Goal: Task Accomplishment & Management: Manage account settings

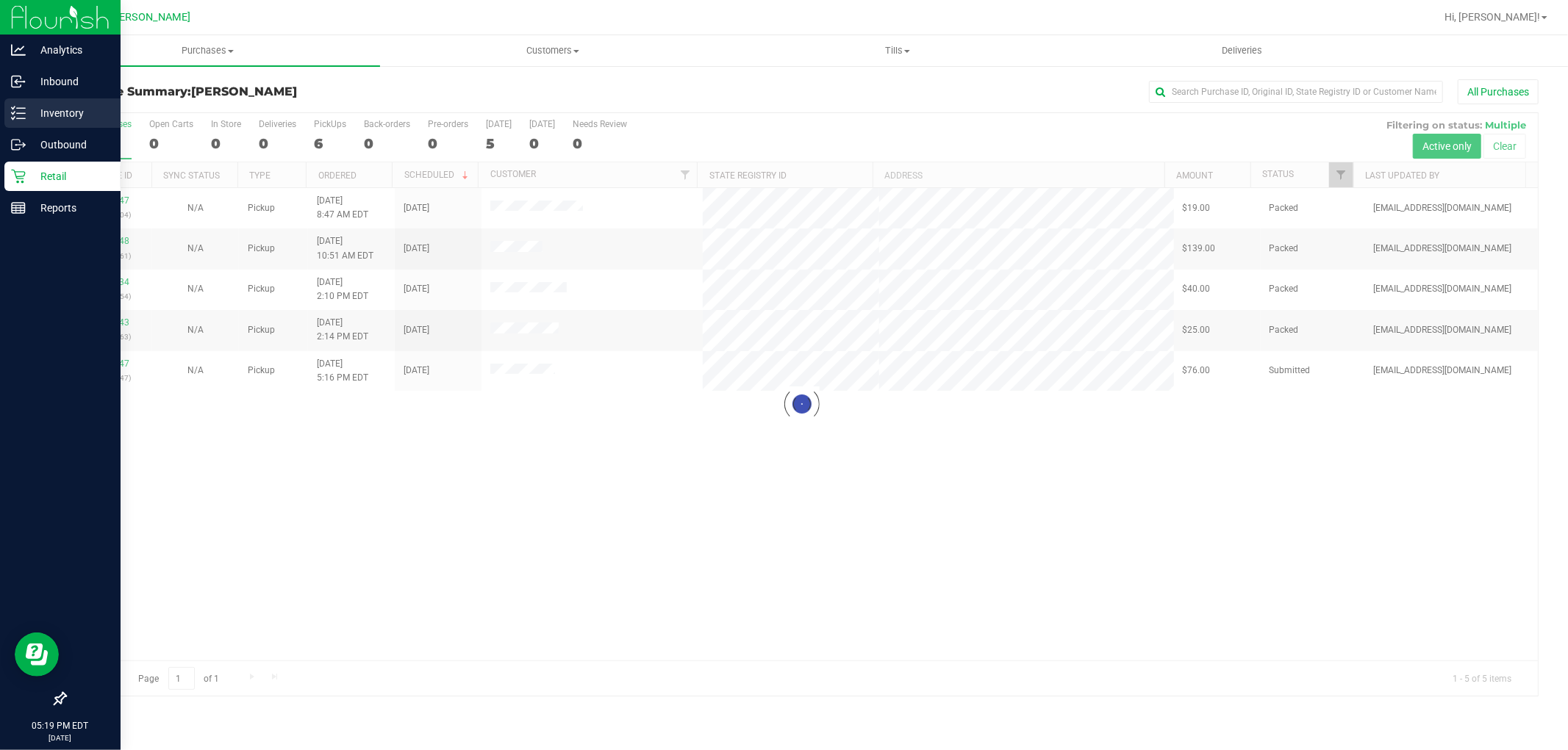
click at [0, 115] on link "Inventory" at bounding box center [60, 114] width 121 height 31
click at [24, 108] on icon at bounding box center [18, 113] width 14 height 14
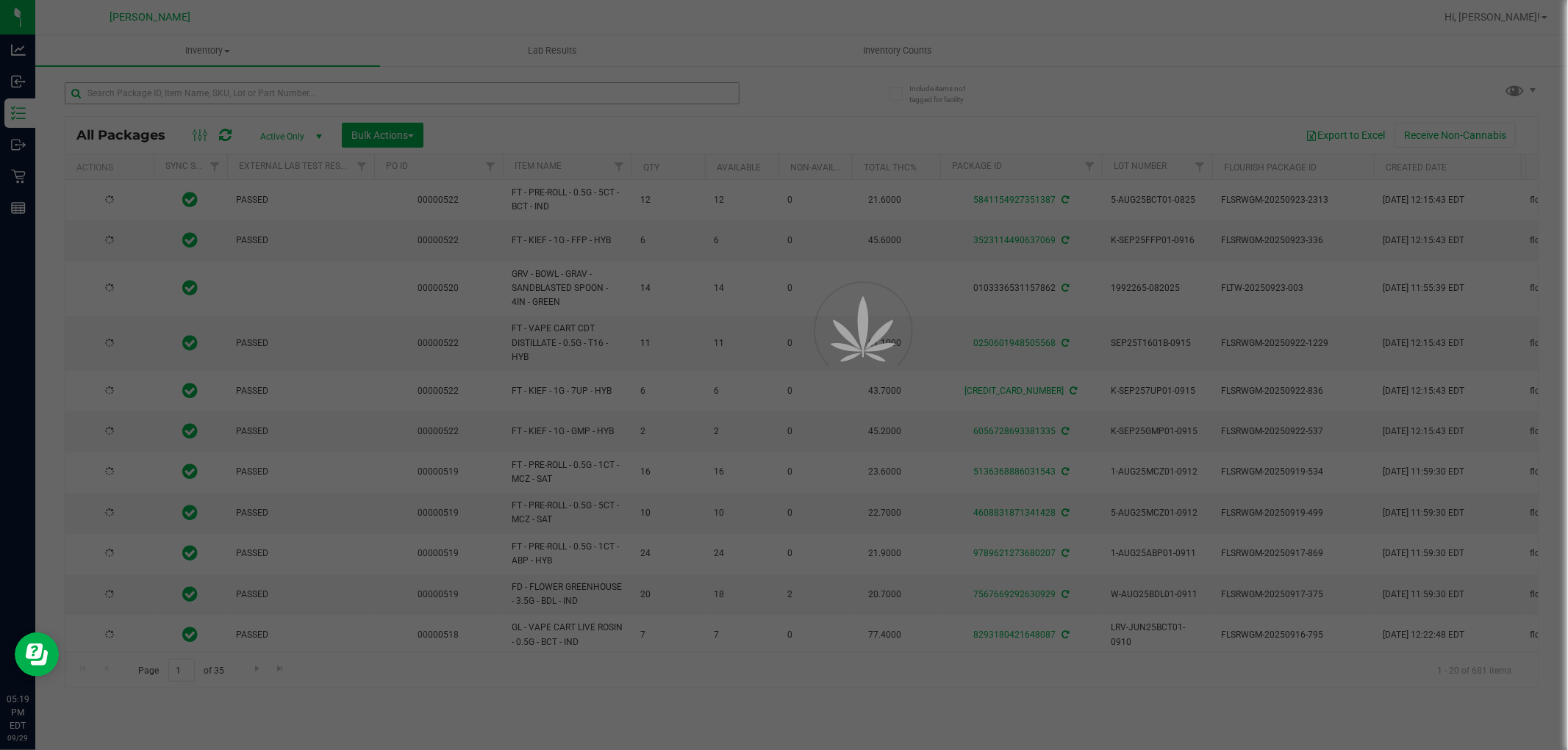
click at [293, 86] on div at bounding box center [784, 375] width 1568 height 750
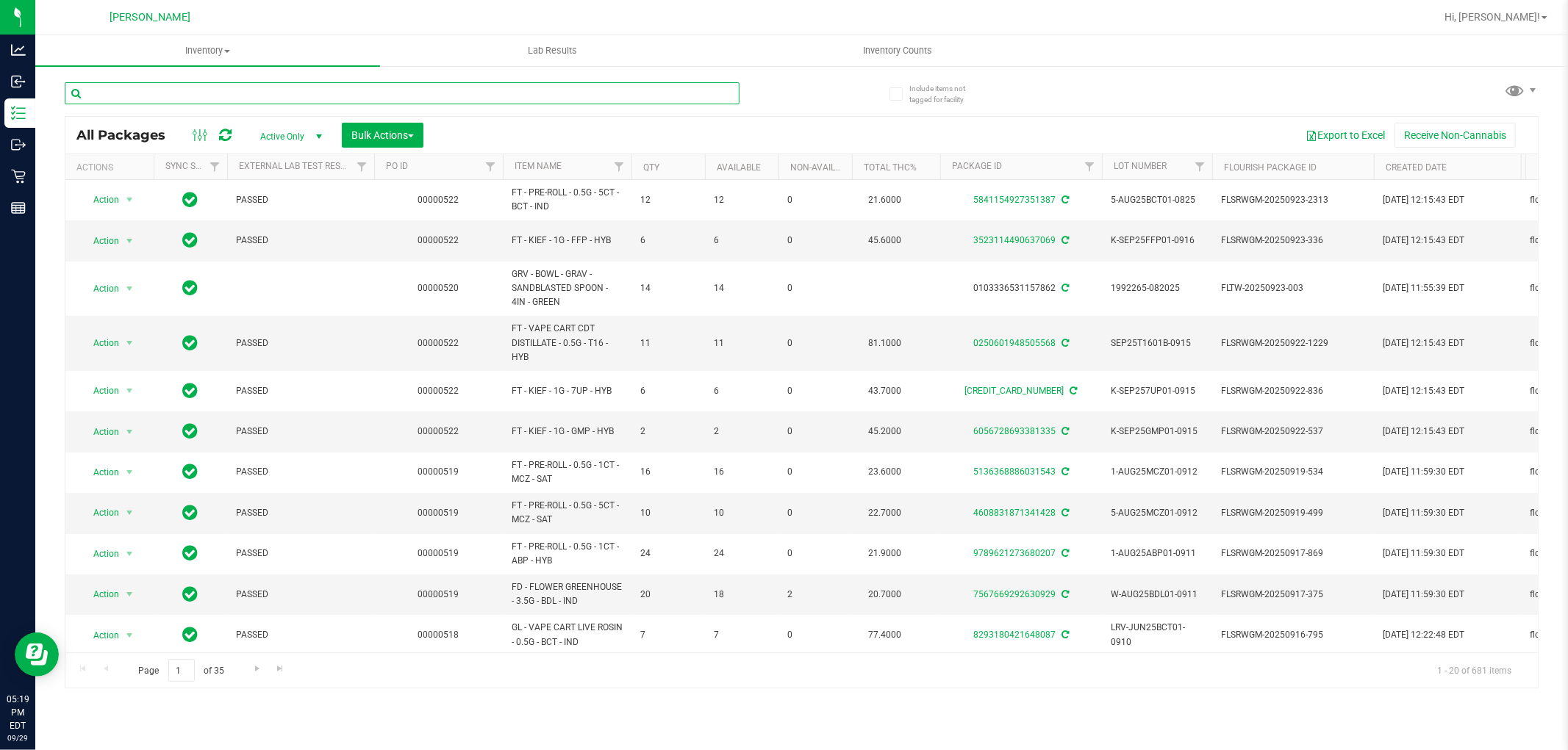
click at [285, 89] on input "text" at bounding box center [401, 93] width 674 height 22
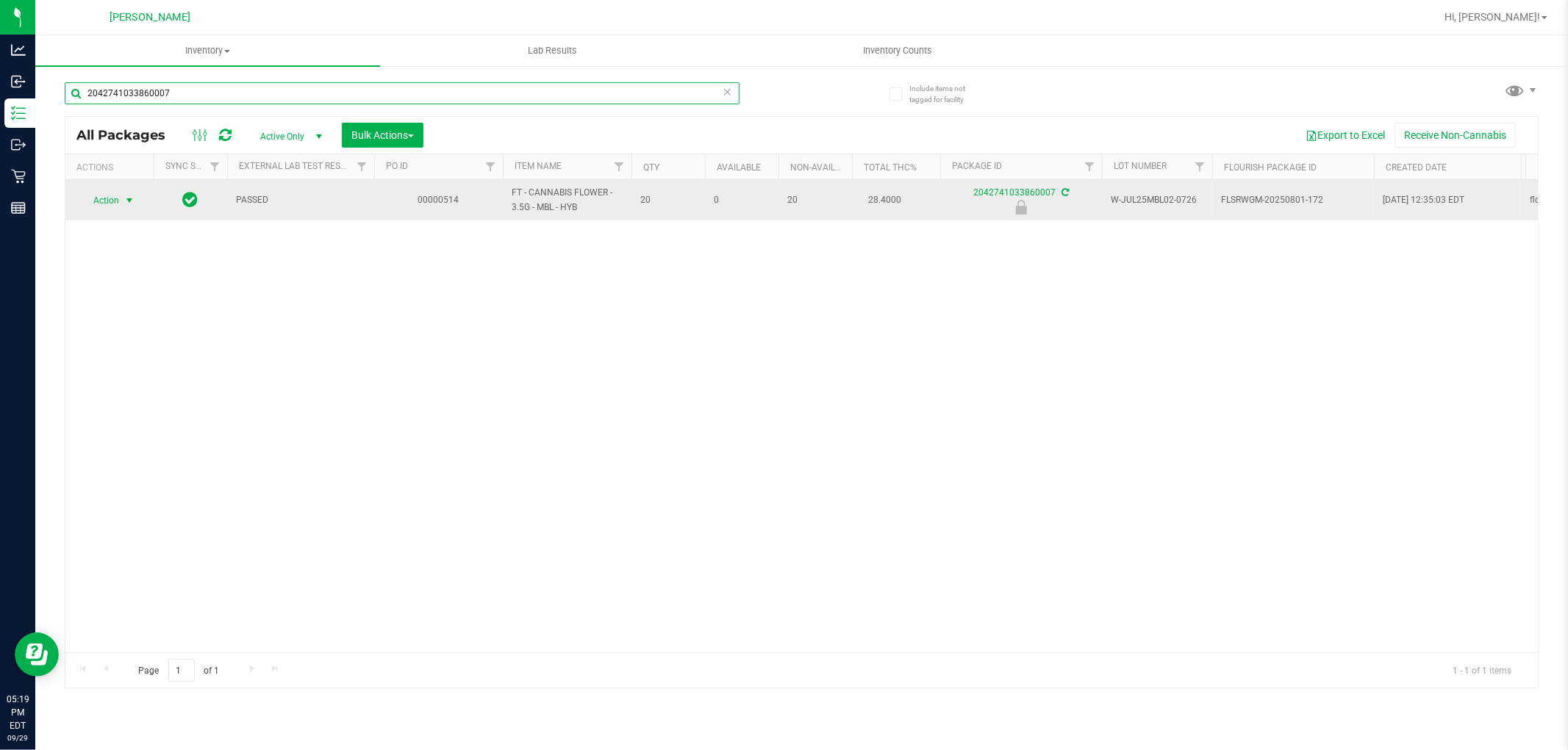
type input "2042741033860007"
click at [111, 207] on span "Action" at bounding box center [99, 200] width 39 height 21
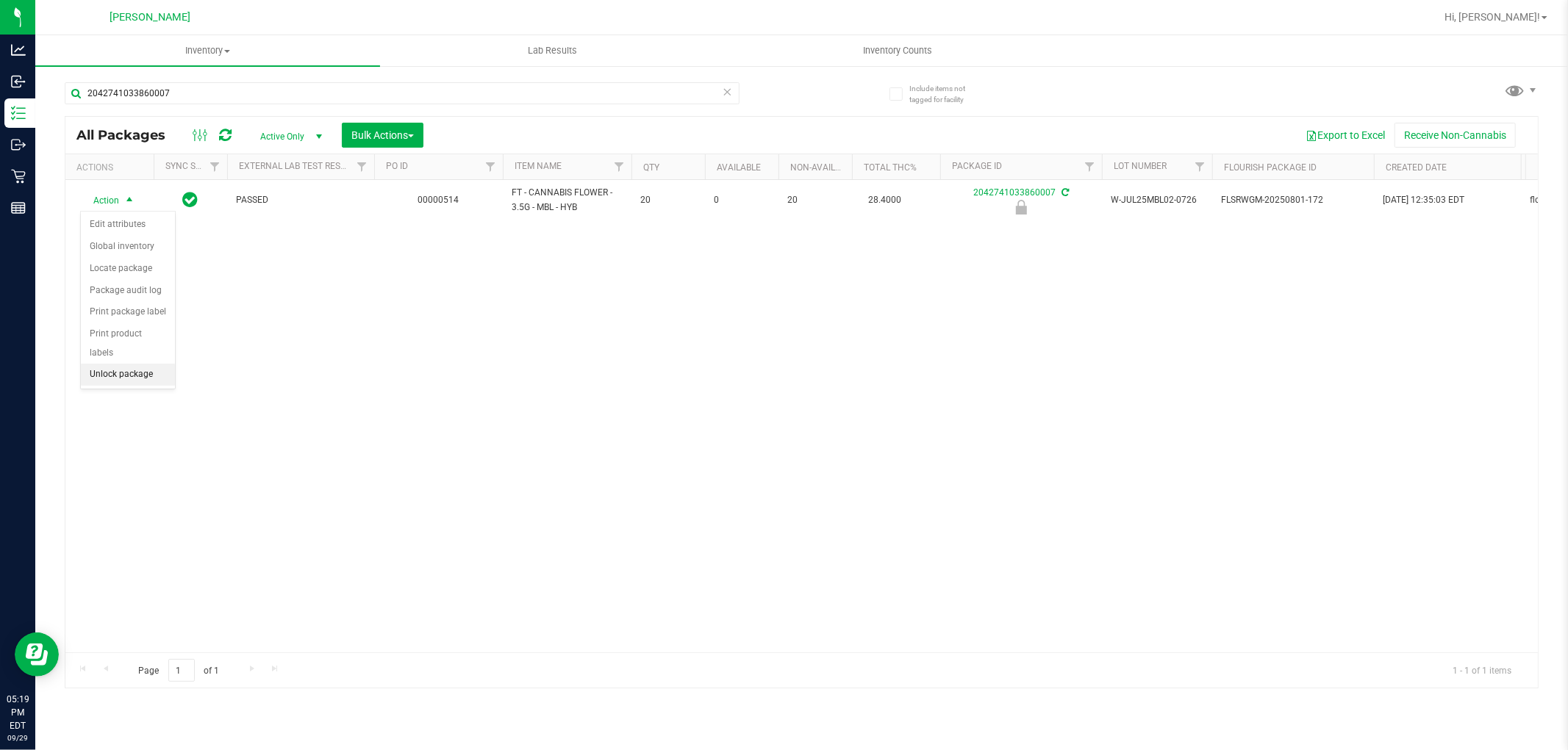
click at [133, 369] on li "Unlock package" at bounding box center [127, 374] width 94 height 22
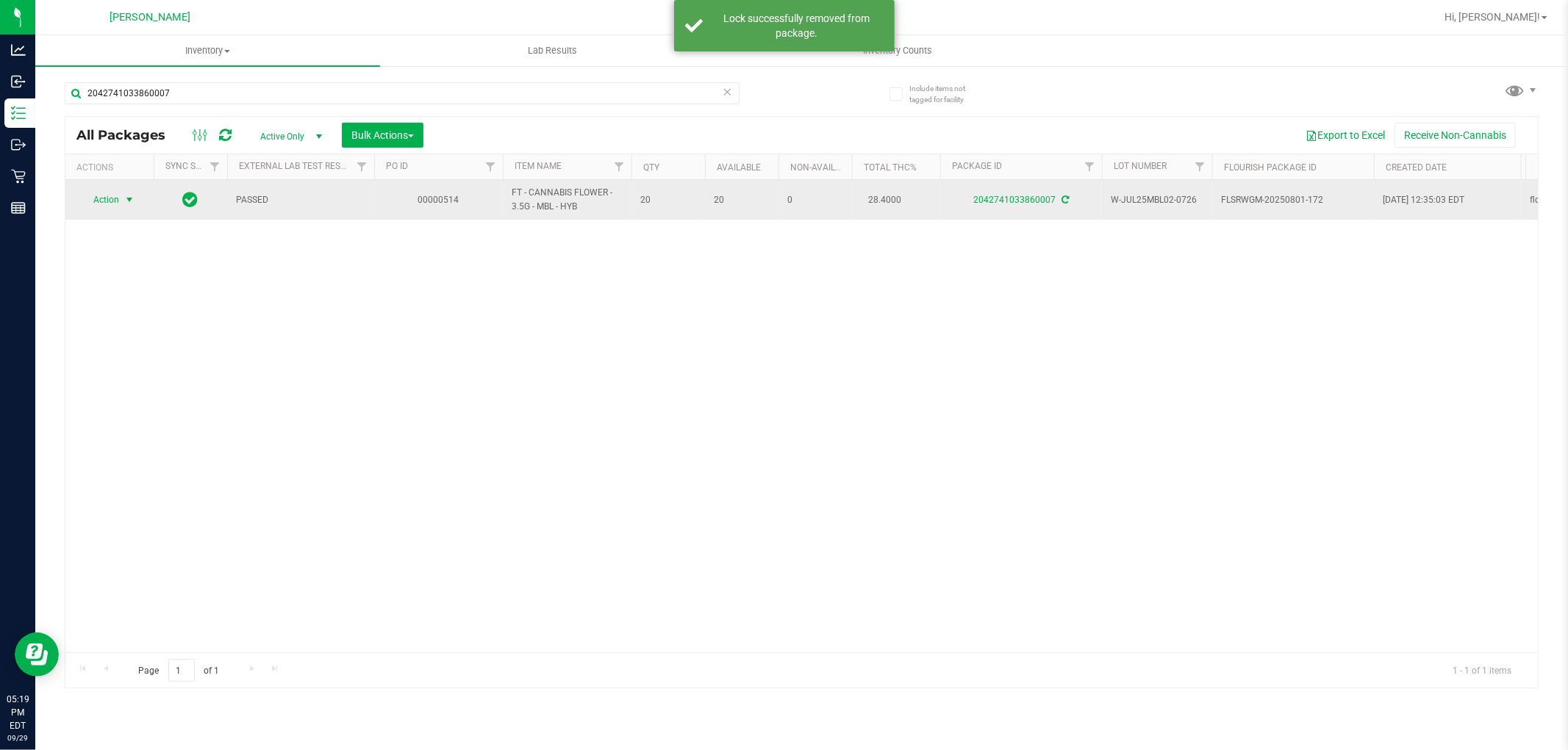
click at [108, 201] on span "Action" at bounding box center [99, 200] width 39 height 21
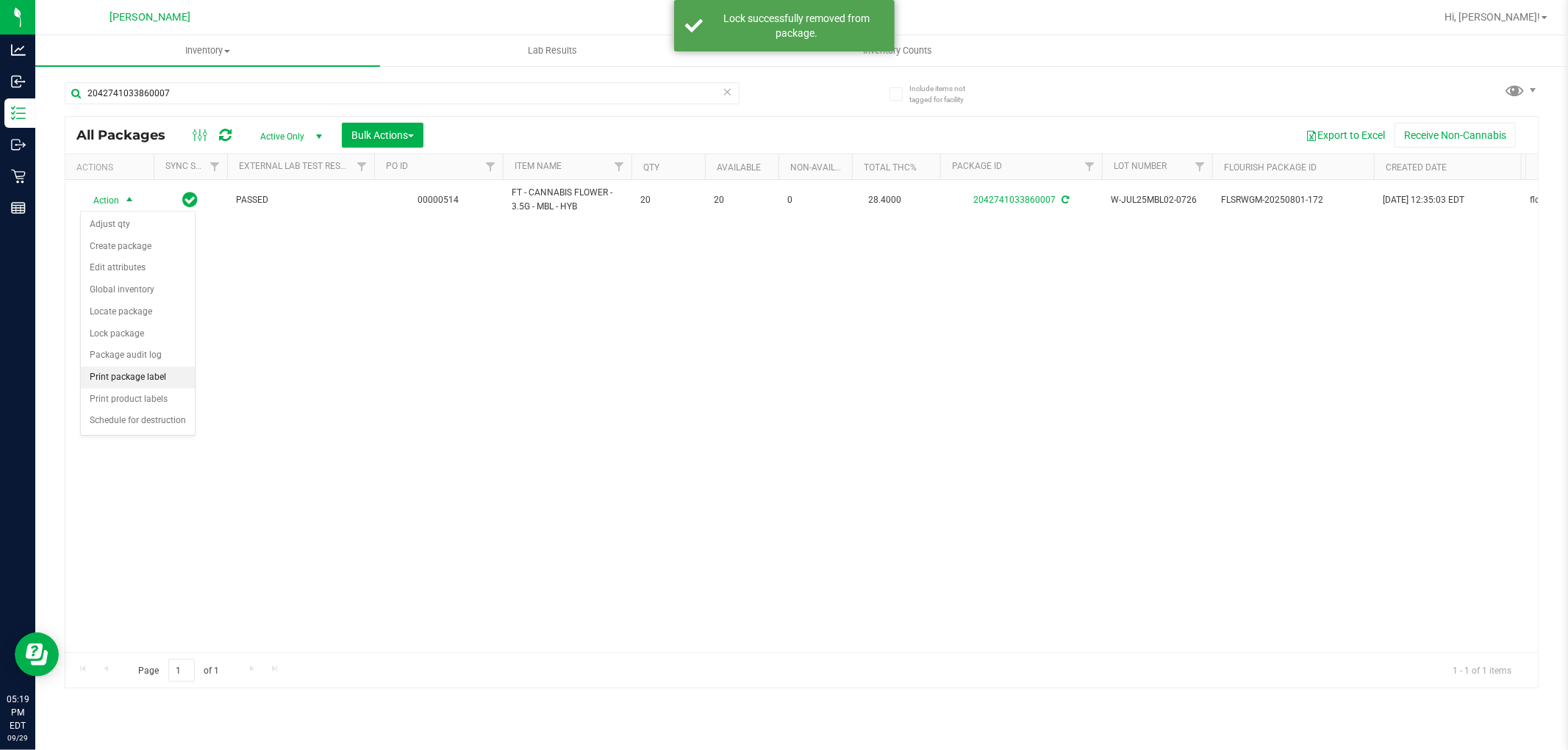
click at [138, 378] on li "Print package label" at bounding box center [137, 378] width 114 height 22
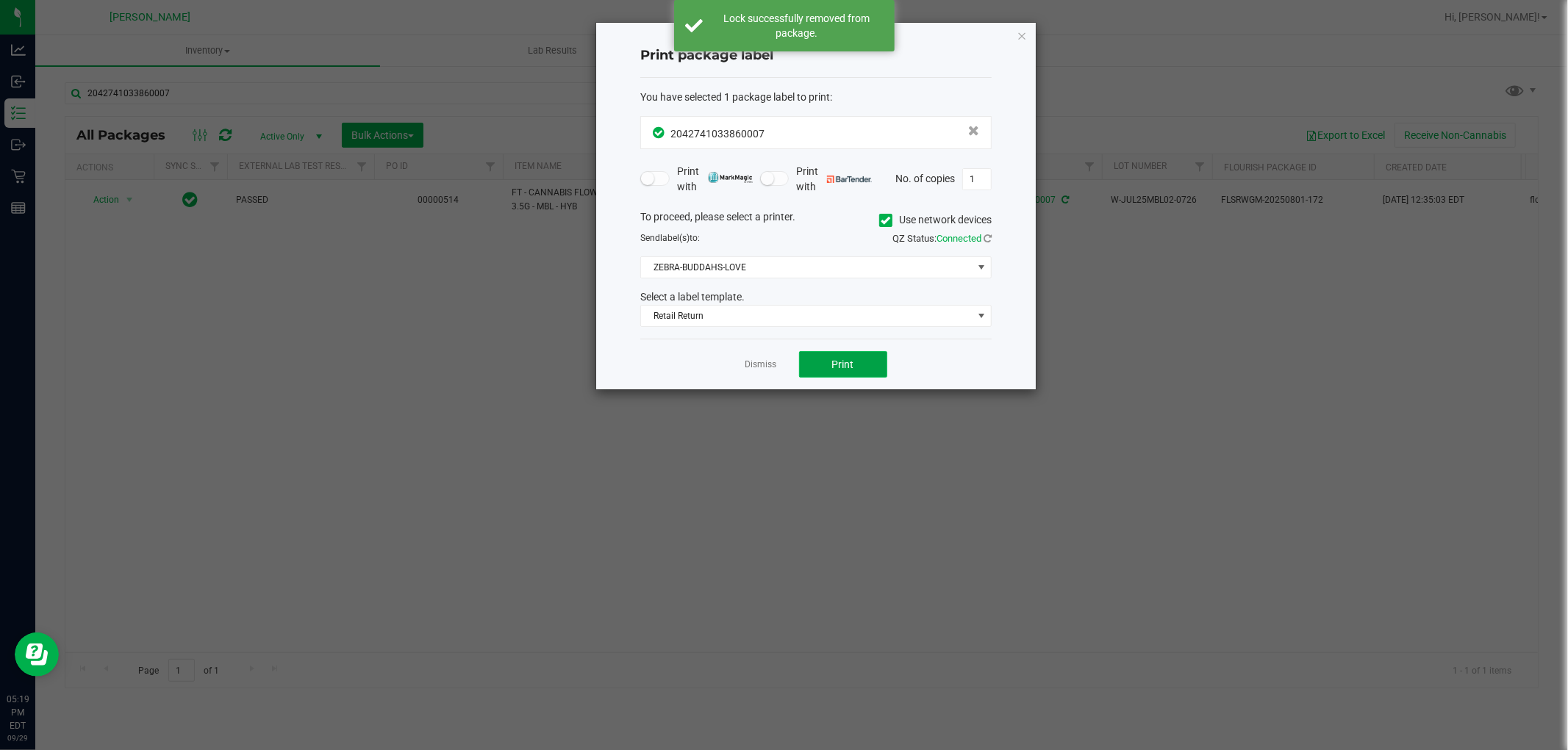
click at [839, 364] on span "Print" at bounding box center [843, 364] width 22 height 12
click at [760, 363] on link "Dismiss" at bounding box center [760, 365] width 31 height 13
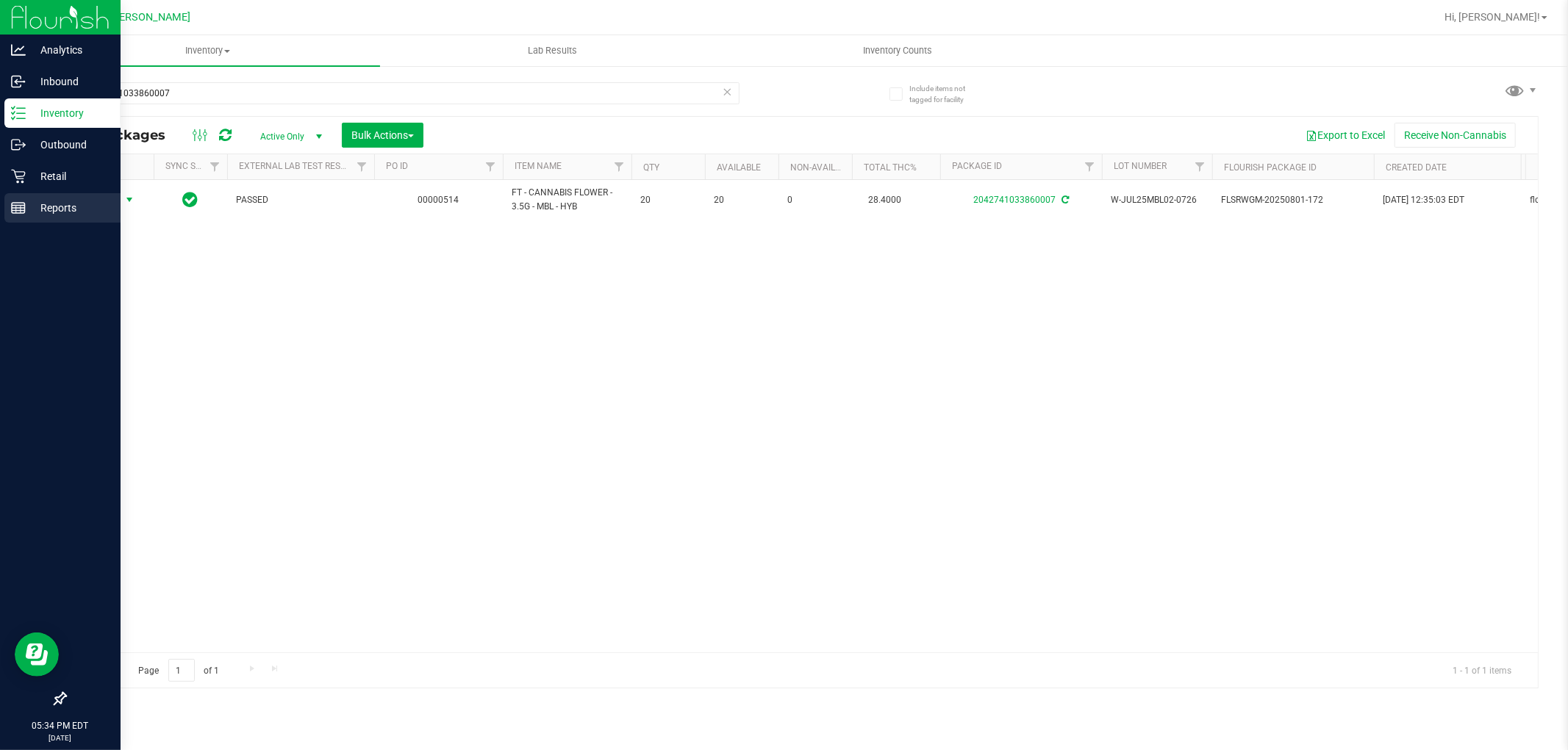
click at [37, 209] on p "Reports" at bounding box center [70, 208] width 88 height 18
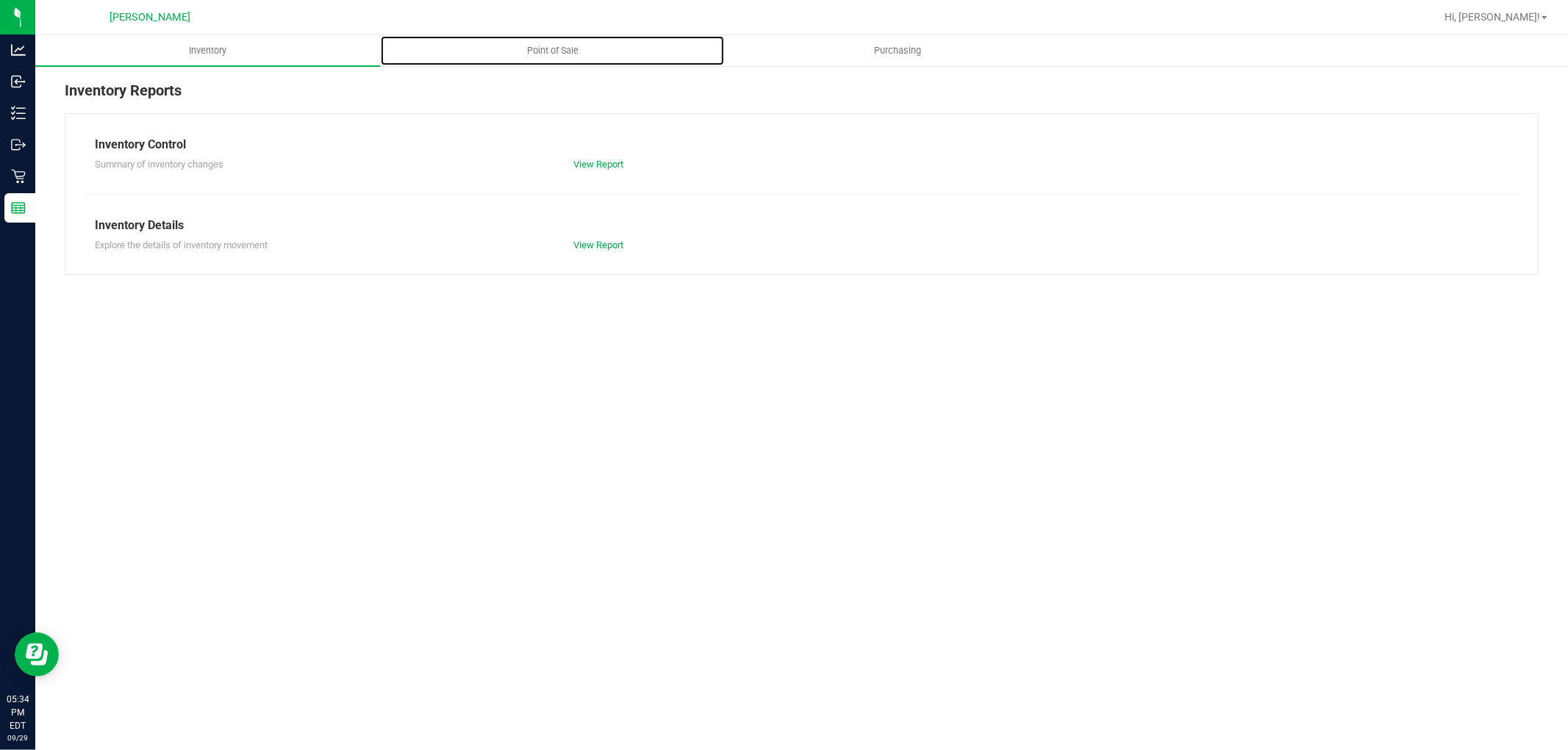
click at [556, 44] on span "Point of Sale" at bounding box center [553, 50] width 91 height 13
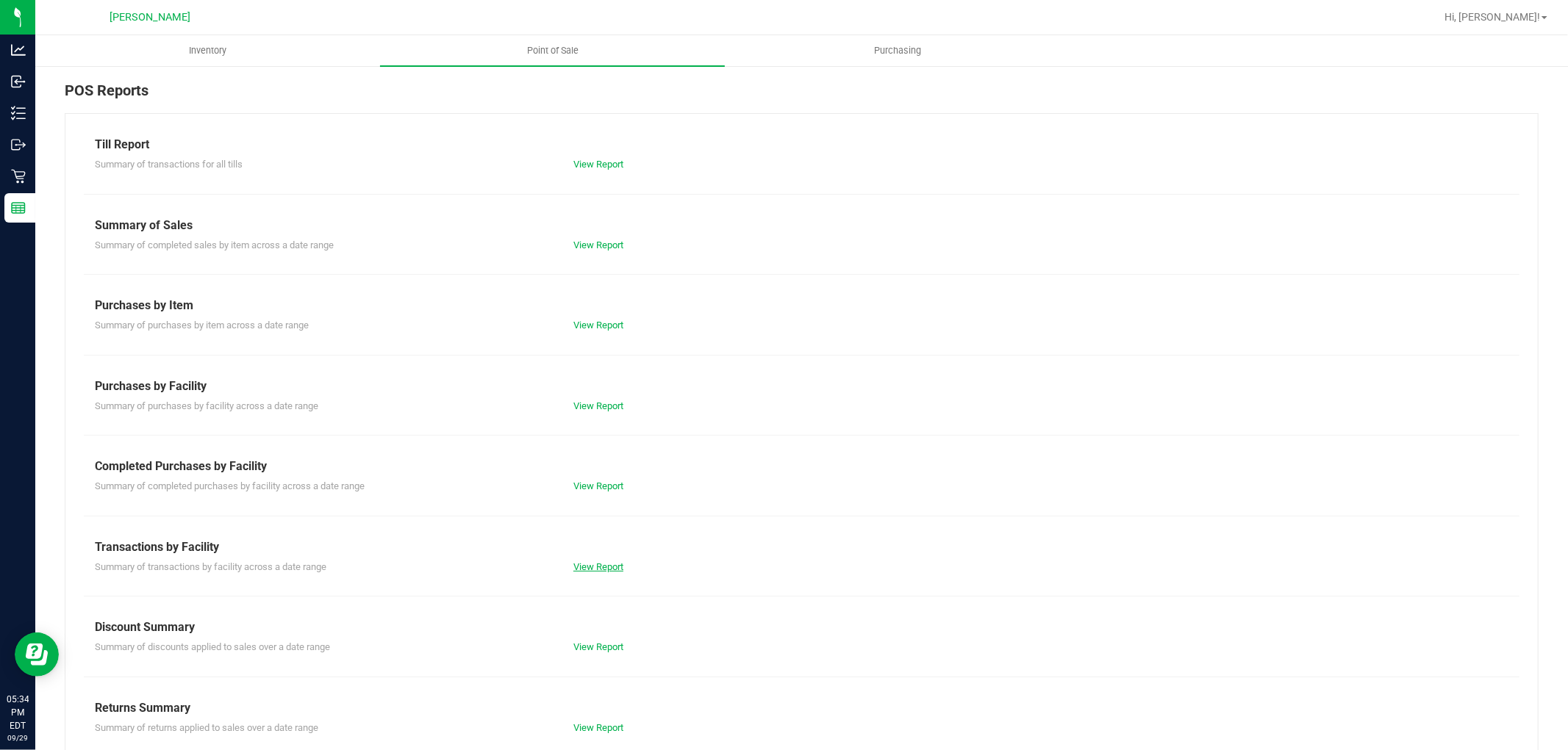
click at [580, 564] on link "View Report" at bounding box center [598, 567] width 50 height 11
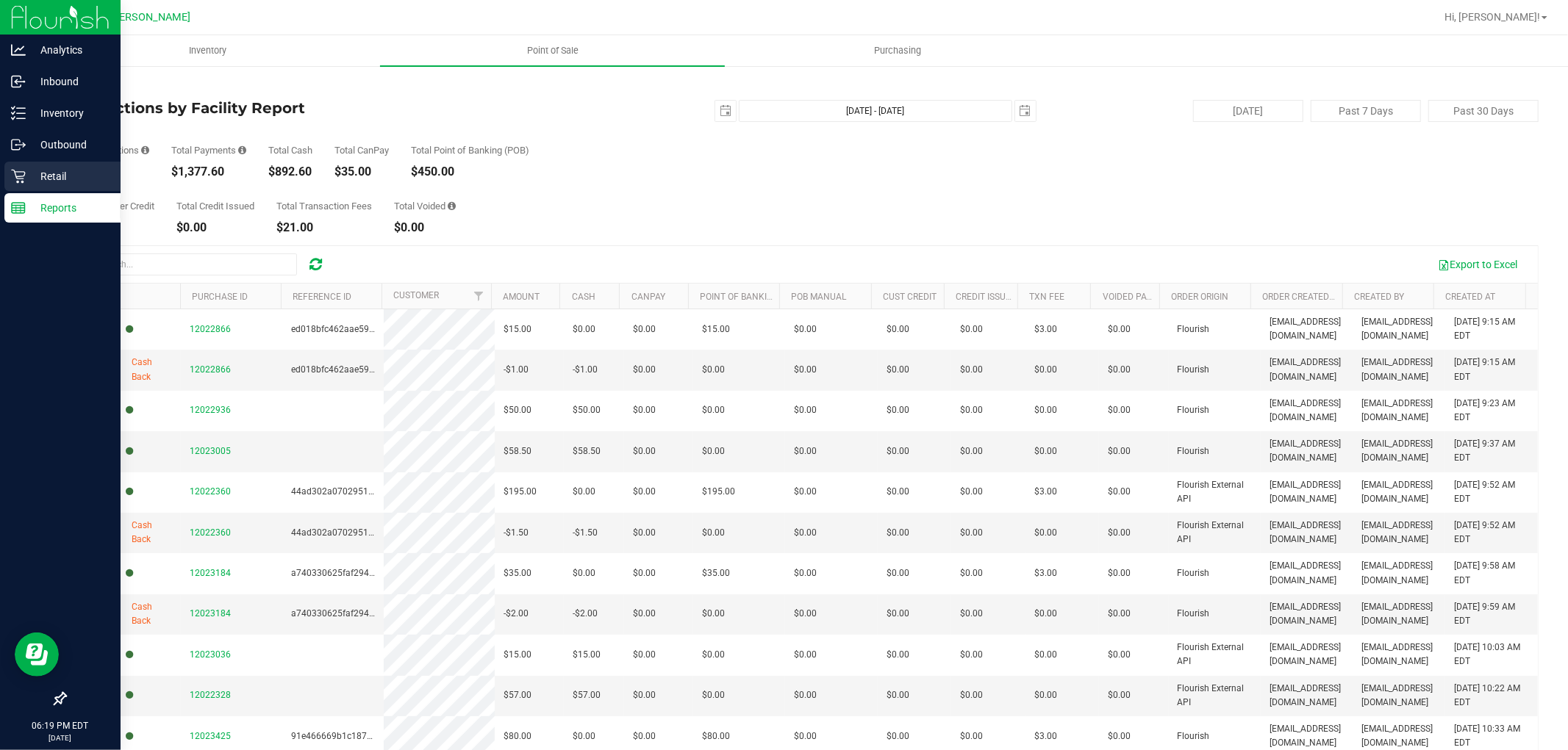
click at [35, 178] on p "Retail" at bounding box center [70, 176] width 88 height 18
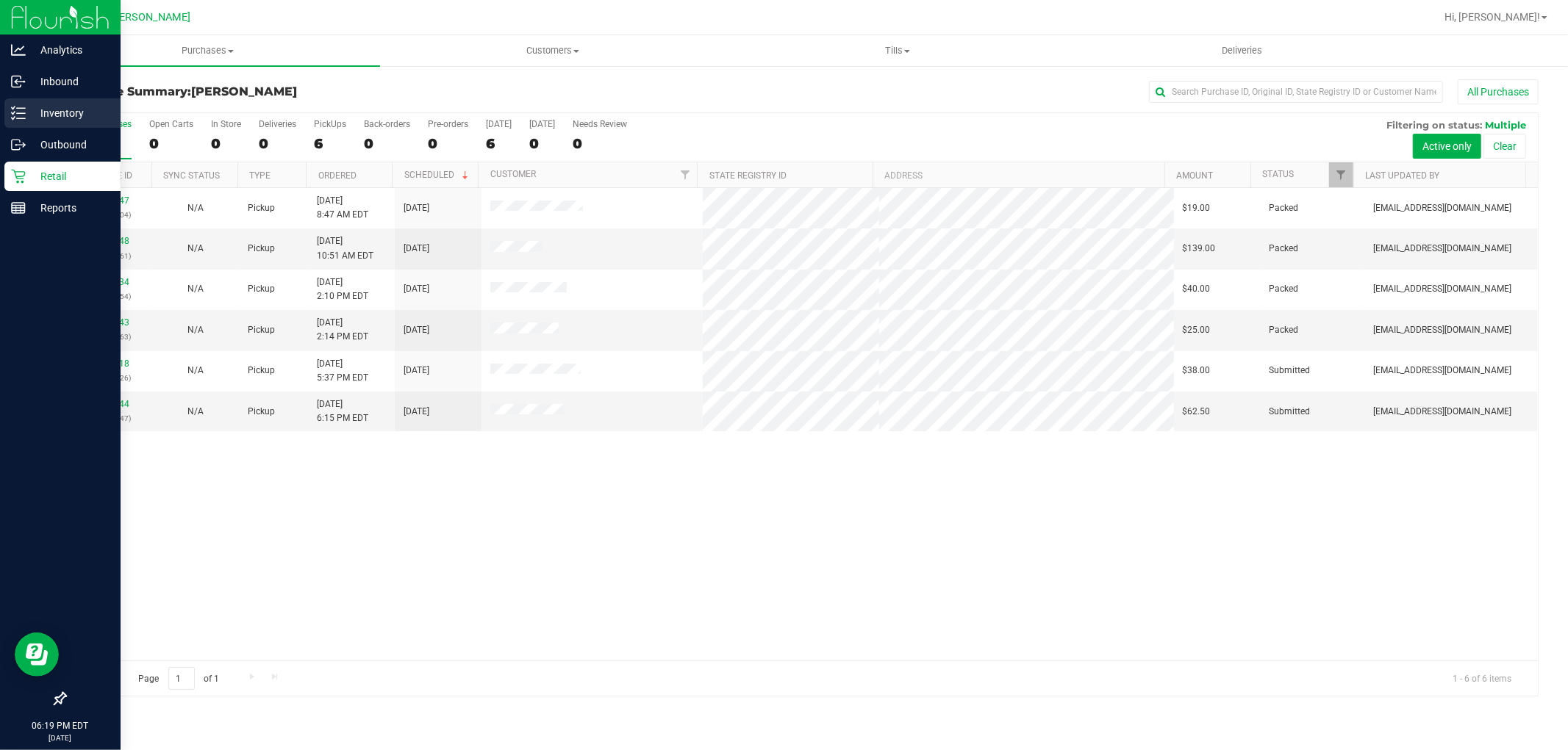
click at [35, 117] on p "Inventory" at bounding box center [70, 114] width 88 height 18
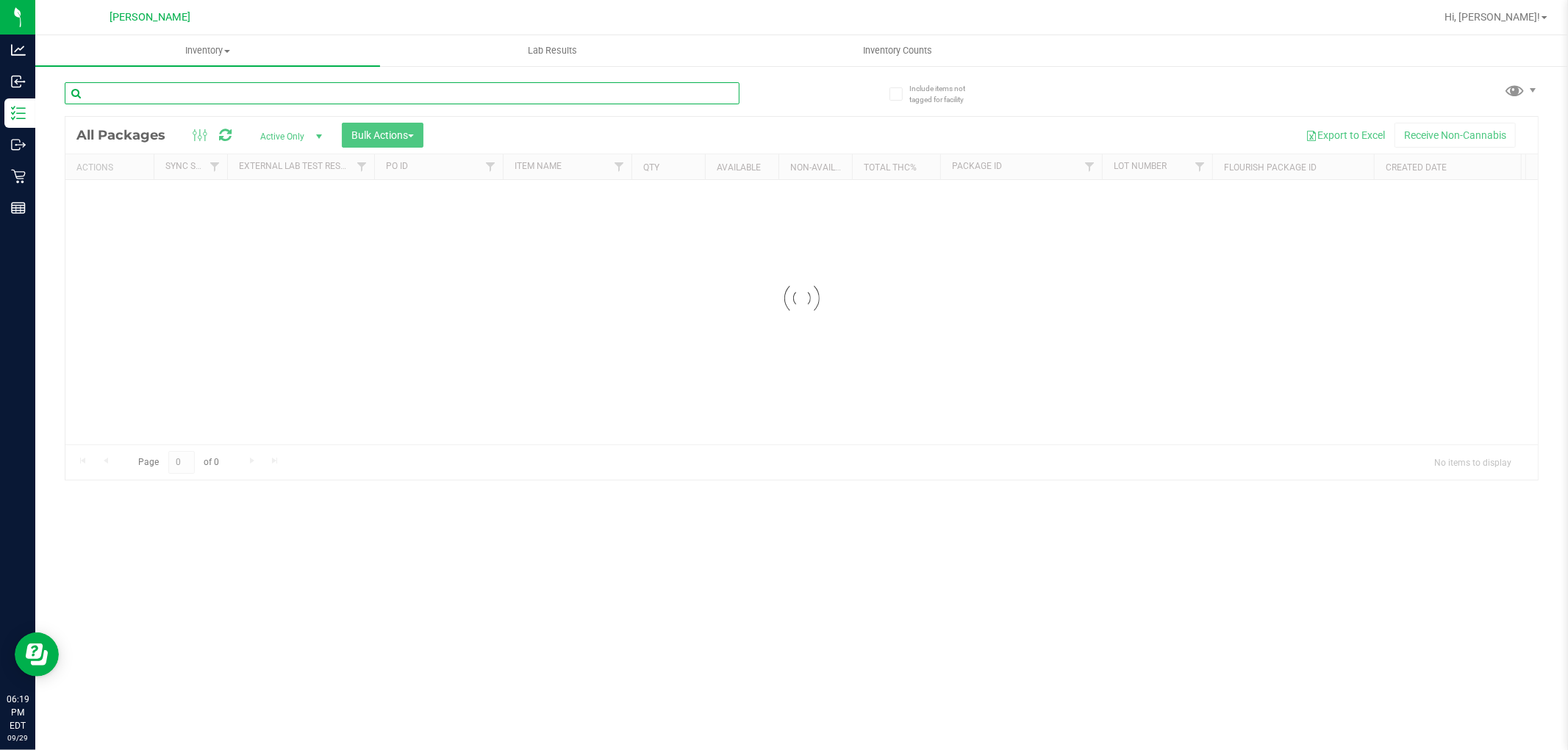
click at [253, 97] on input "text" at bounding box center [401, 93] width 674 height 22
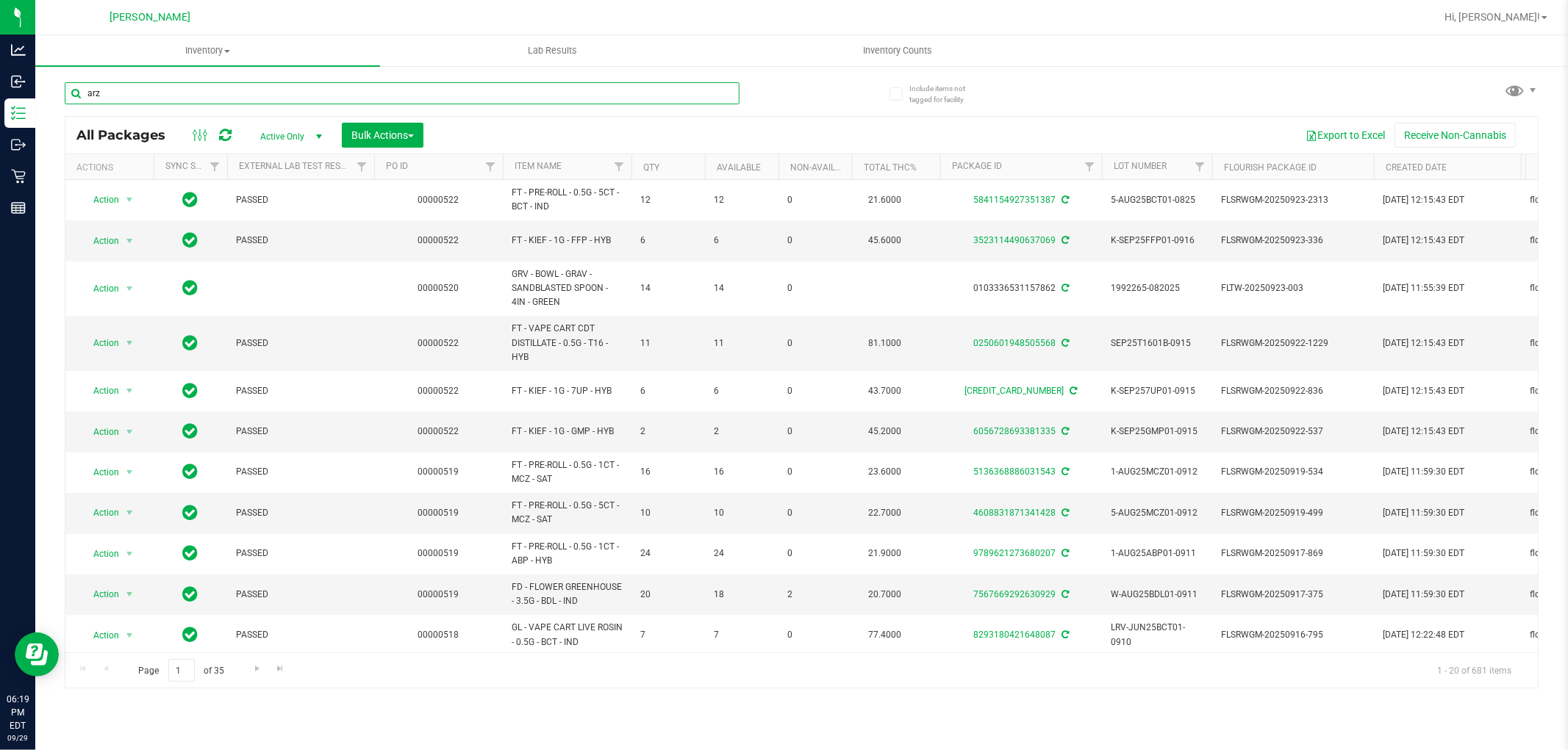
type input "arz"
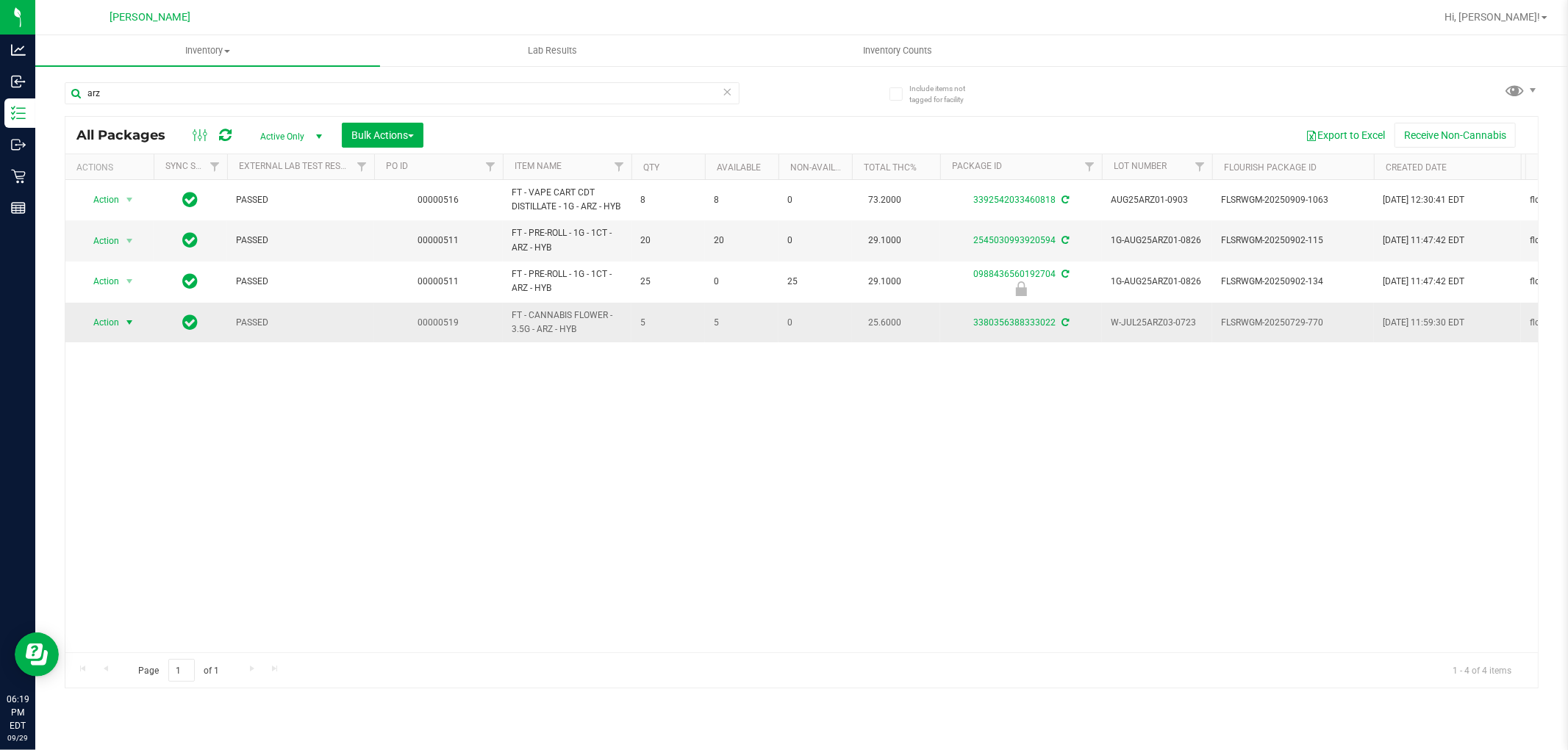
click at [115, 325] on span "Action" at bounding box center [99, 322] width 39 height 21
click at [128, 476] on li "Package audit log" at bounding box center [137, 479] width 114 height 22
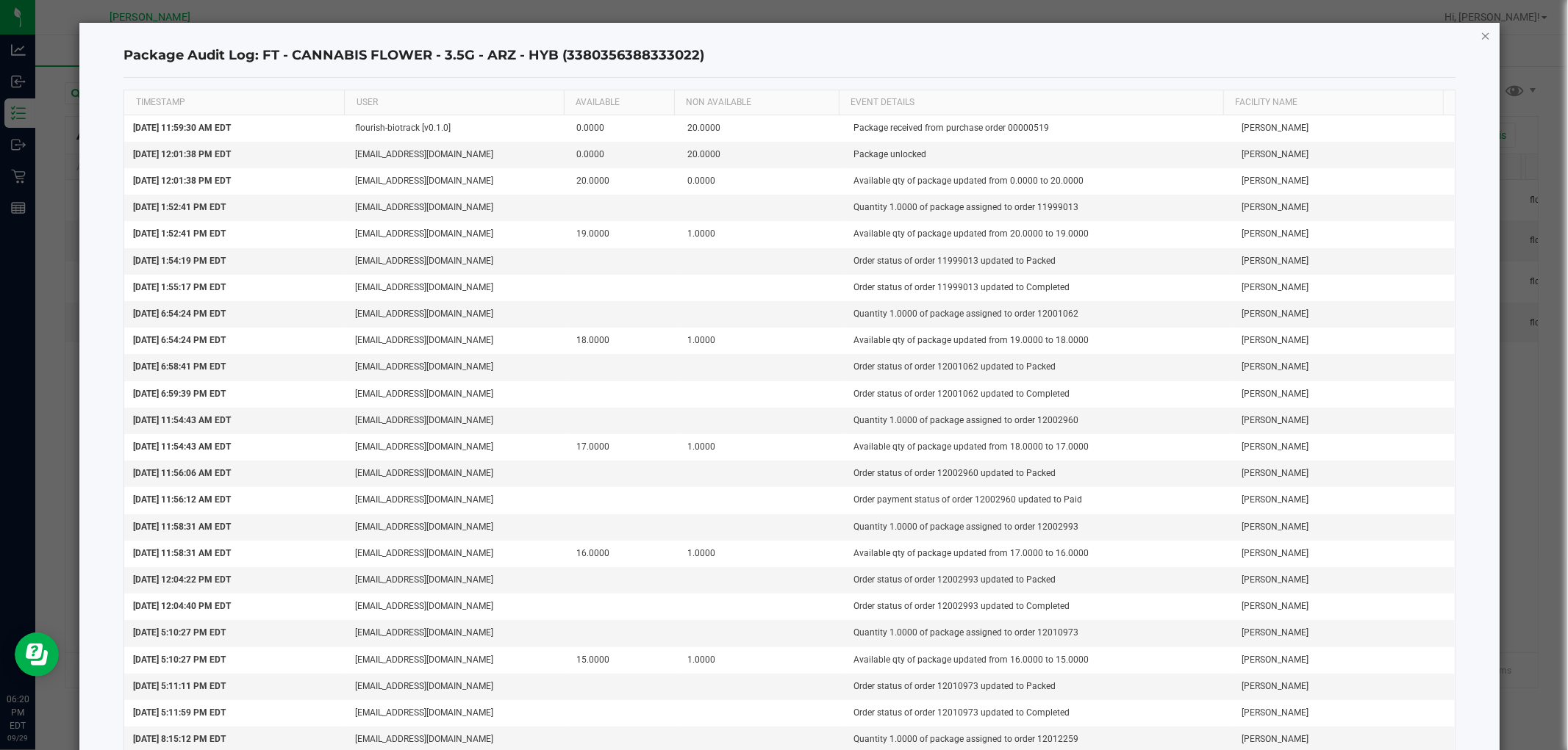
click at [1480, 28] on icon "button" at bounding box center [1485, 36] width 10 height 18
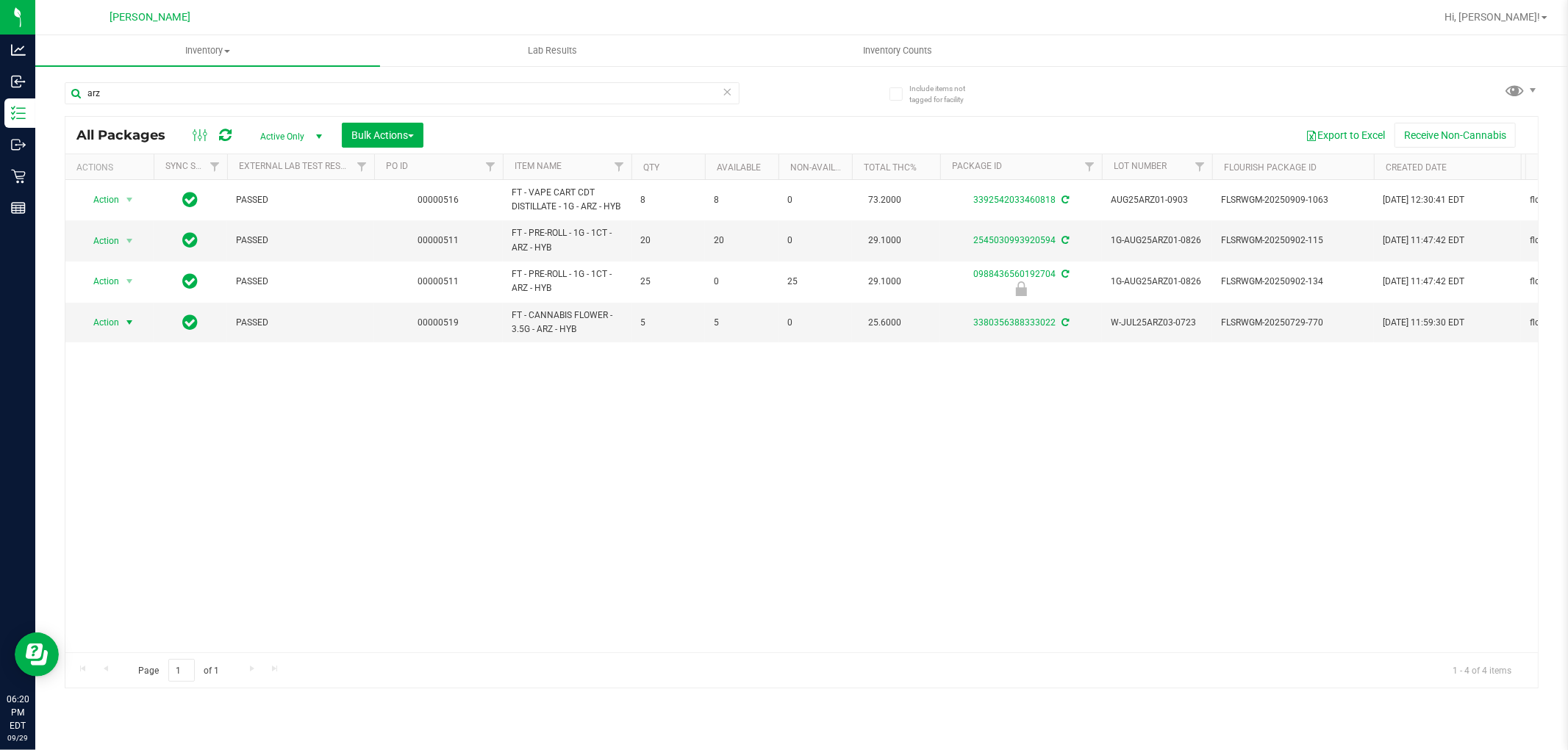
click at [908, 448] on div "Action Action Adjust qty Create package Edit attributes Global inventory Locate…" at bounding box center [801, 416] width 1472 height 473
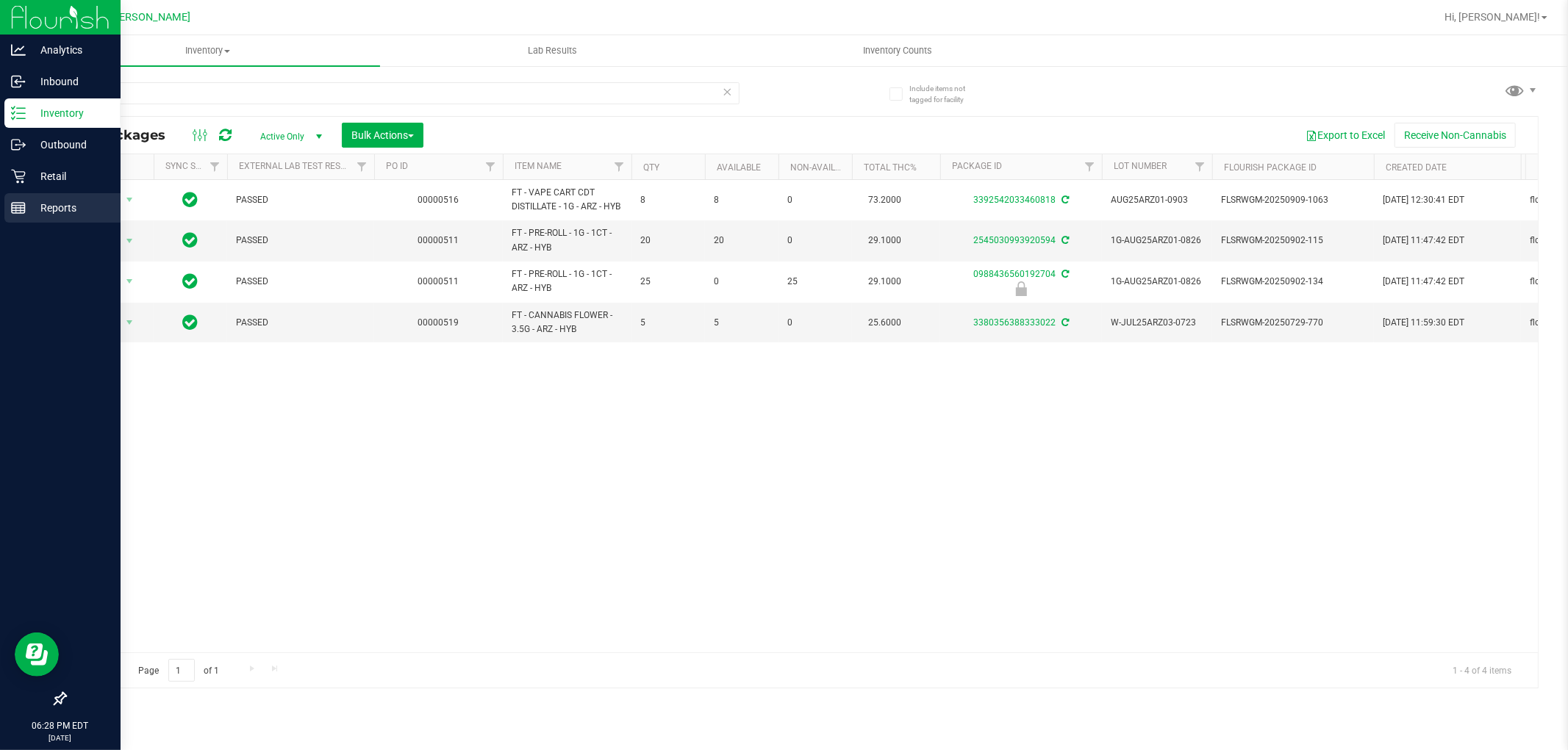
click at [19, 193] on div "Reports" at bounding box center [63, 208] width 116 height 30
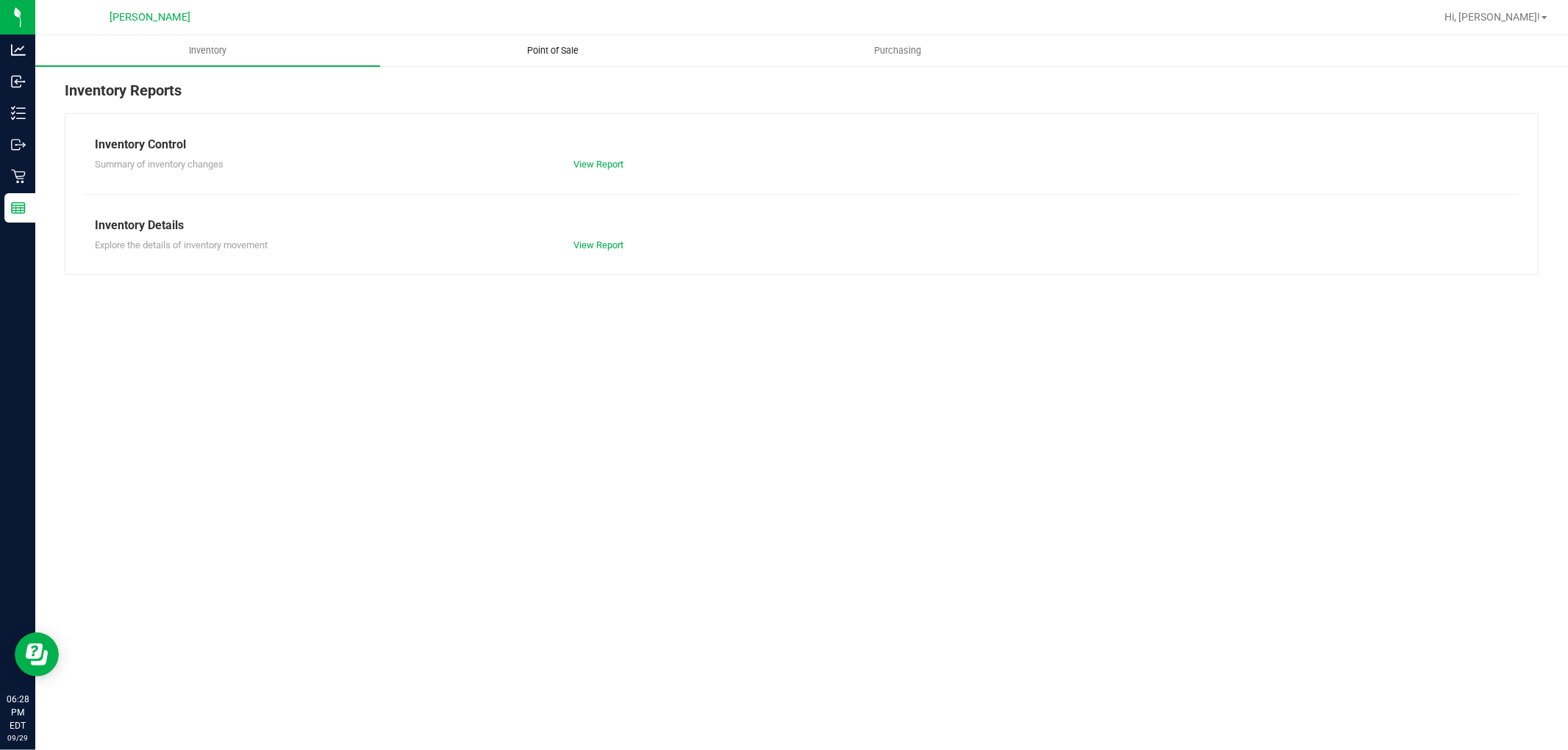
click at [544, 49] on span "Point of Sale" at bounding box center [553, 50] width 91 height 13
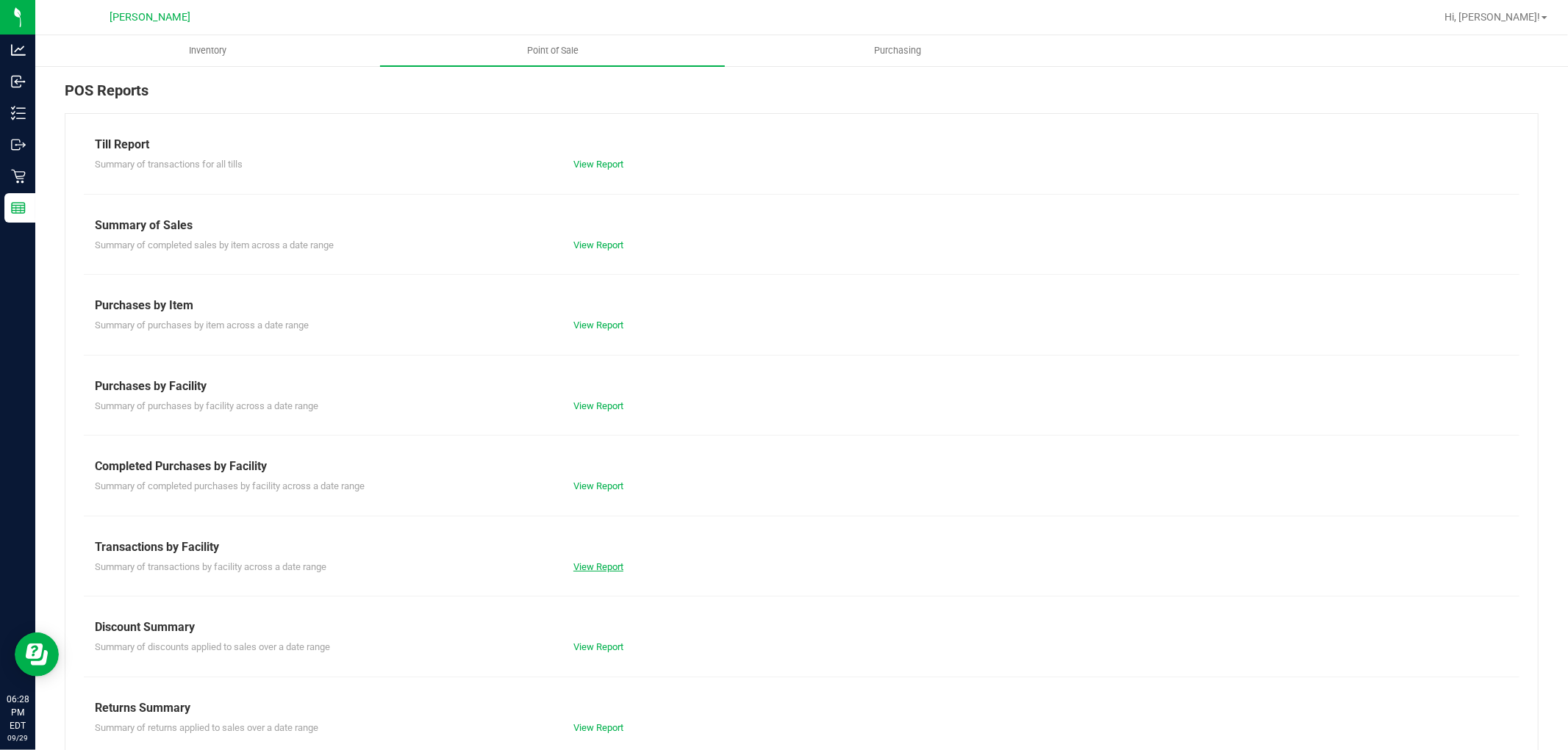
click at [576, 564] on link "View Report" at bounding box center [598, 567] width 50 height 11
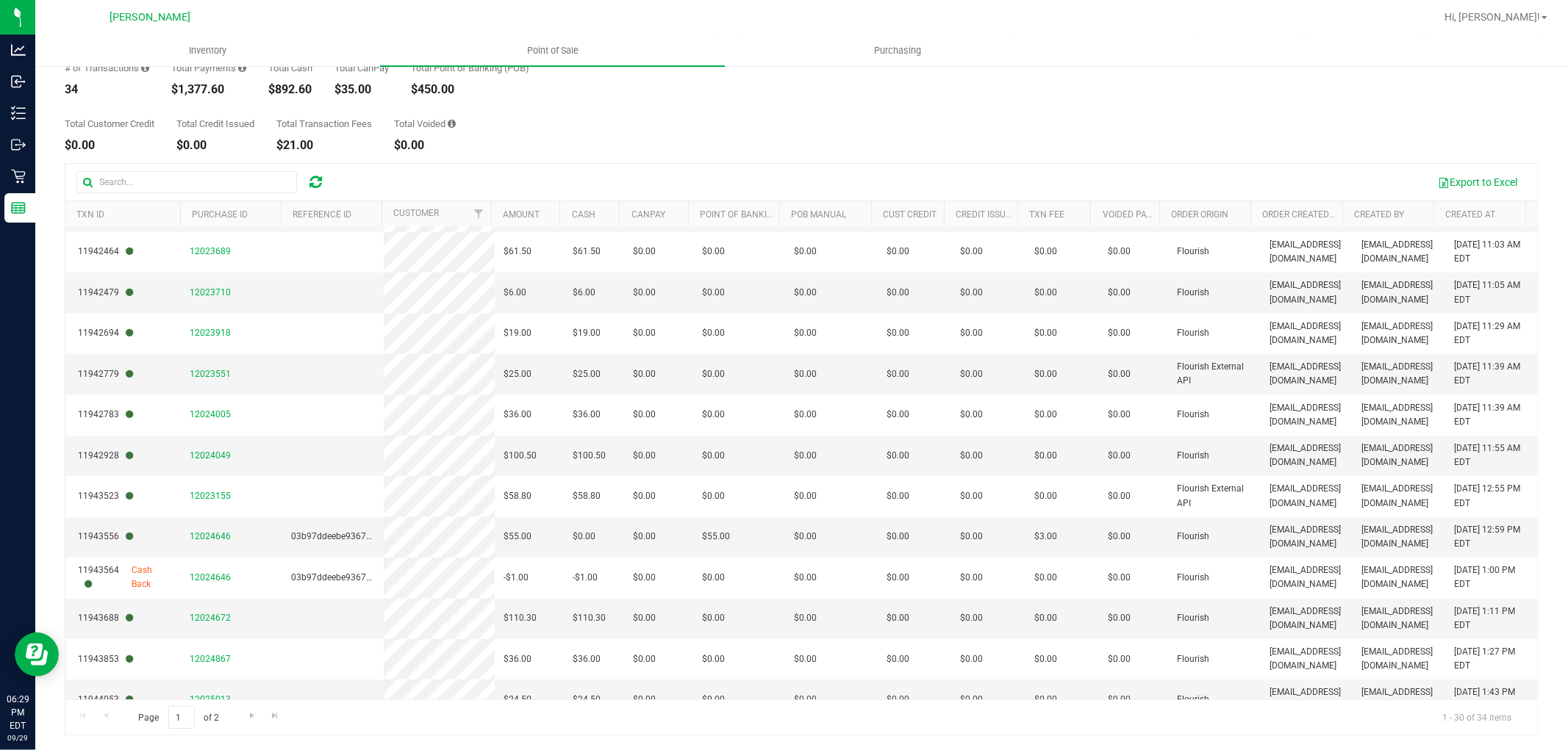
scroll to position [480, 0]
drag, startPoint x: 1525, startPoint y: 433, endPoint x: 1520, endPoint y: 495, distance: 62.2
click at [1524, 497] on div "Export to Excel TXN ID Purchase ID Reference ID Customer Amount Cash Credit Car…" at bounding box center [801, 448] width 1474 height 572
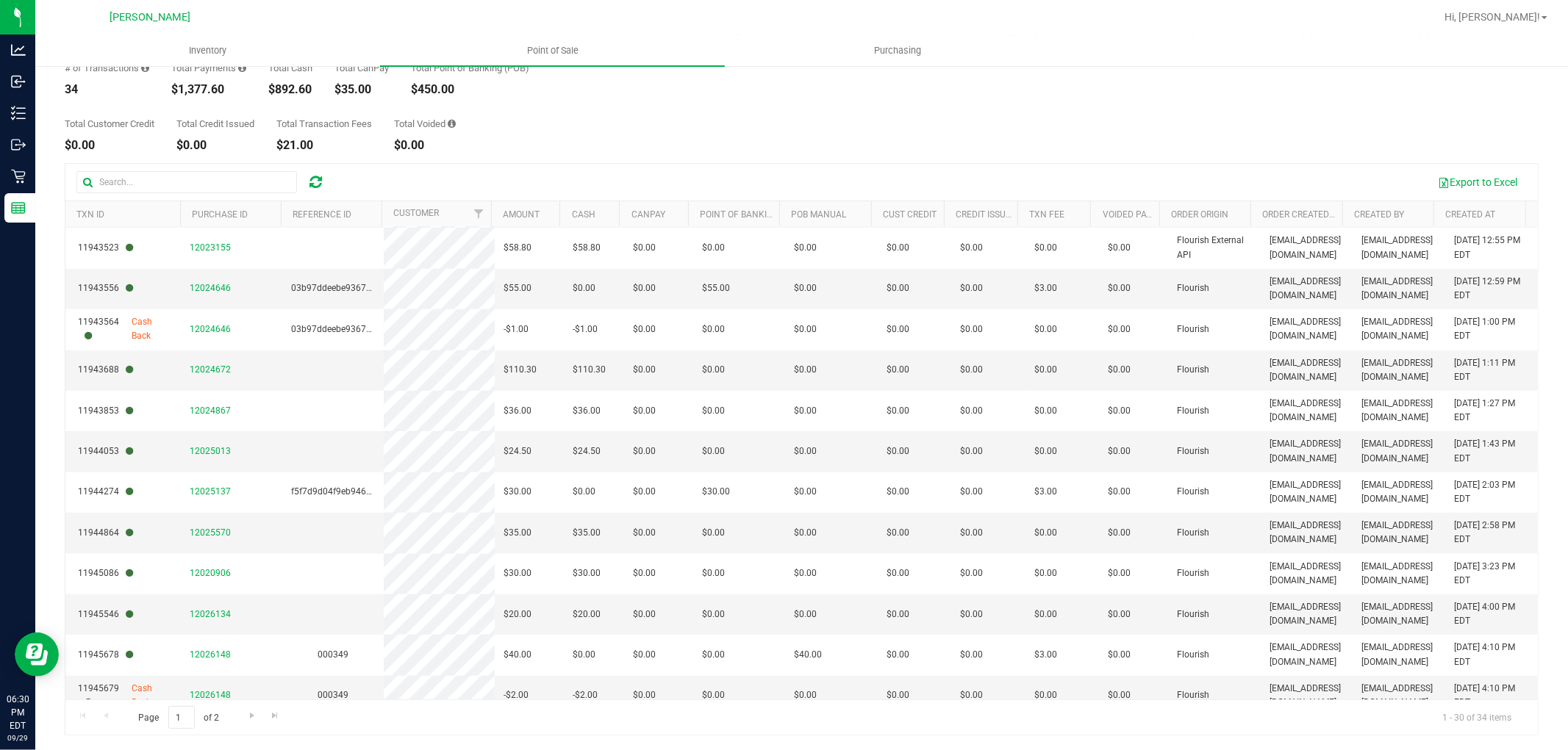
scroll to position [749, 0]
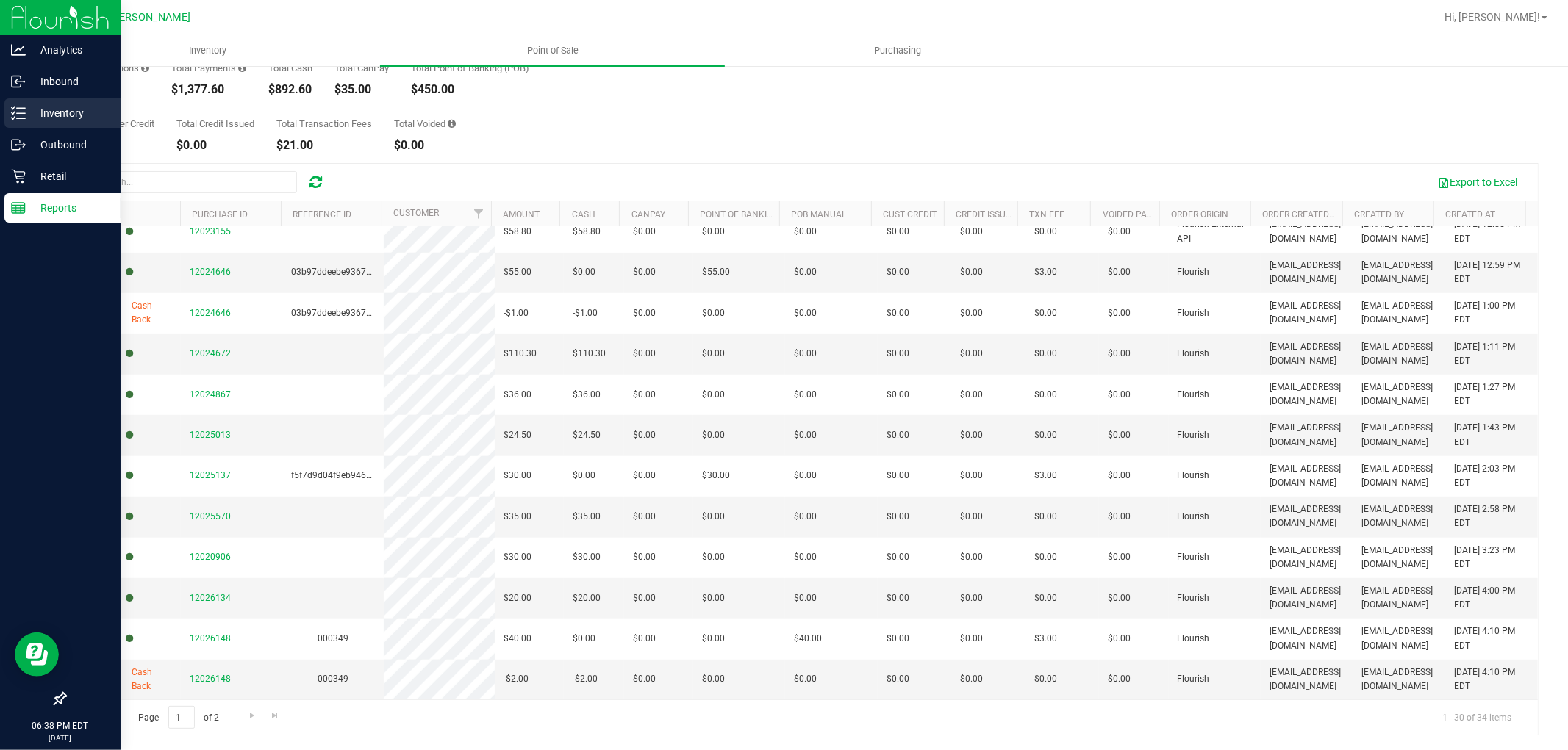
click at [27, 115] on p "Inventory" at bounding box center [70, 114] width 88 height 18
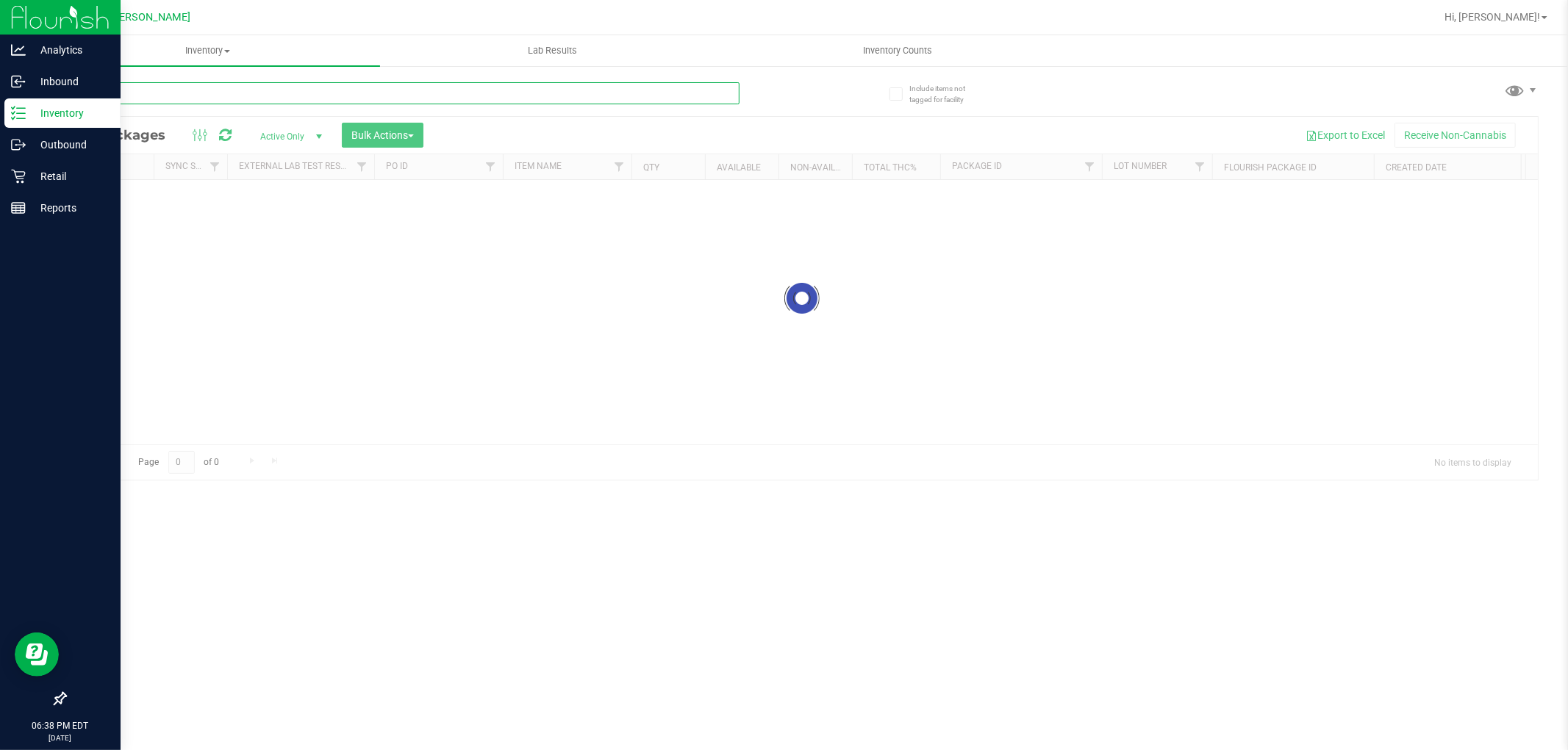
click at [134, 94] on input "text" at bounding box center [401, 93] width 674 height 22
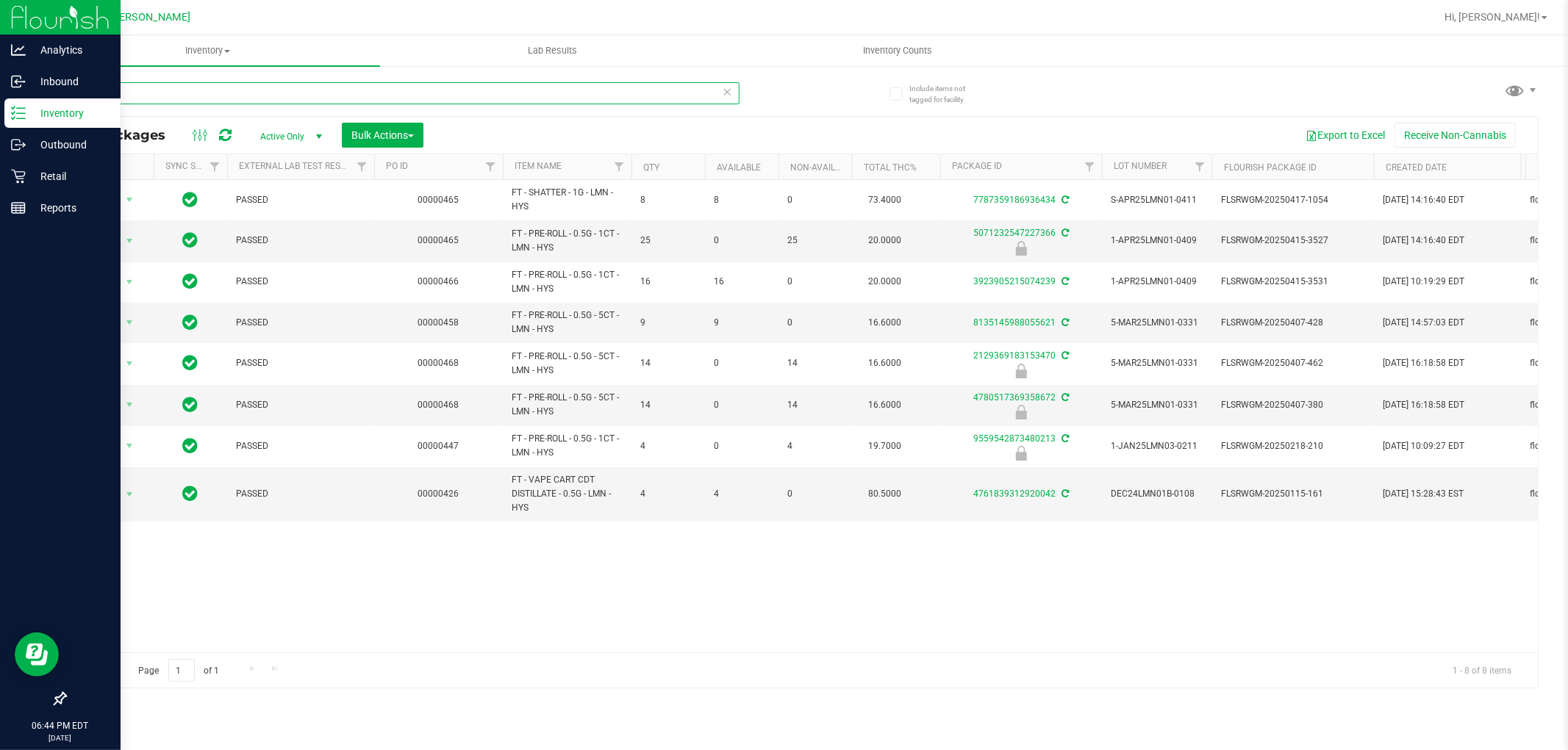
click at [135, 86] on input "lmn" at bounding box center [401, 93] width 674 height 22
click at [136, 86] on input "lmn" at bounding box center [401, 93] width 674 height 22
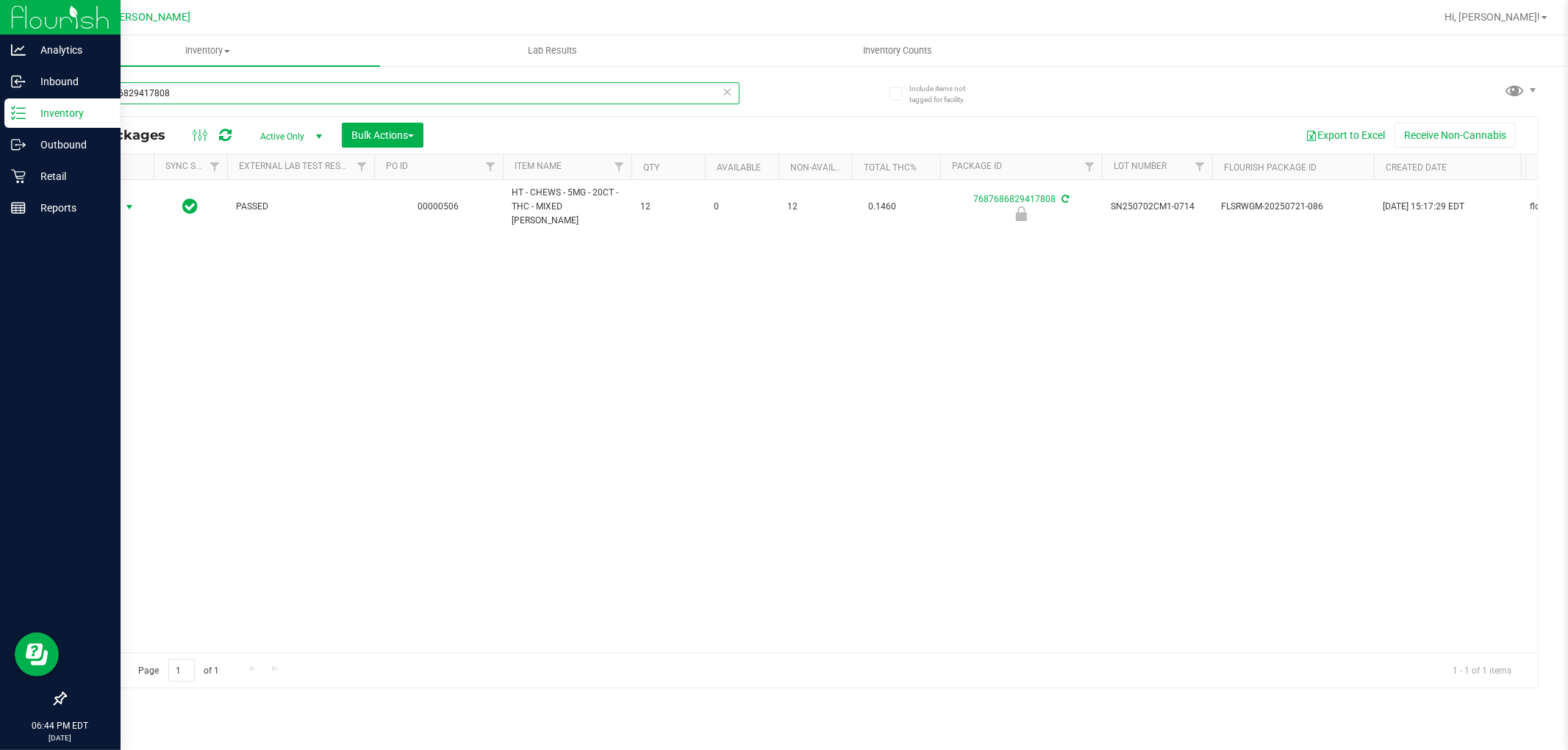
type input "7687686829417808"
click at [101, 201] on span "Action" at bounding box center [99, 207] width 39 height 21
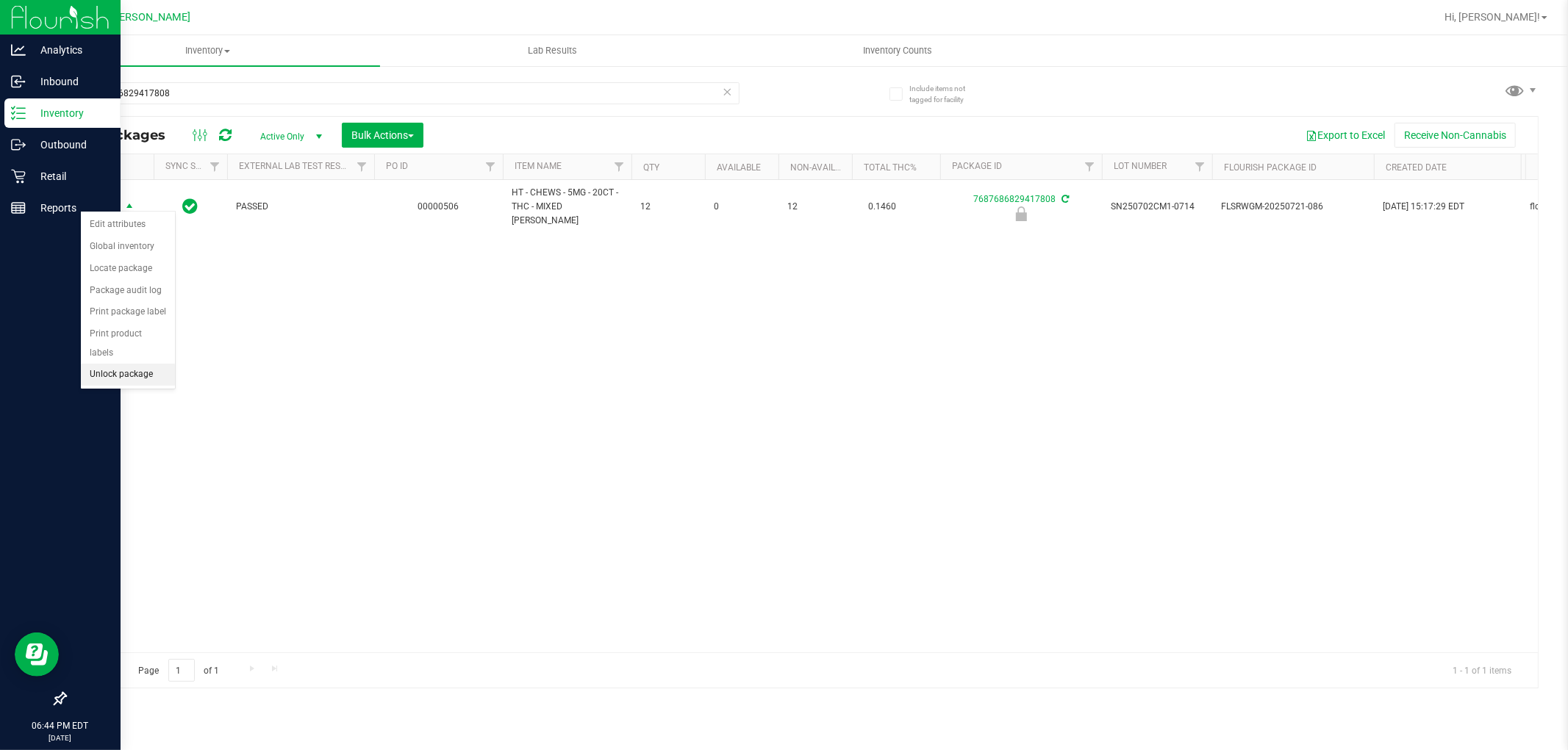
click at [134, 375] on li "Unlock package" at bounding box center [127, 374] width 94 height 22
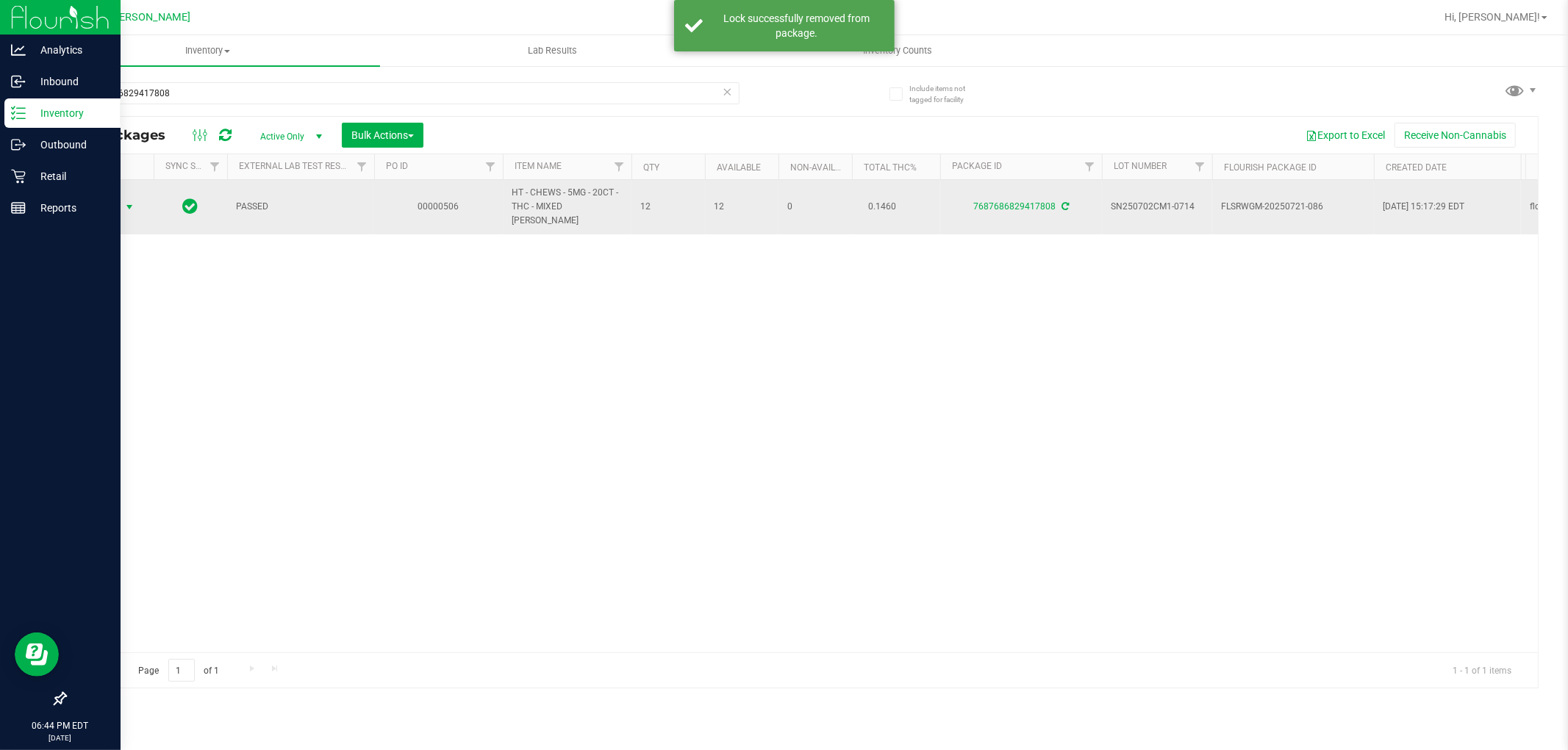
click at [101, 200] on span "Action" at bounding box center [99, 207] width 39 height 21
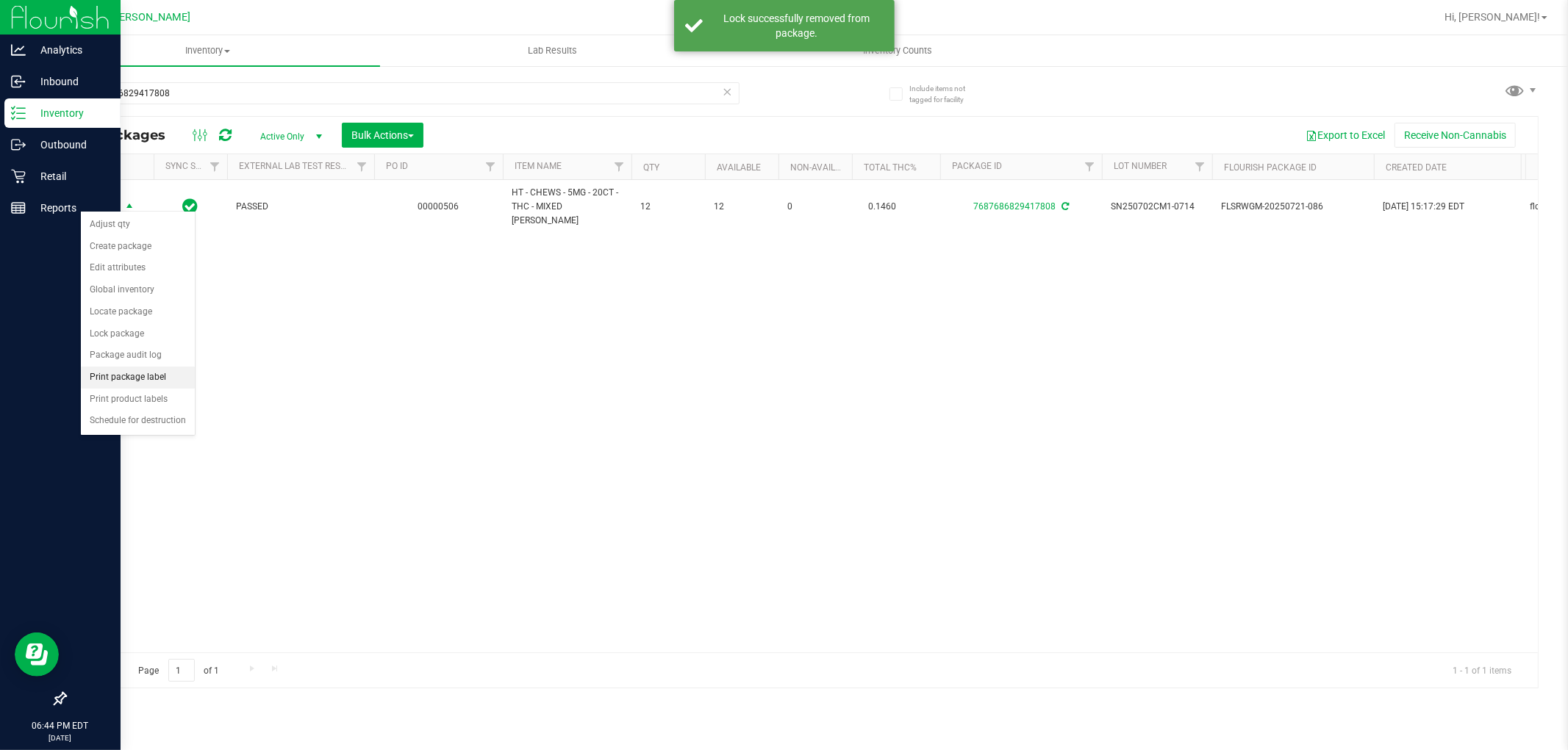
click at [129, 379] on li "Print package label" at bounding box center [137, 378] width 114 height 22
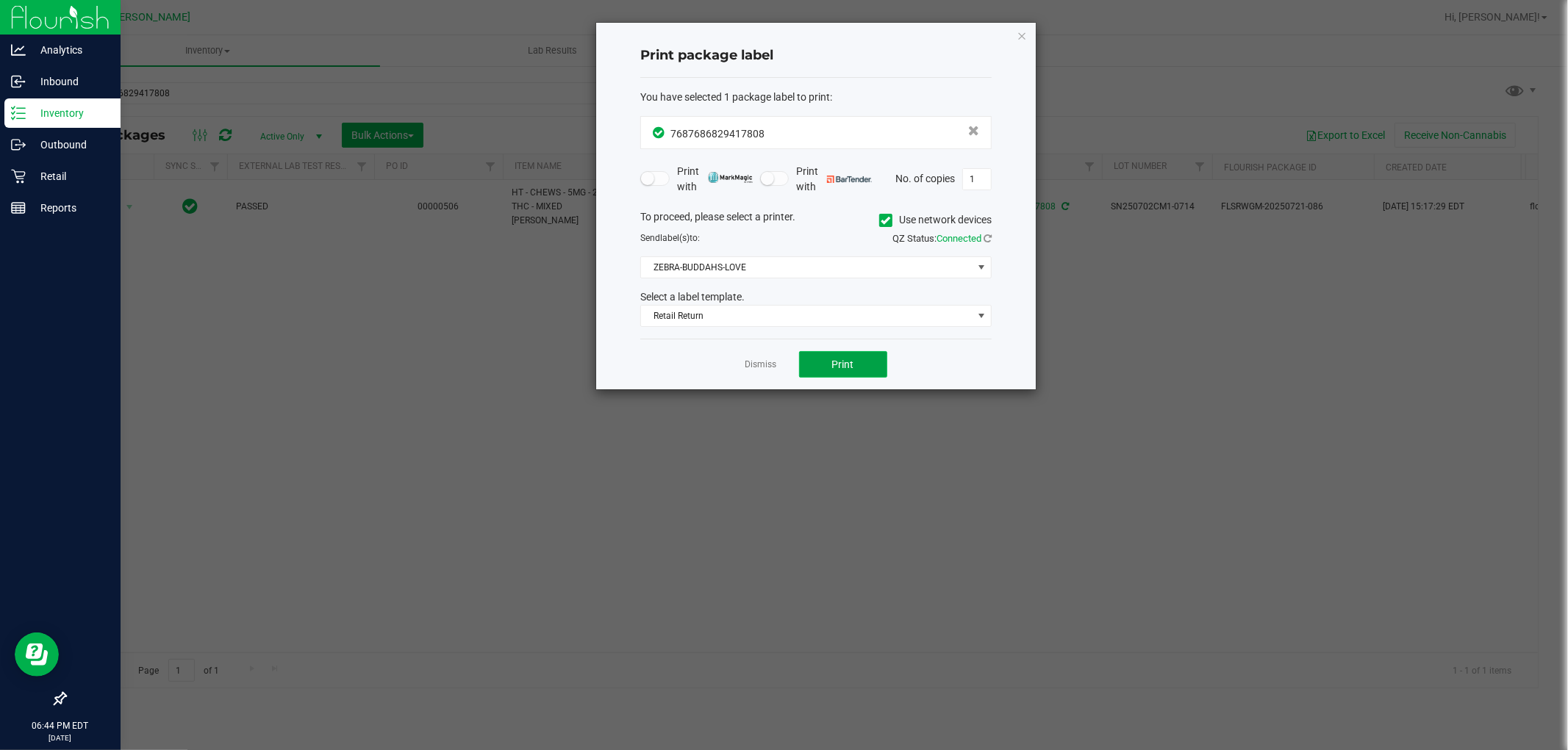
click at [833, 359] on span "Print" at bounding box center [843, 364] width 22 height 12
click at [754, 365] on link "Dismiss" at bounding box center [760, 365] width 31 height 13
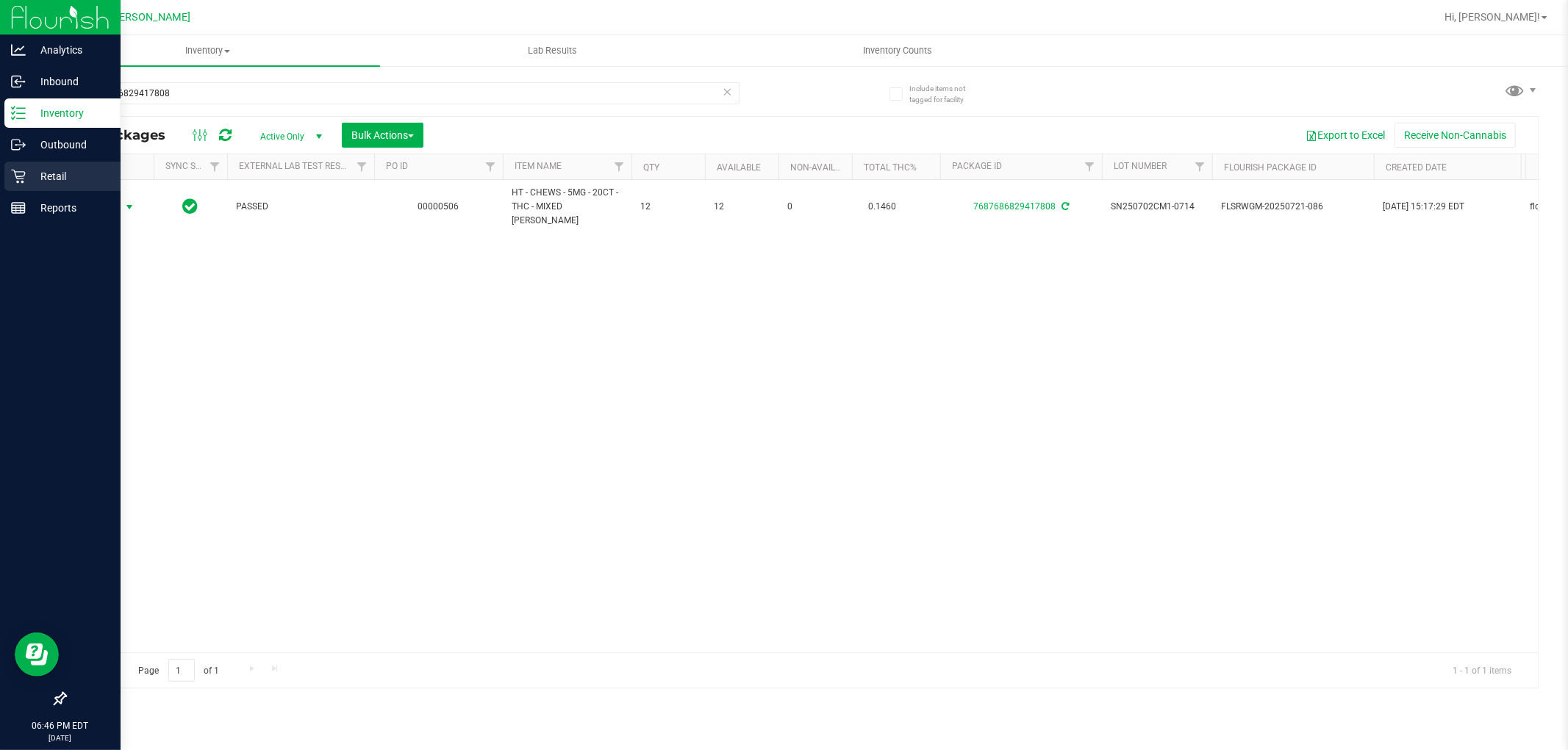
click at [41, 167] on p "Retail" at bounding box center [70, 176] width 88 height 18
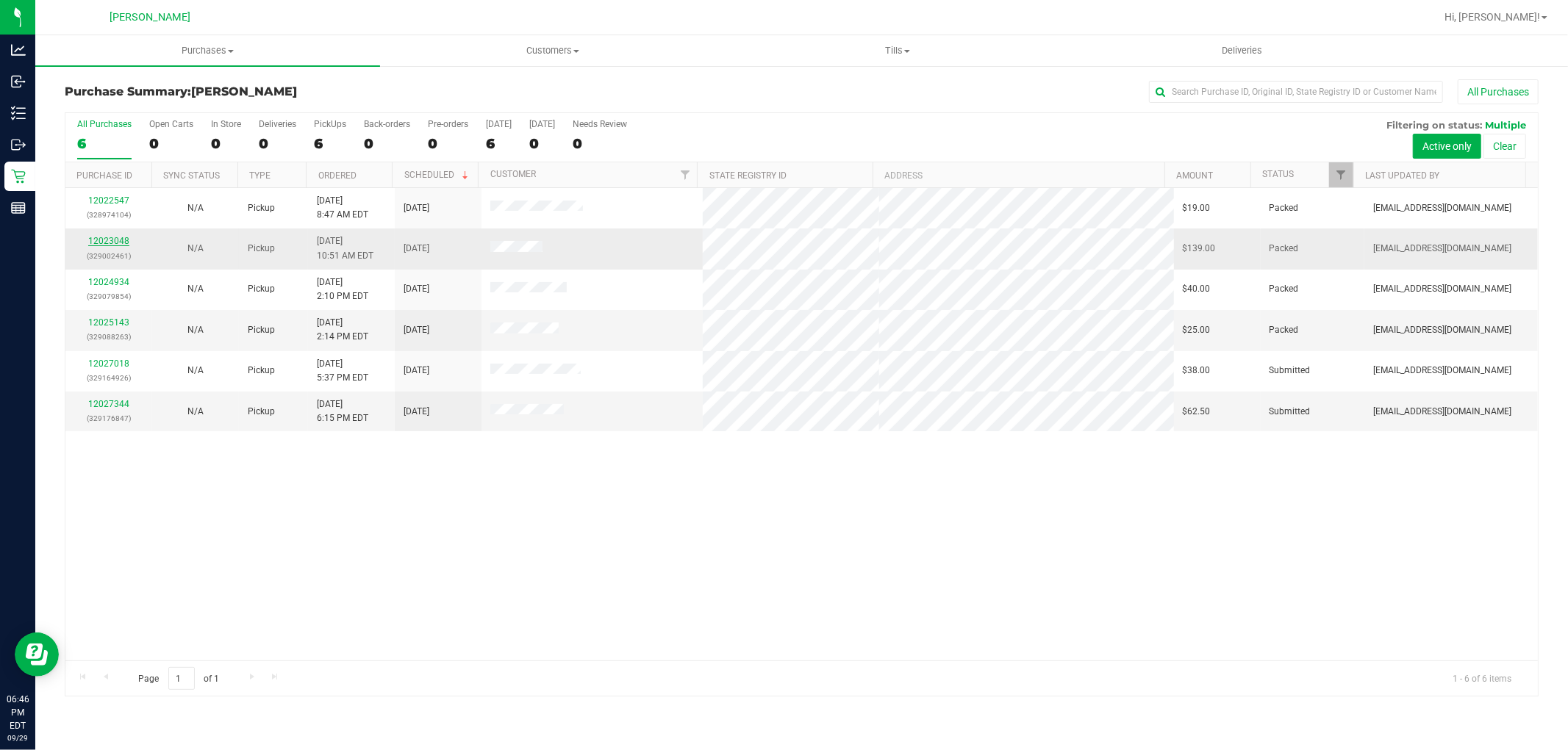
click at [111, 244] on link "12023048" at bounding box center [108, 240] width 41 height 10
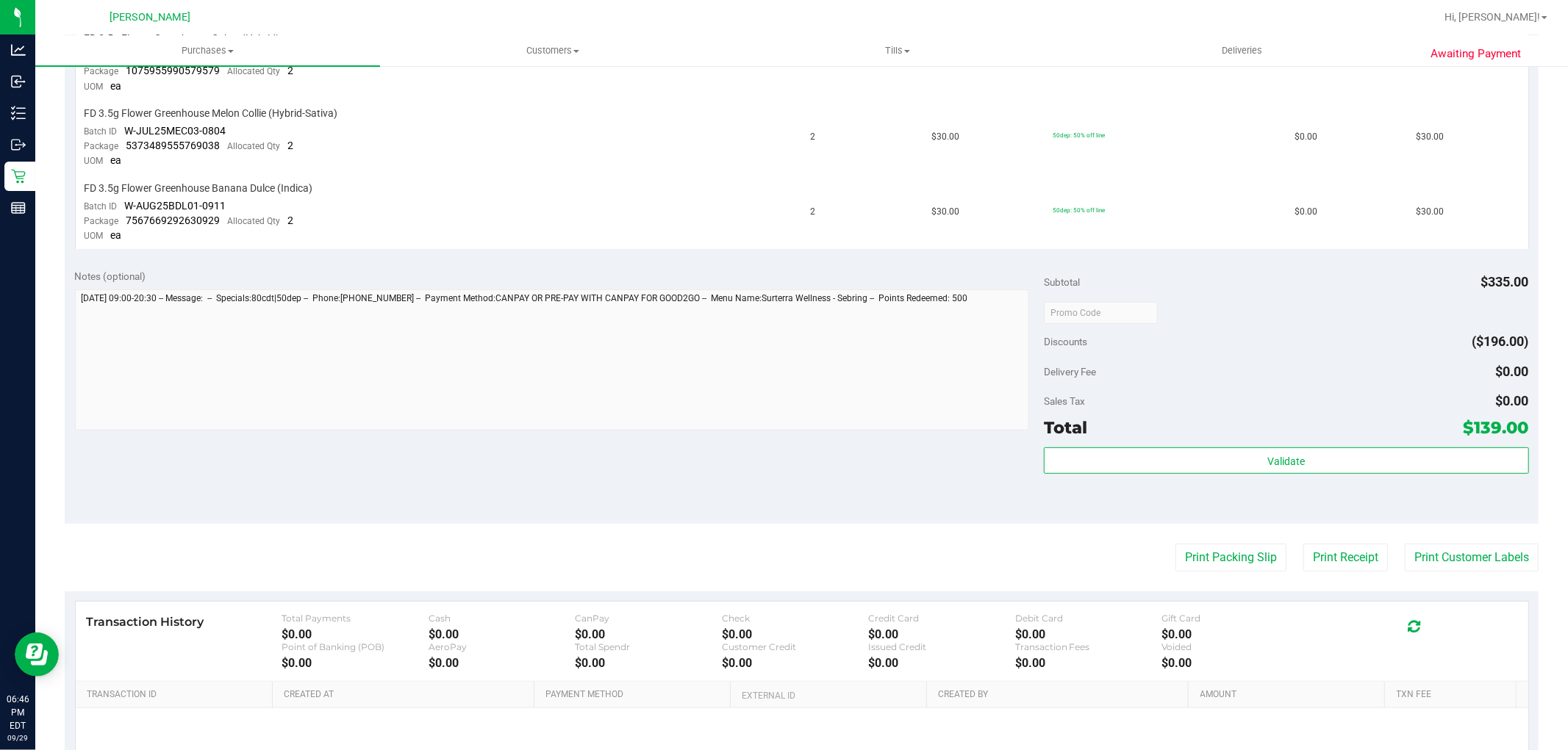
scroll to position [579, 0]
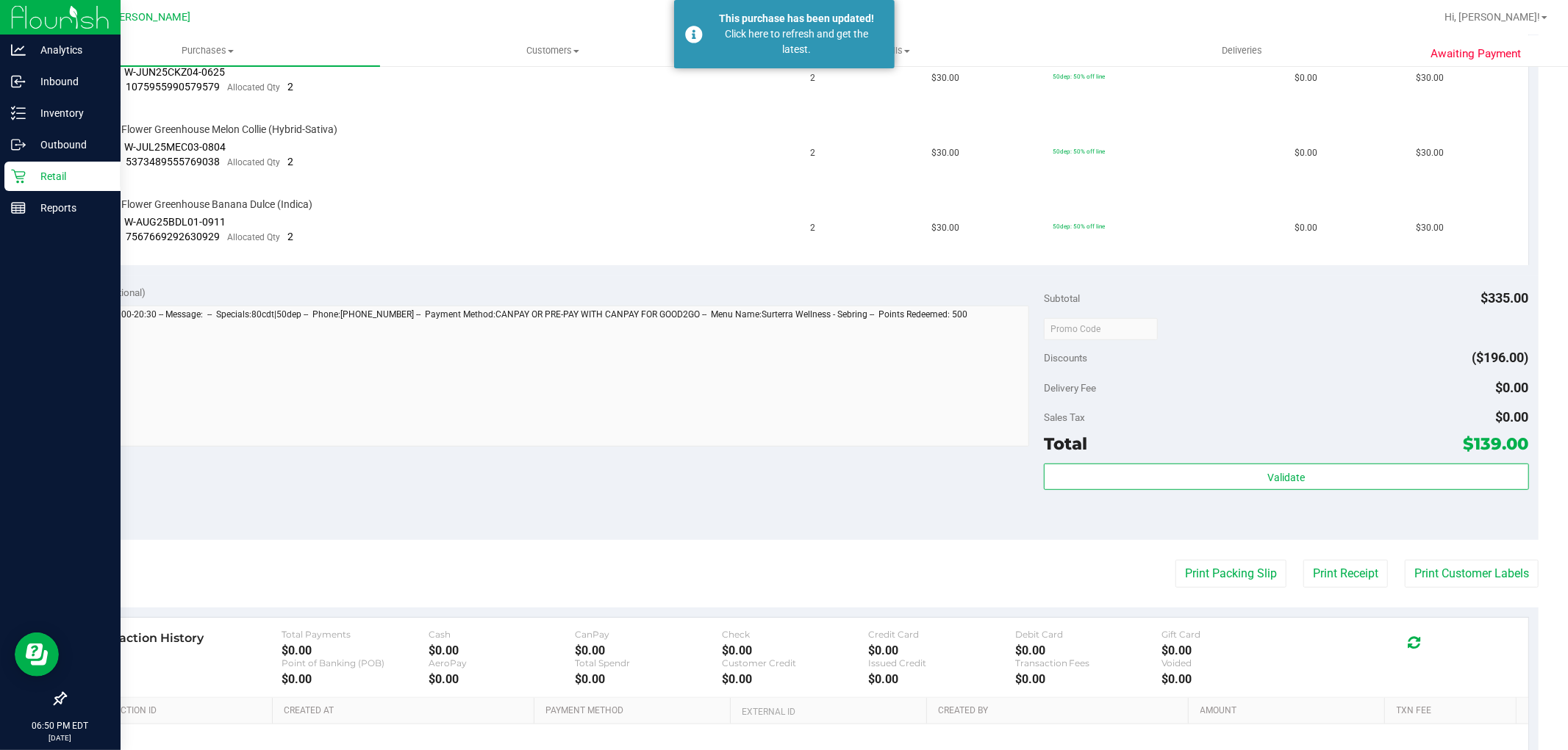
click at [20, 176] on icon at bounding box center [18, 177] width 14 height 14
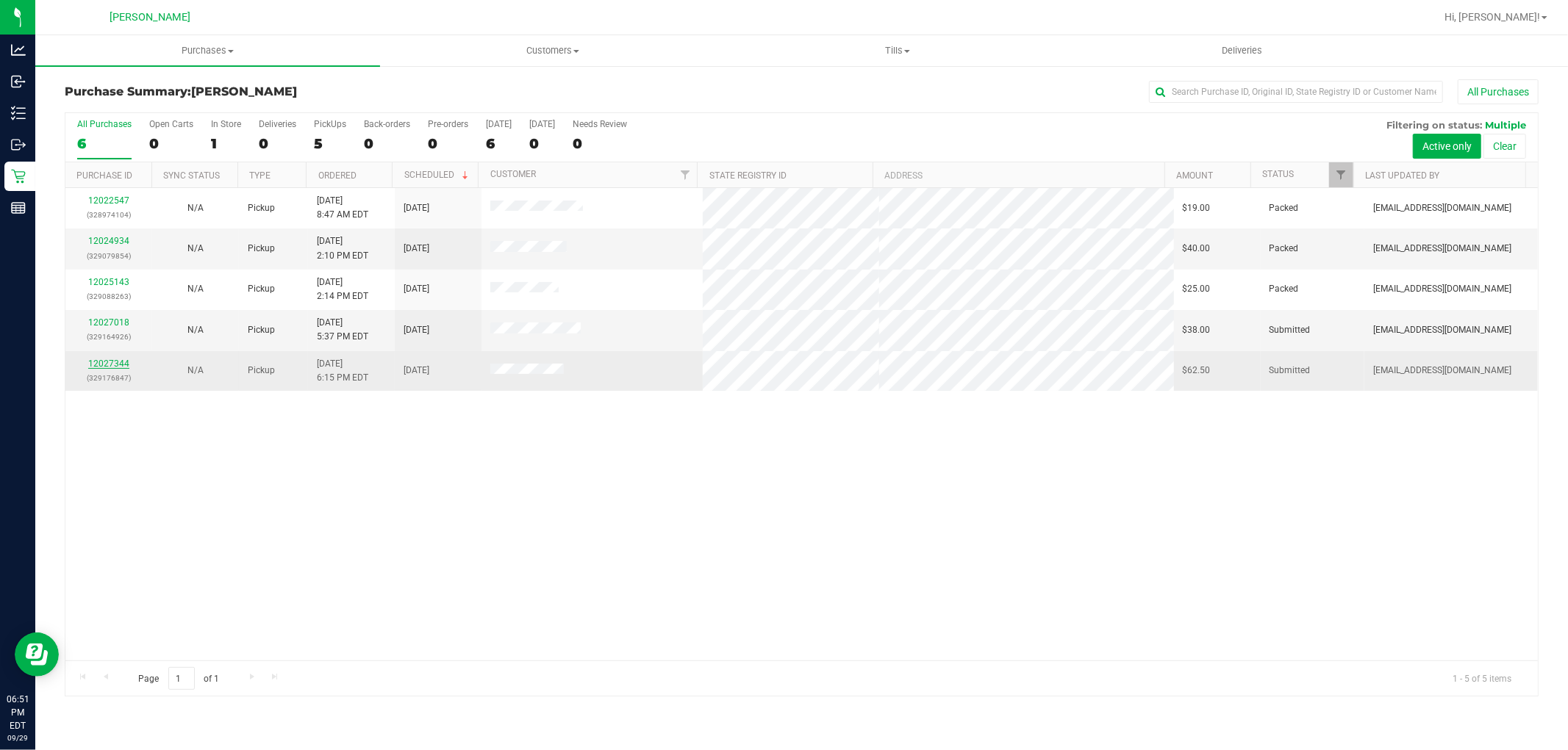
click at [108, 363] on link "12027344" at bounding box center [108, 363] width 41 height 10
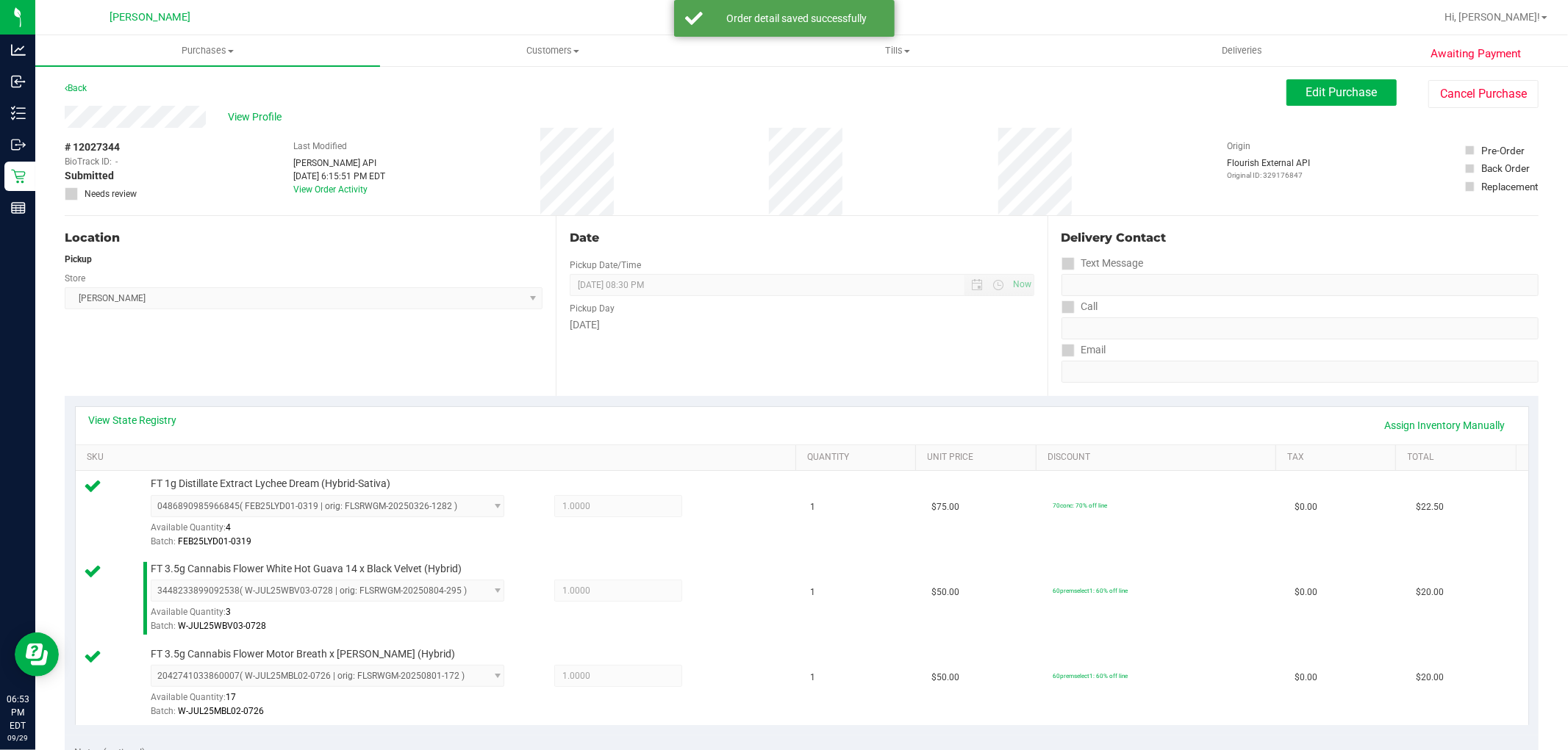
scroll to position [326, 0]
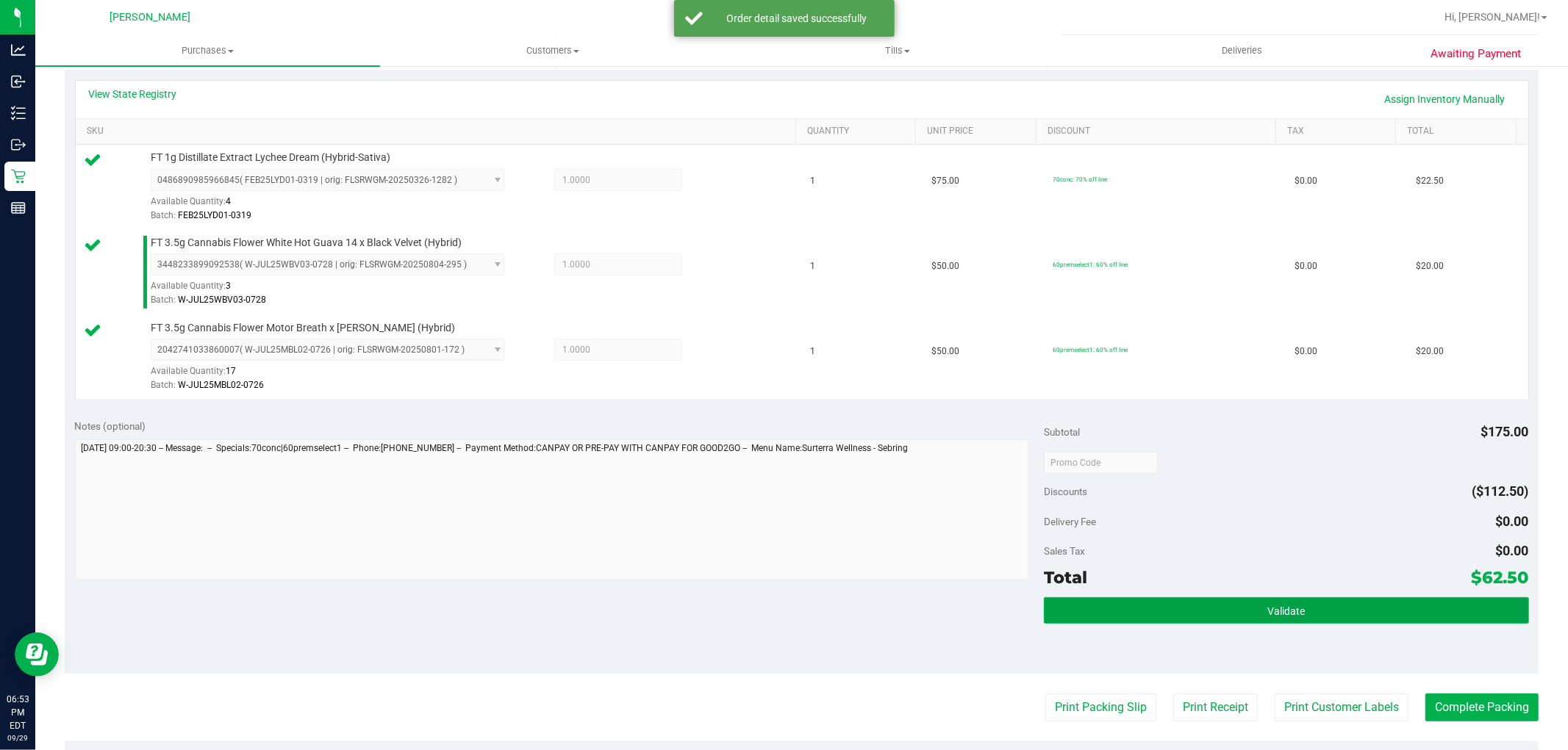
click at [1134, 602] on button "Validate" at bounding box center [1286, 610] width 484 height 27
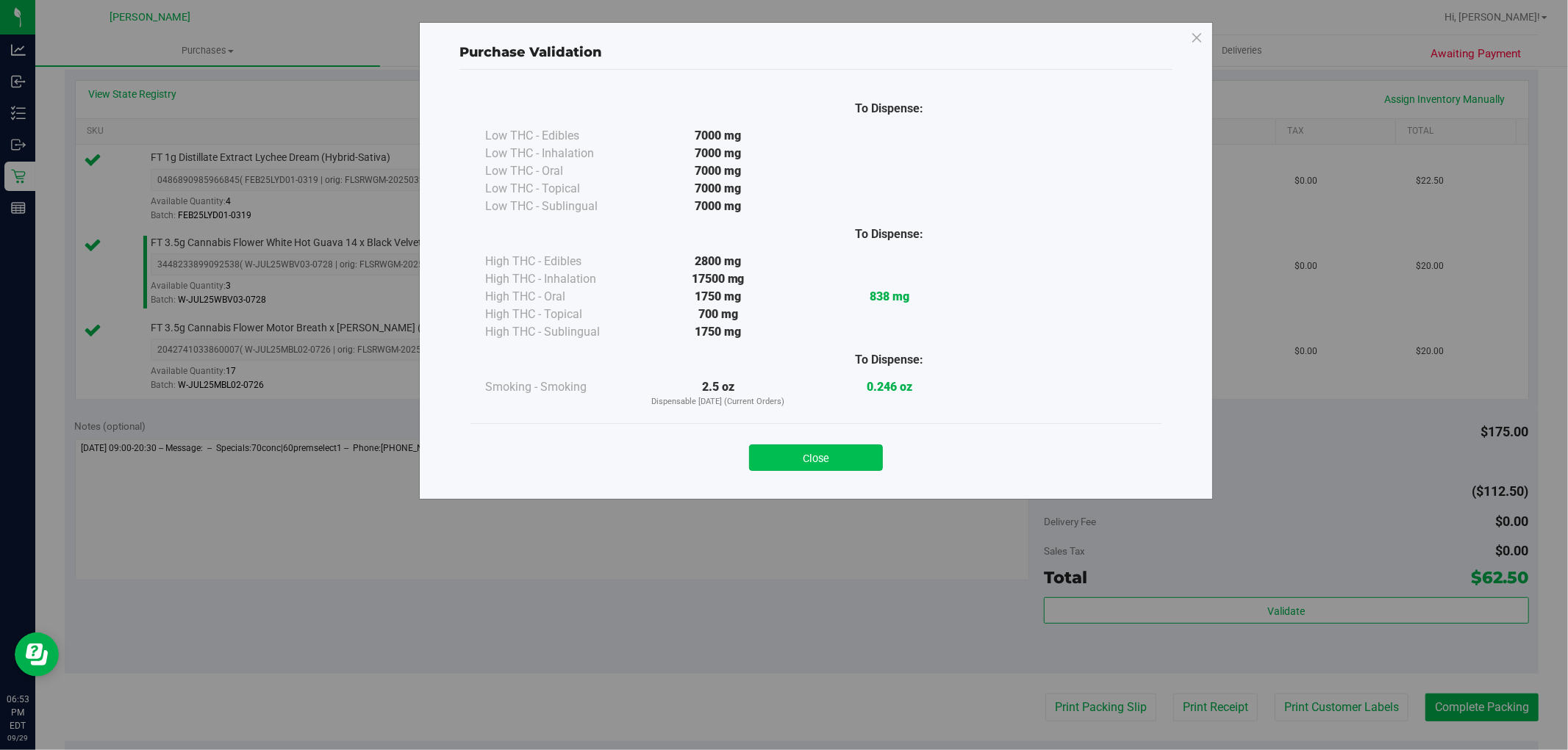
click at [828, 456] on button "Close" at bounding box center [815, 458] width 133 height 27
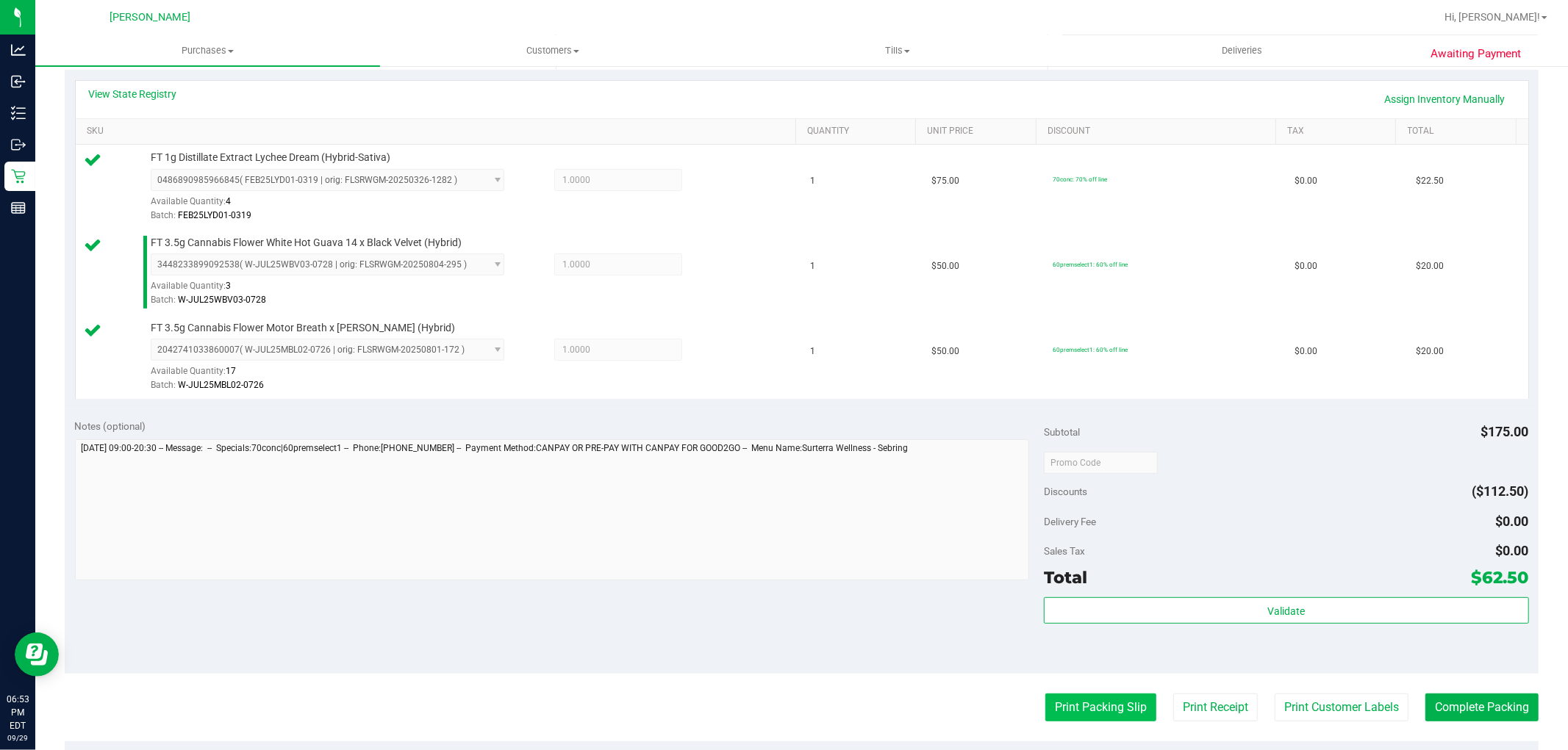
click at [1097, 703] on button "Print Packing Slip" at bounding box center [1101, 707] width 111 height 28
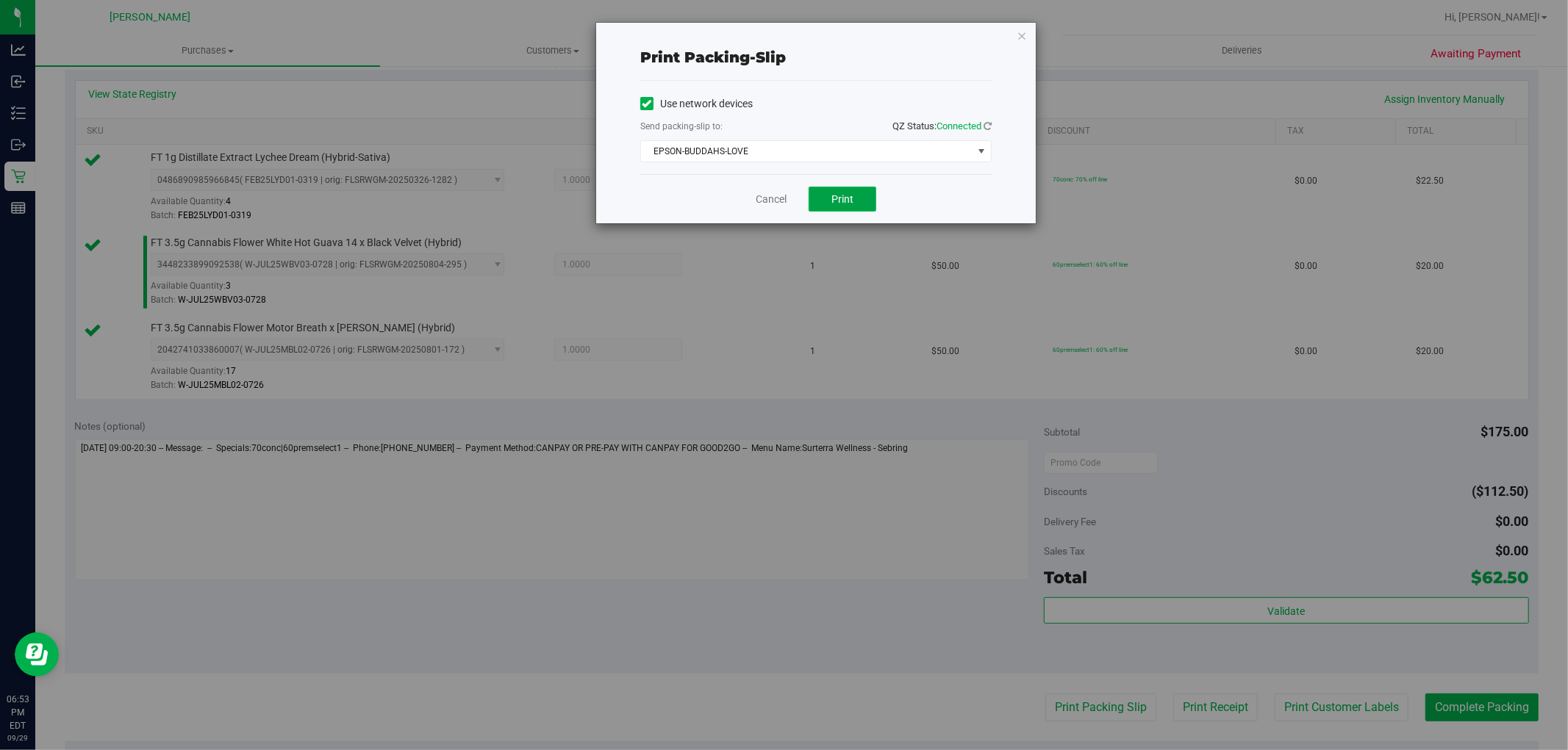
click at [839, 208] on button "Print" at bounding box center [843, 199] width 68 height 25
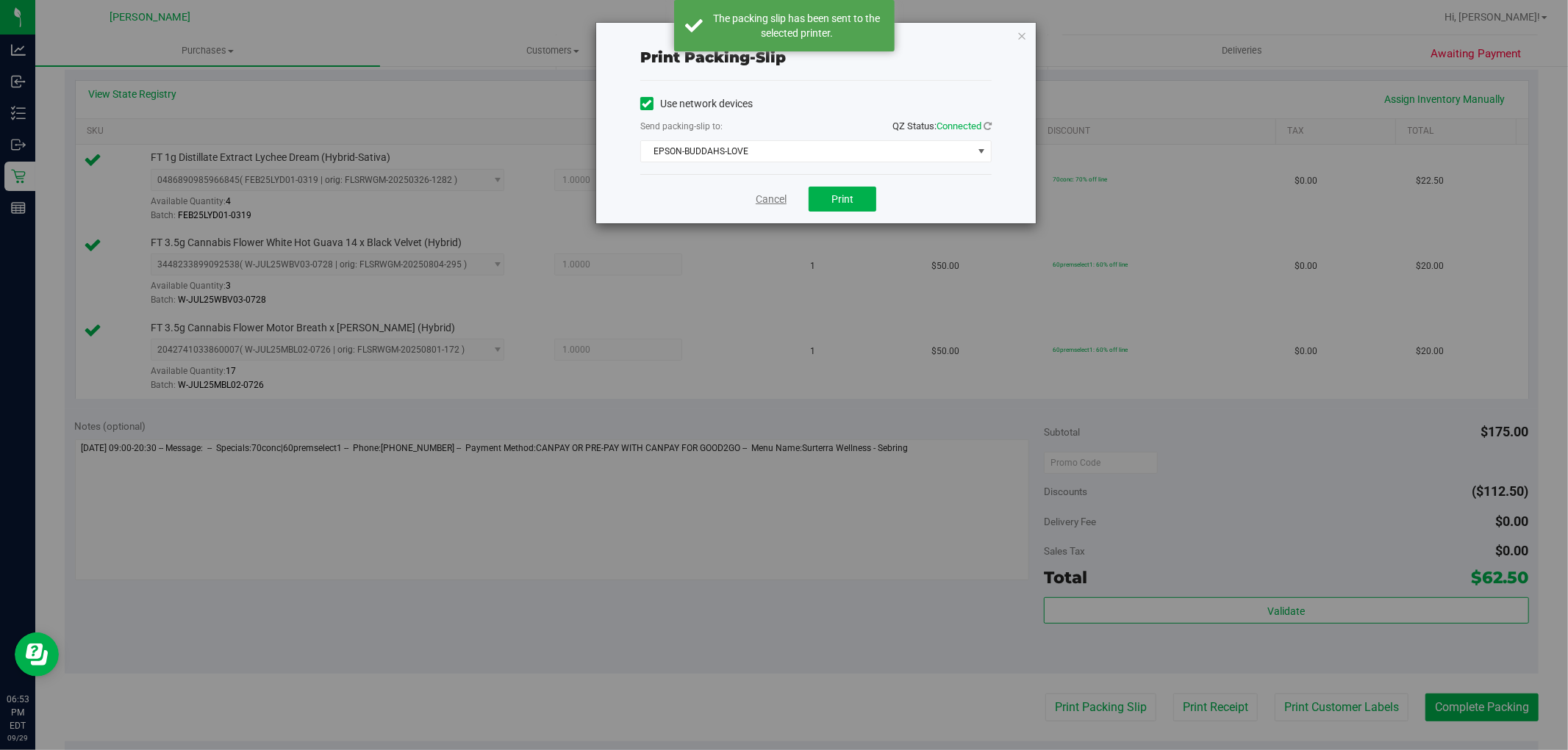
click at [767, 200] on link "Cancel" at bounding box center [771, 199] width 30 height 15
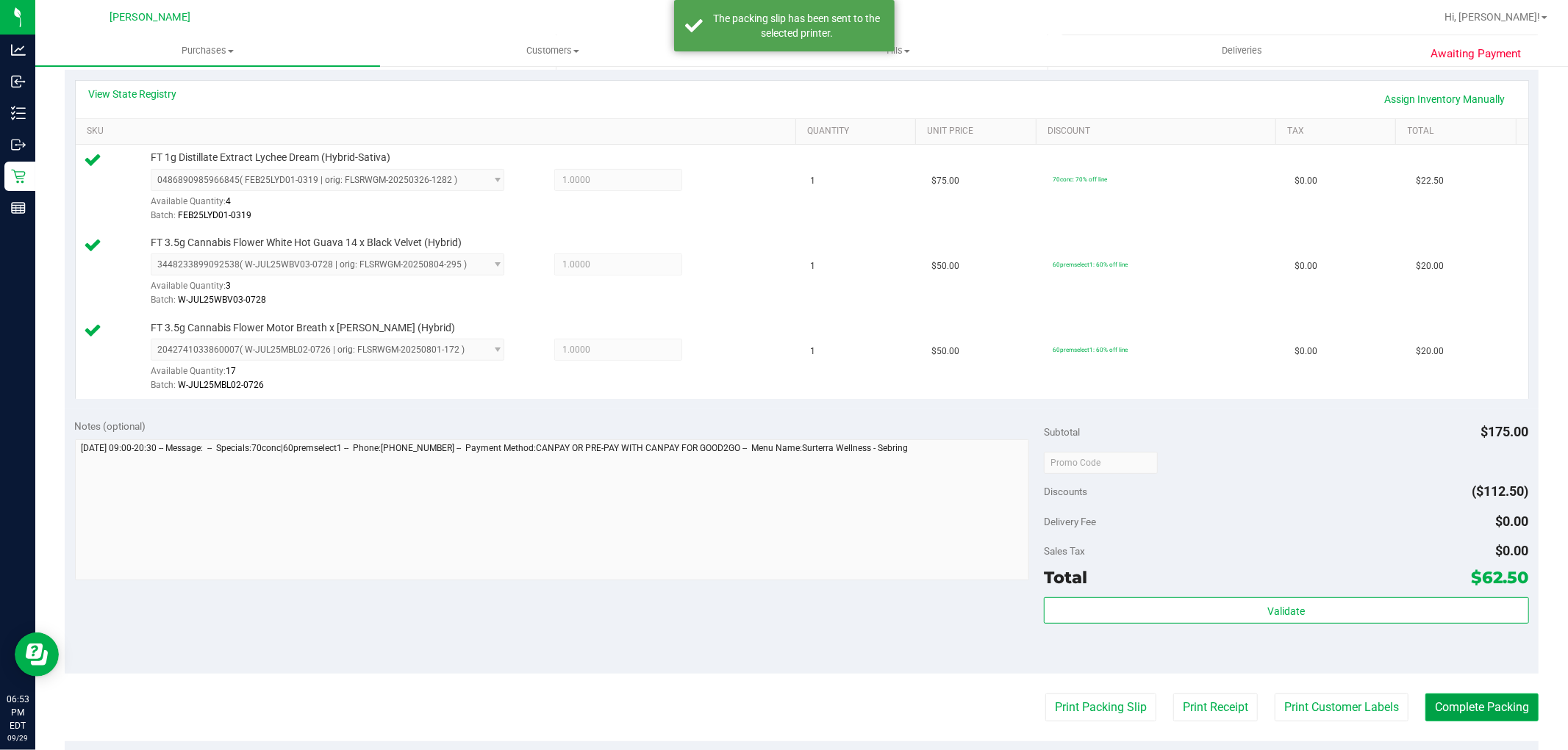
click at [1495, 719] on button "Complete Packing" at bounding box center [1482, 707] width 113 height 28
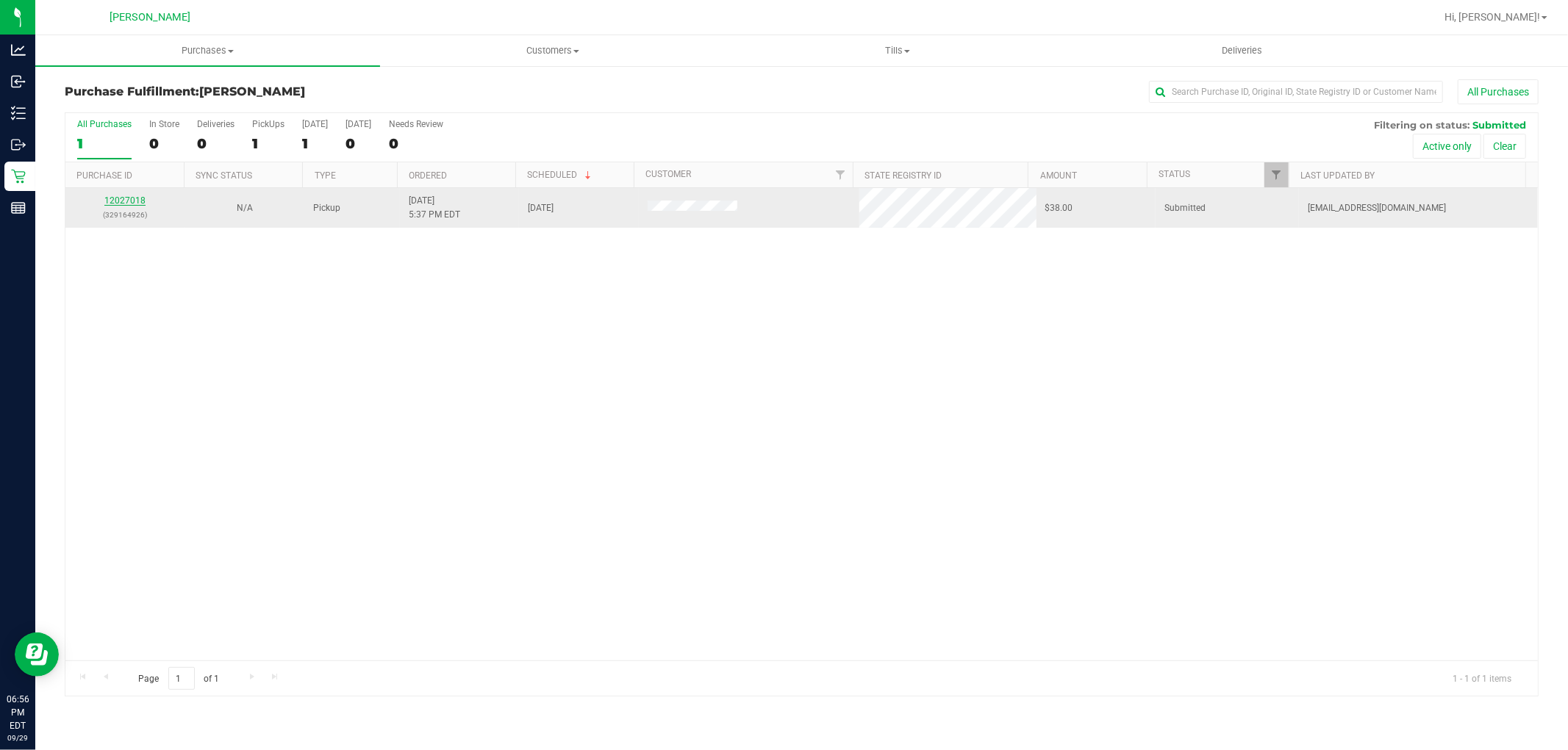
click at [133, 202] on link "12027018" at bounding box center [125, 200] width 41 height 10
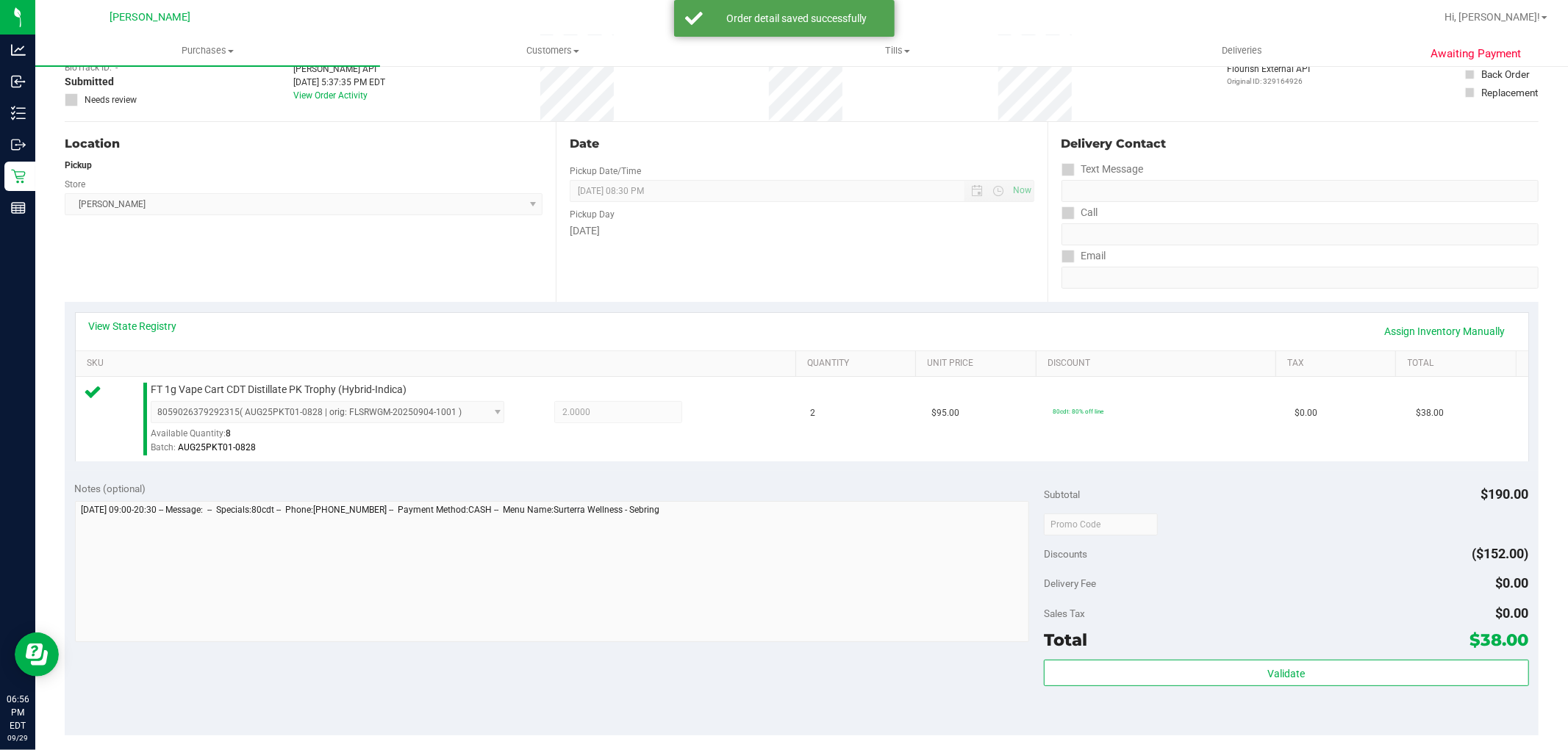
scroll to position [244, 0]
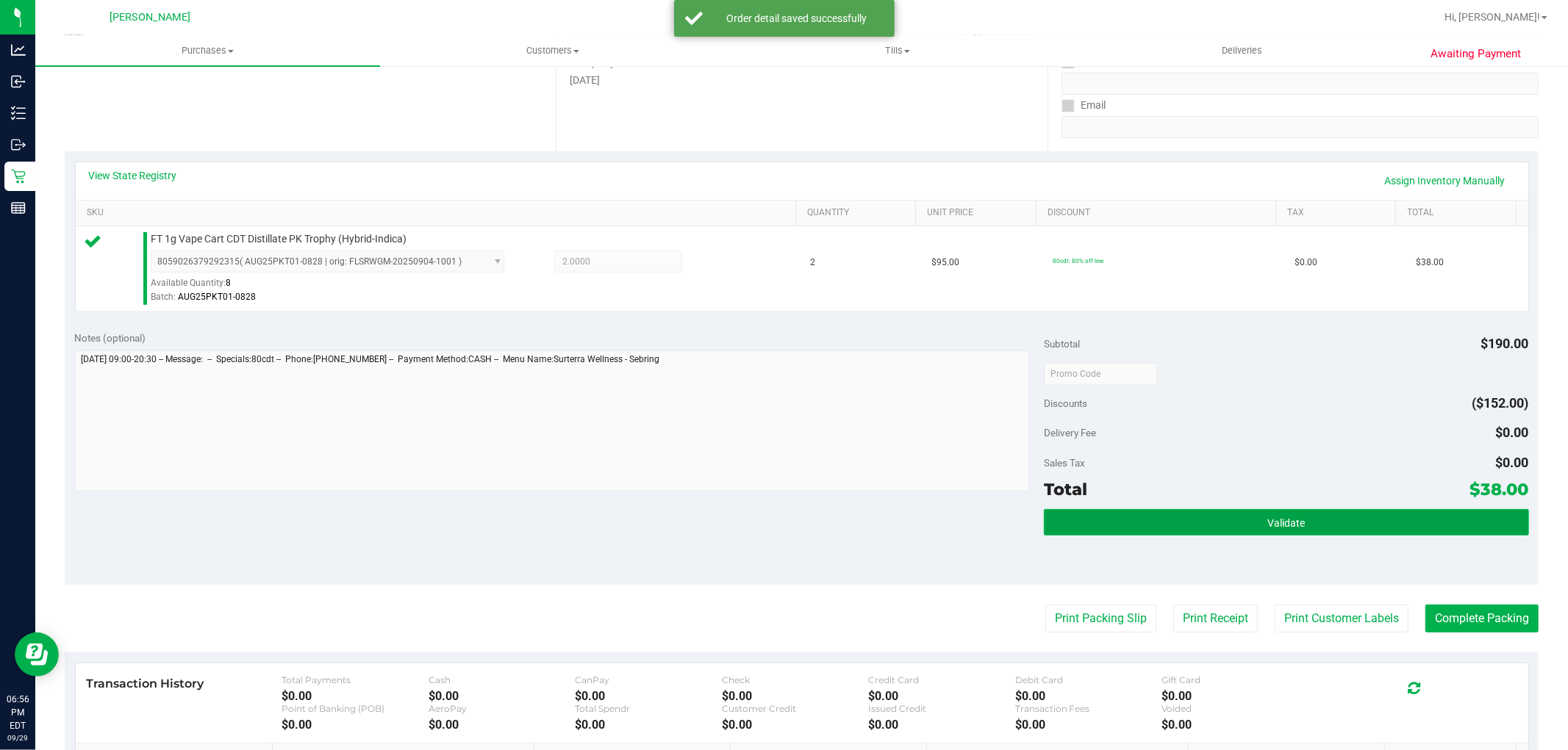
click at [1171, 512] on button "Validate" at bounding box center [1286, 523] width 484 height 27
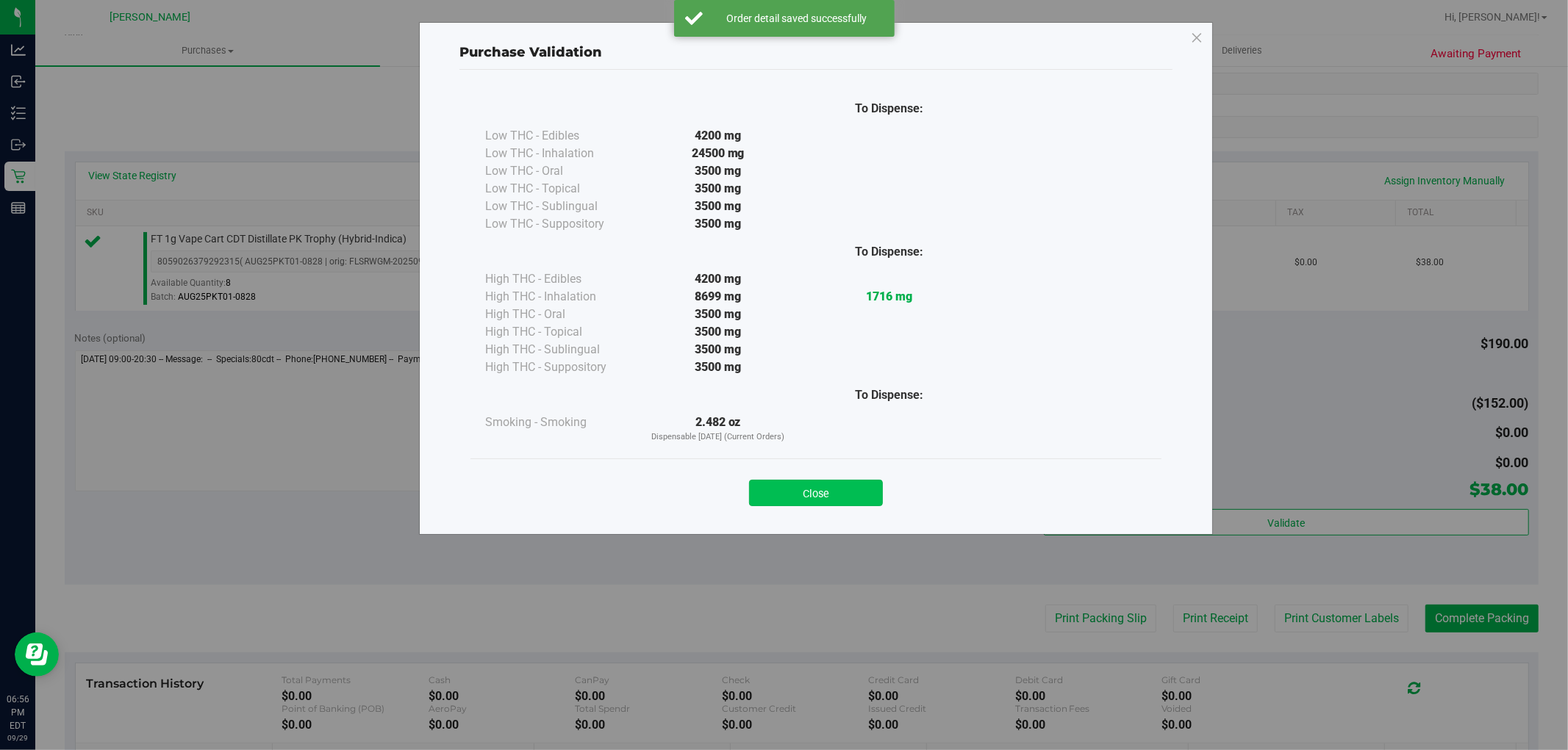
click at [824, 494] on button "Close" at bounding box center [815, 493] width 133 height 27
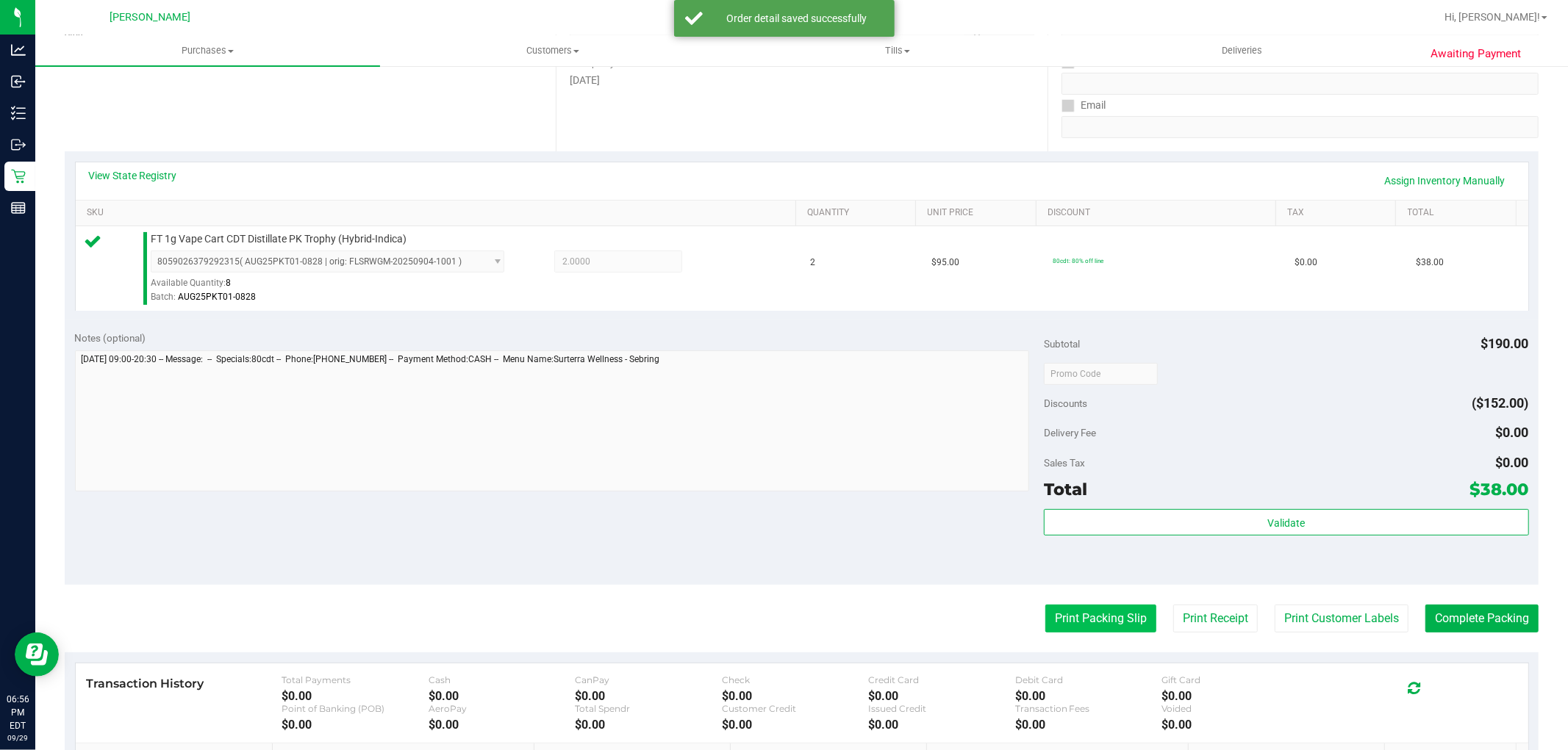
click at [1089, 628] on button "Print Packing Slip" at bounding box center [1101, 618] width 111 height 28
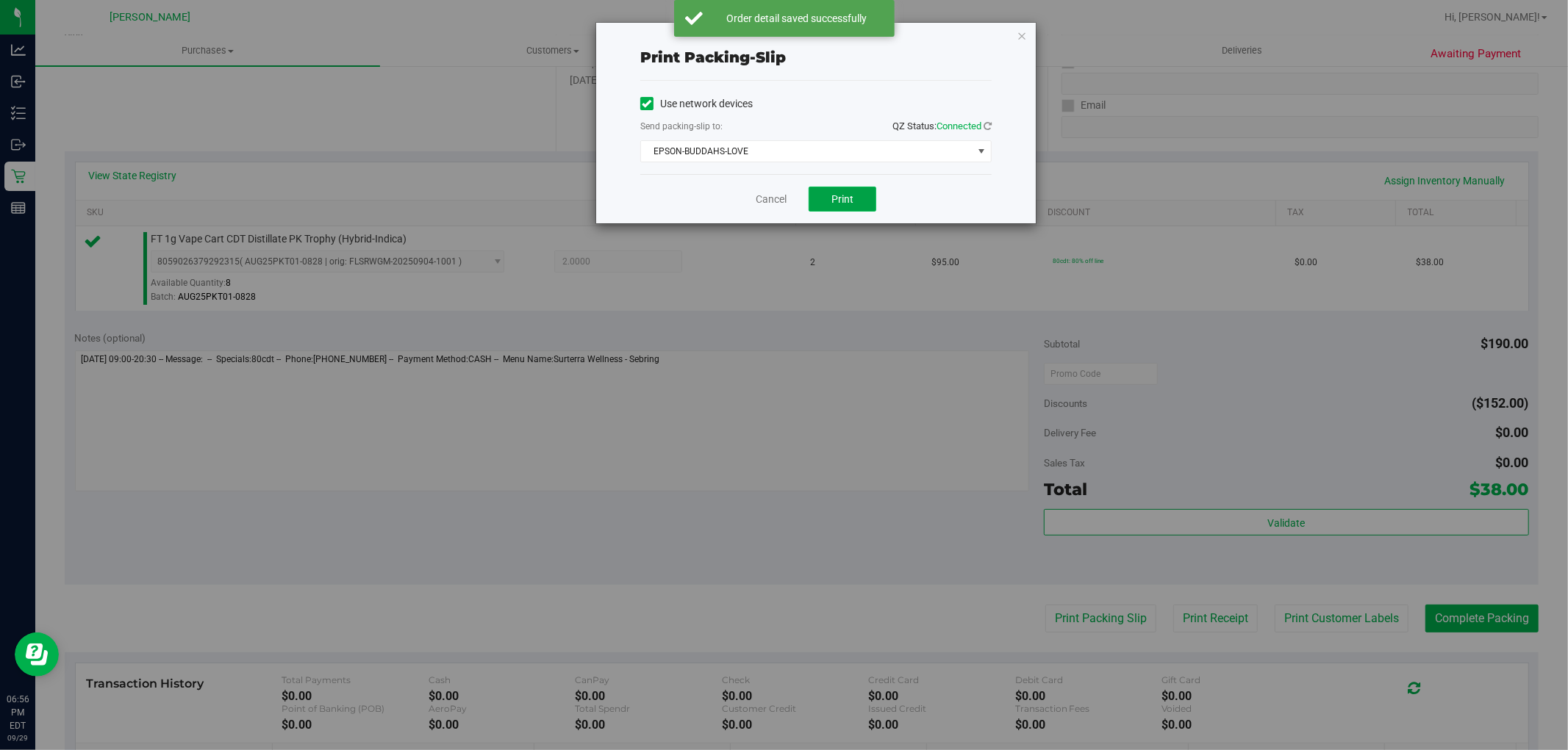
click at [842, 206] on button "Print" at bounding box center [843, 199] width 68 height 25
click at [763, 201] on link "Cancel" at bounding box center [771, 199] width 30 height 15
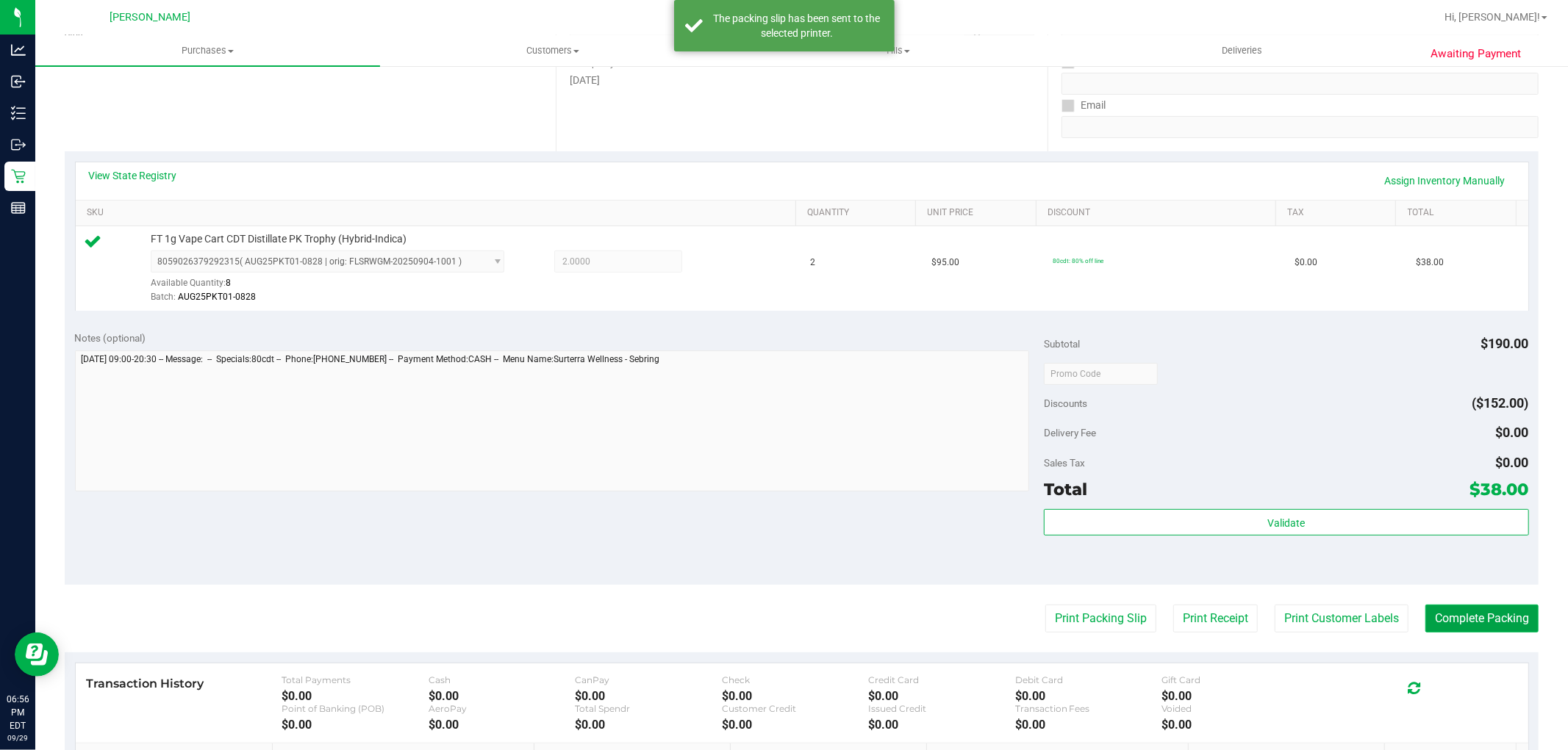
click at [1444, 629] on button "Complete Packing" at bounding box center [1482, 618] width 113 height 28
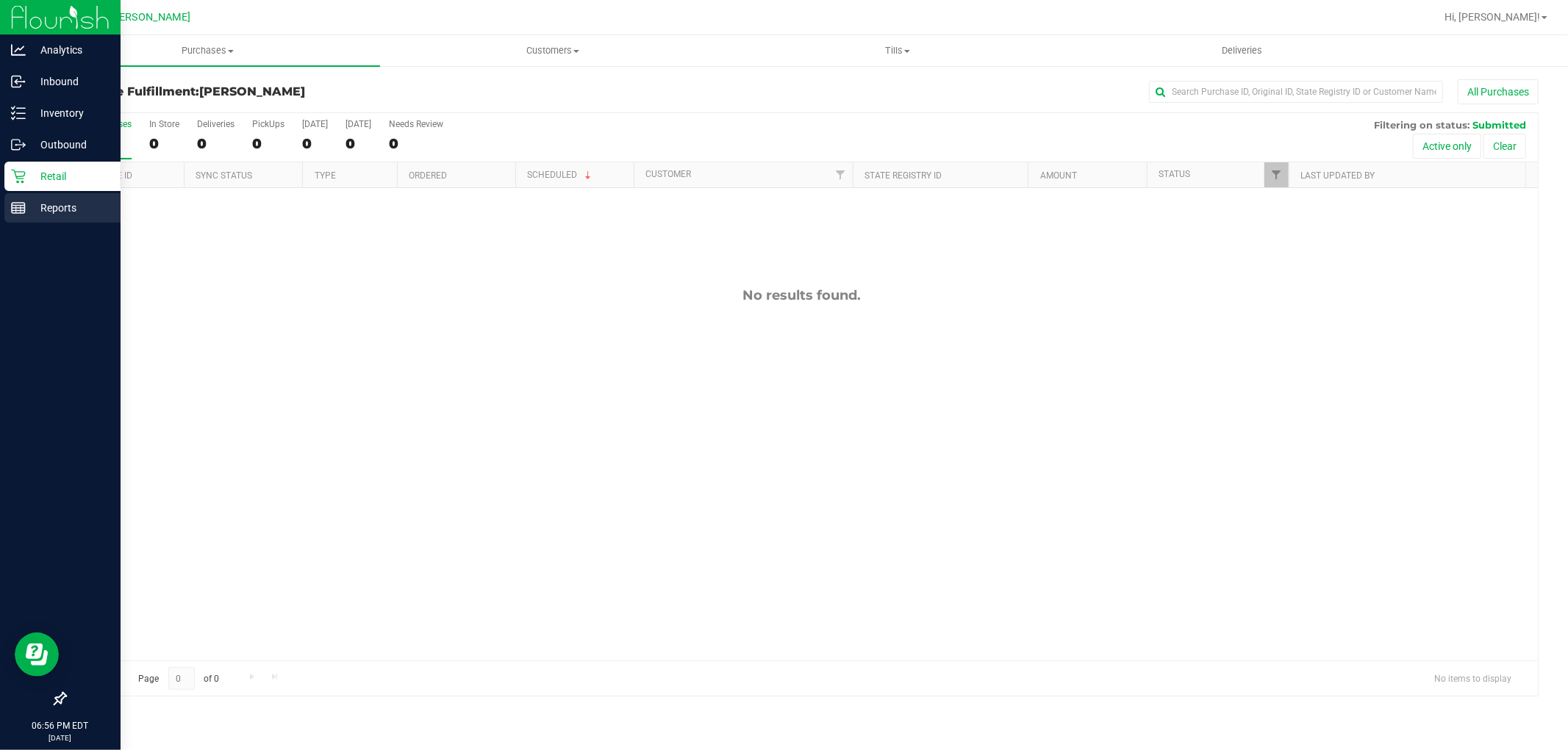
click at [56, 211] on p "Reports" at bounding box center [70, 208] width 88 height 18
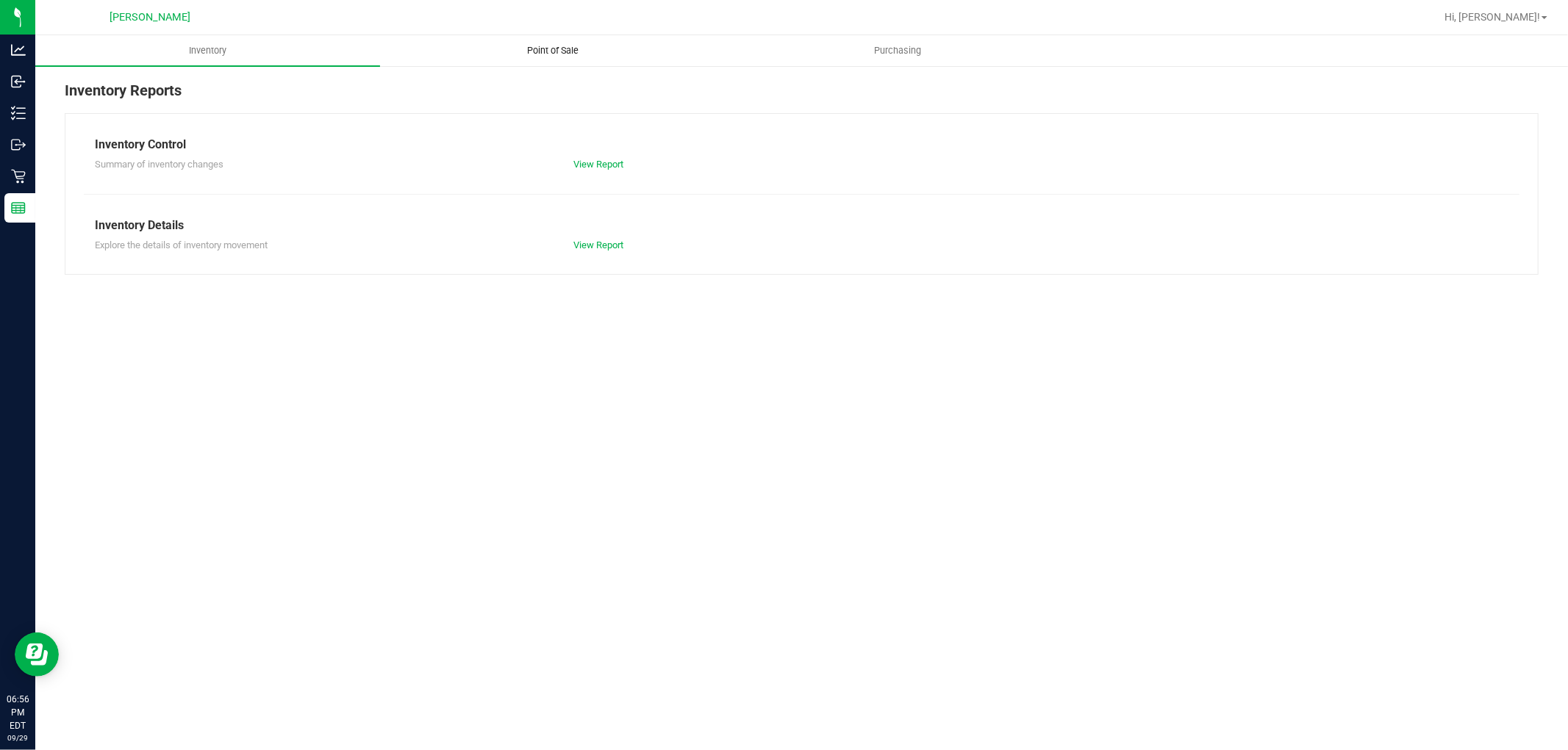
click at [538, 51] on span "Point of Sale" at bounding box center [553, 50] width 91 height 13
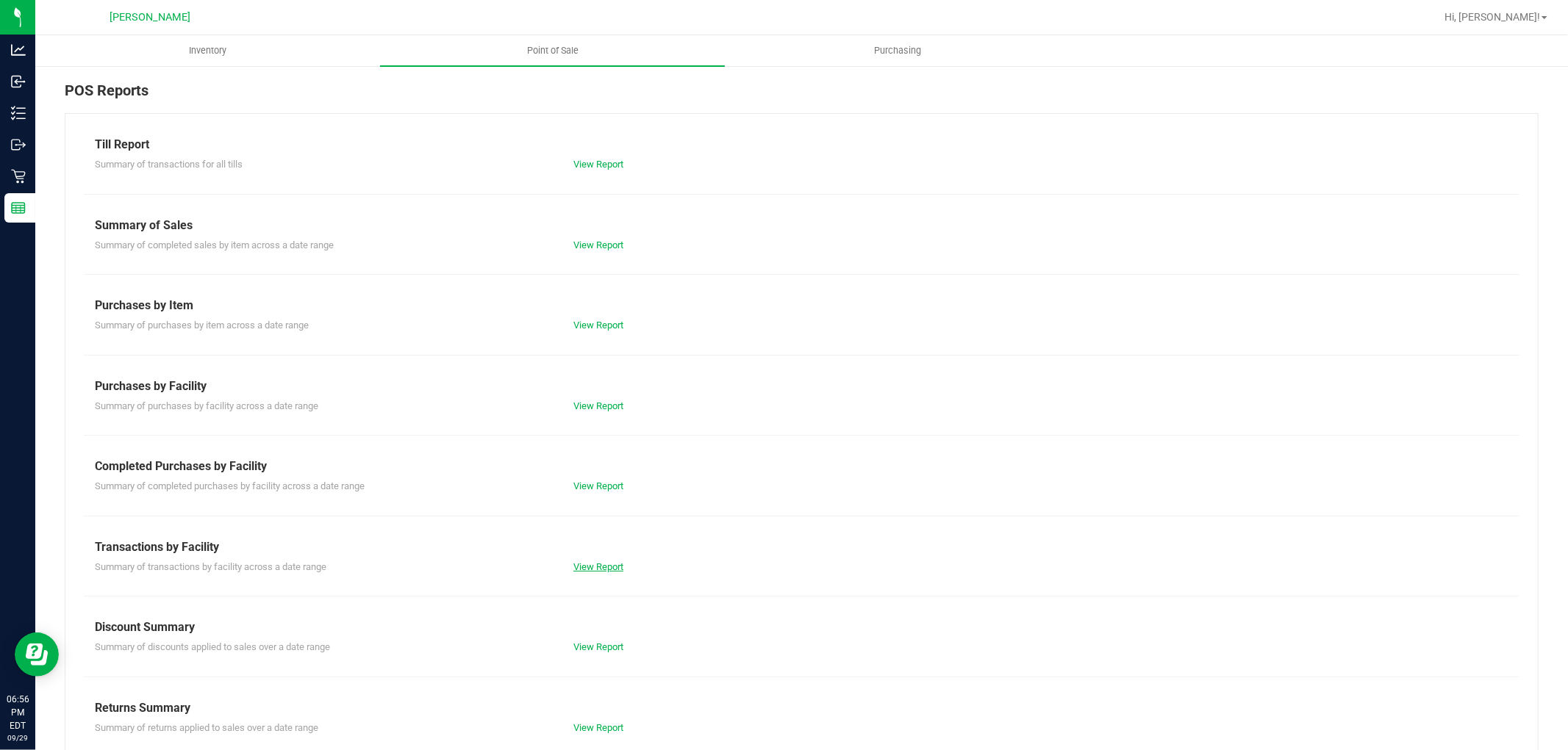
click at [618, 561] on link "View Report" at bounding box center [598, 567] width 50 height 11
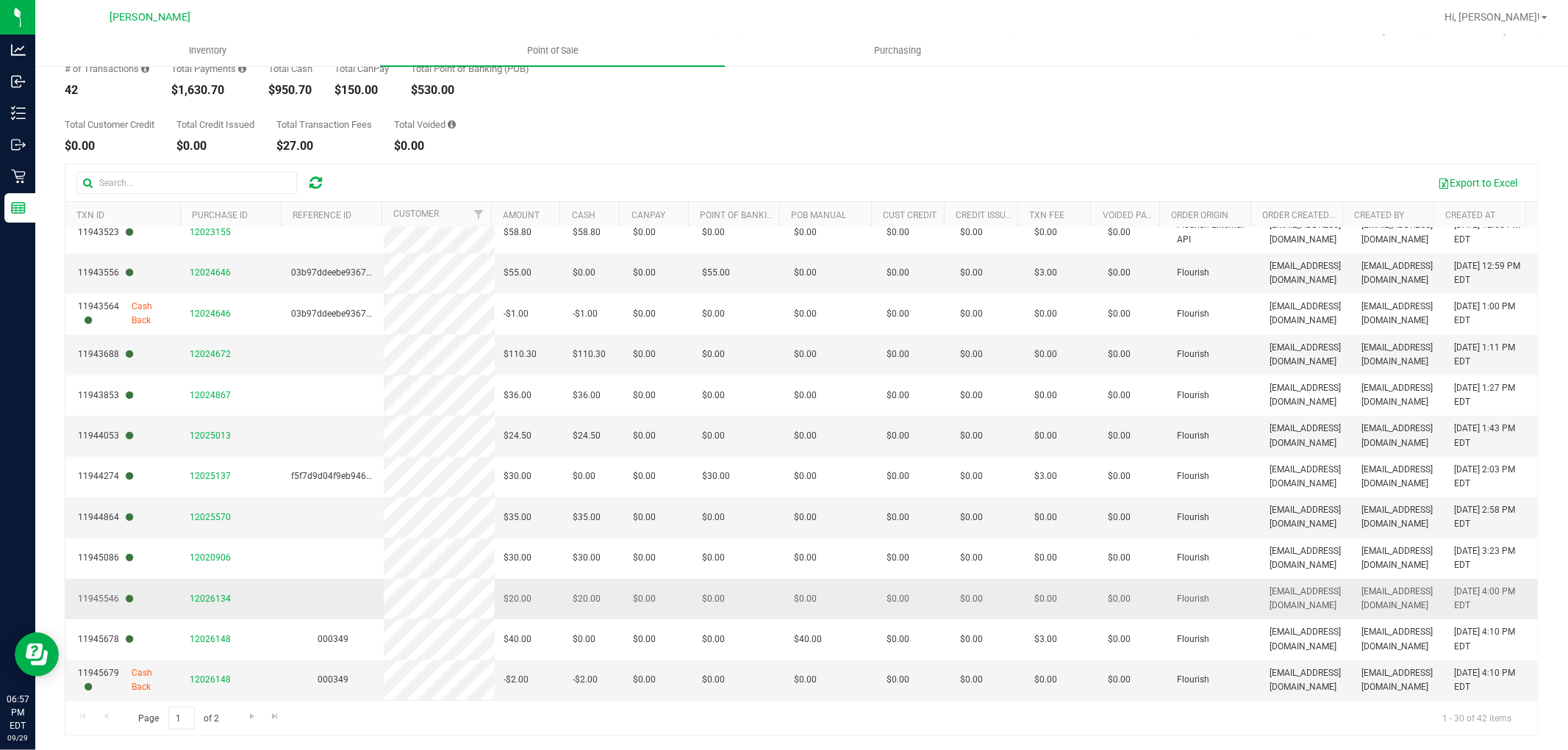
scroll to position [82, 0]
click at [272, 720] on span "Go to the last page" at bounding box center [274, 715] width 12 height 12
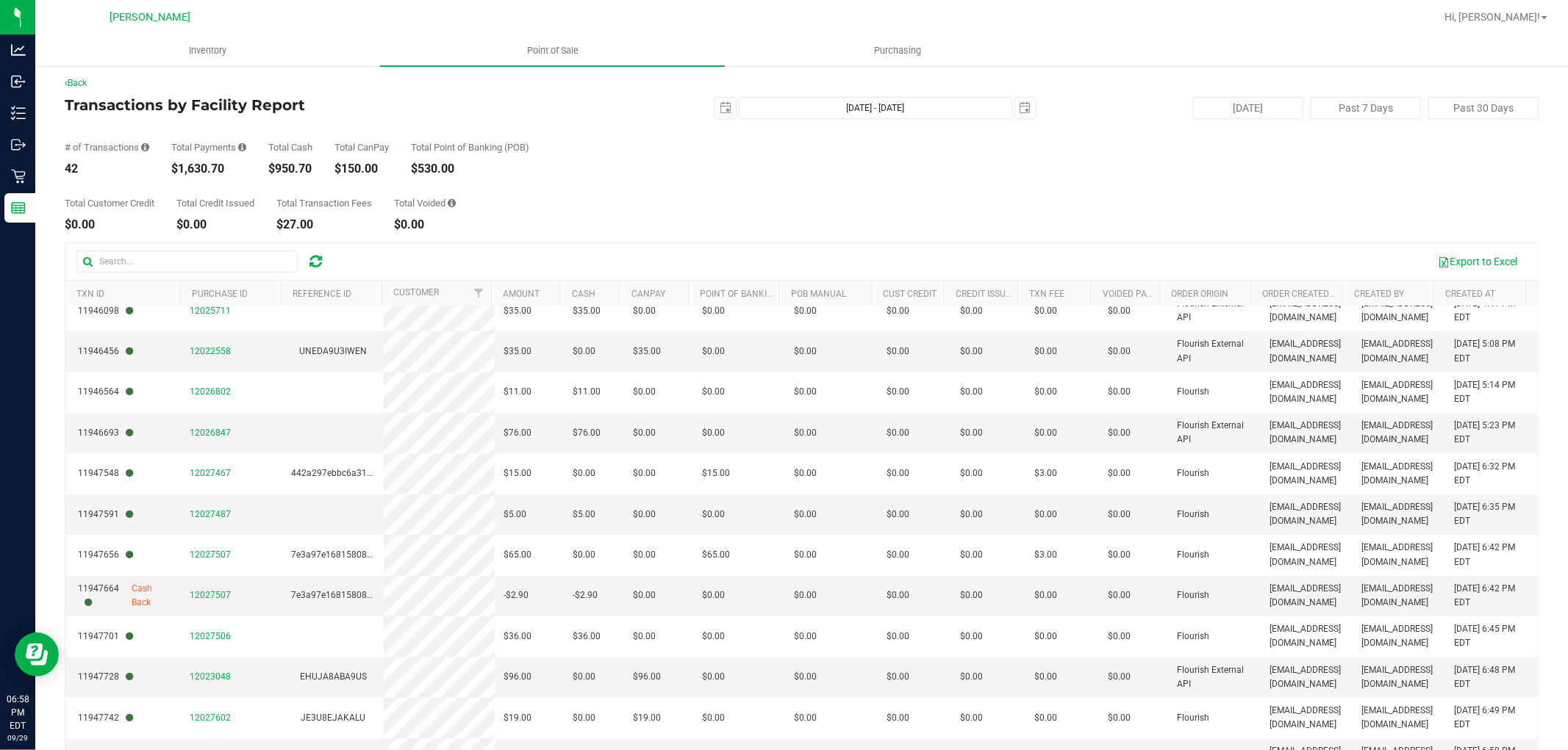
scroll to position [0, 0]
click at [600, 195] on div "Total Customer Credit $0.00 Total Credit Issued $0.00 Total Transaction Fees $2…" at bounding box center [801, 206] width 1474 height 55
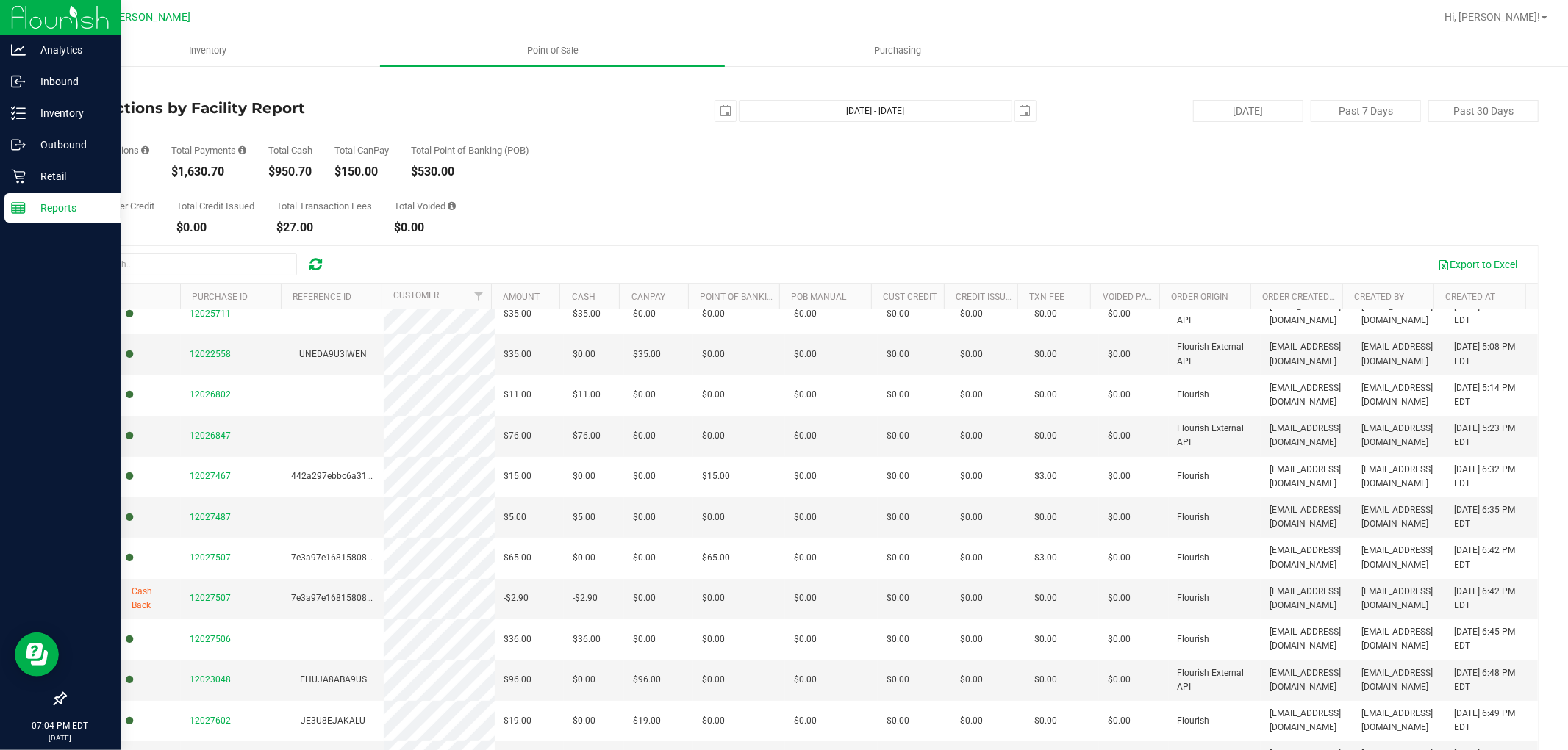
click at [27, 211] on p "Reports" at bounding box center [70, 208] width 88 height 18
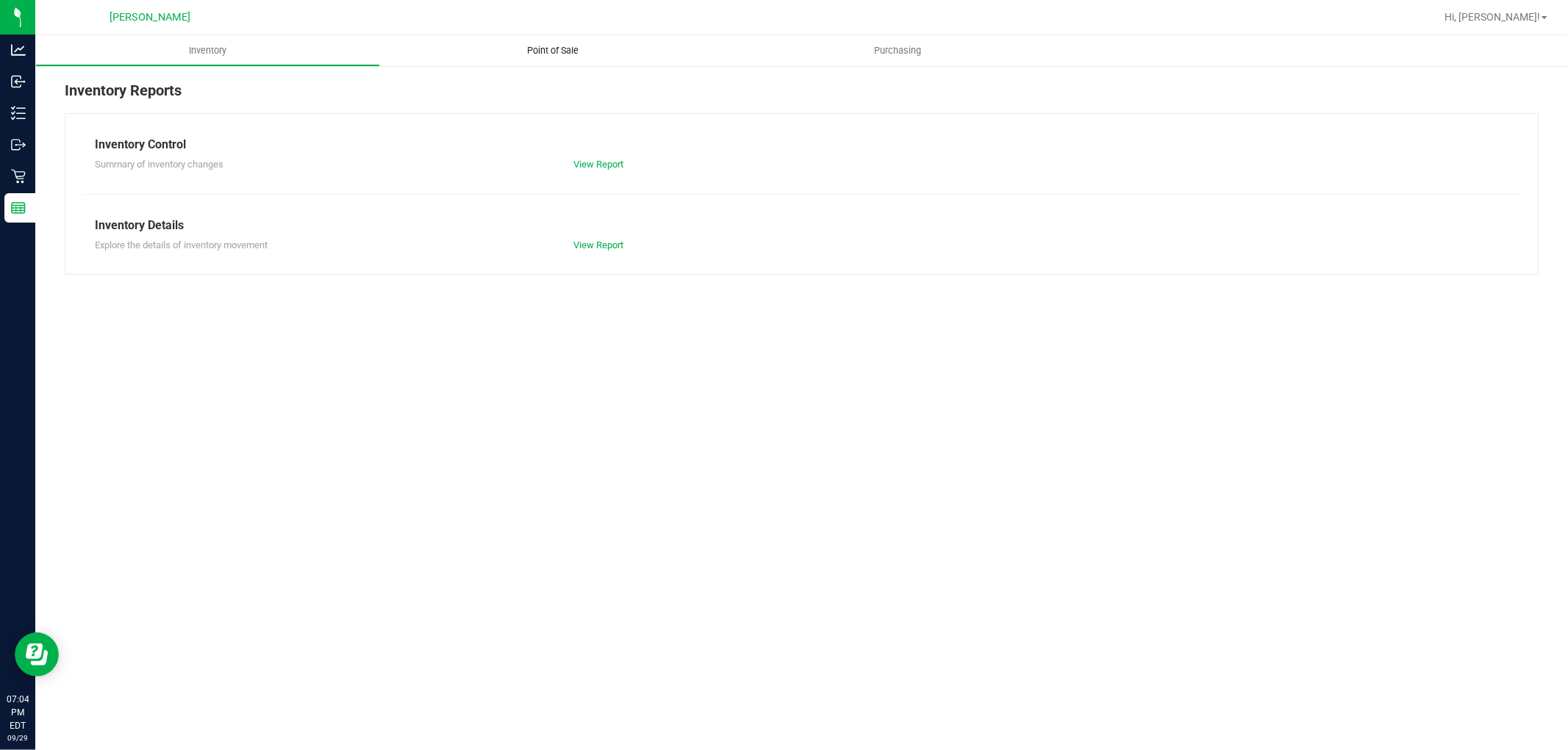
click at [562, 46] on span "Point of Sale" at bounding box center [553, 50] width 91 height 13
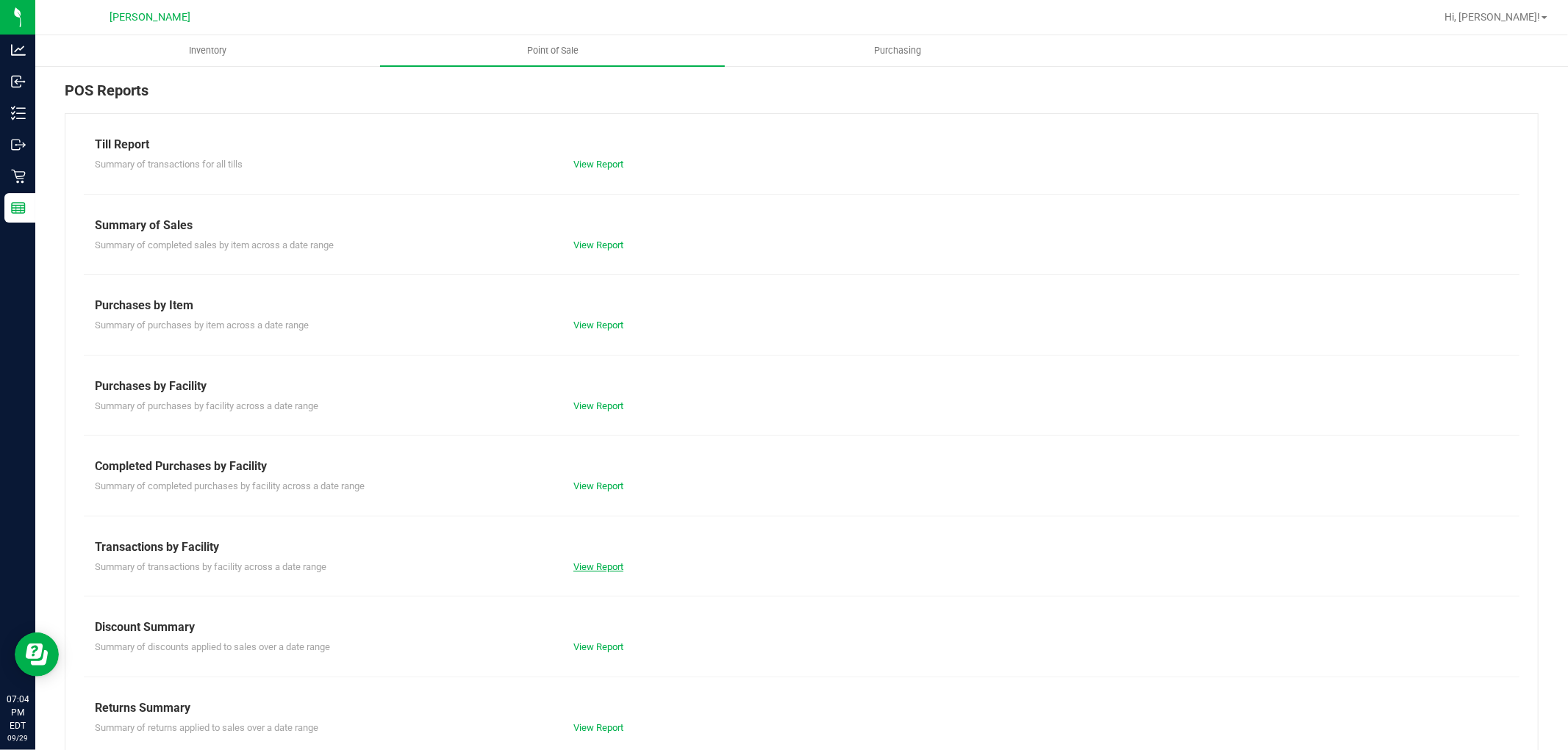
click at [581, 567] on link "View Report" at bounding box center [598, 567] width 50 height 11
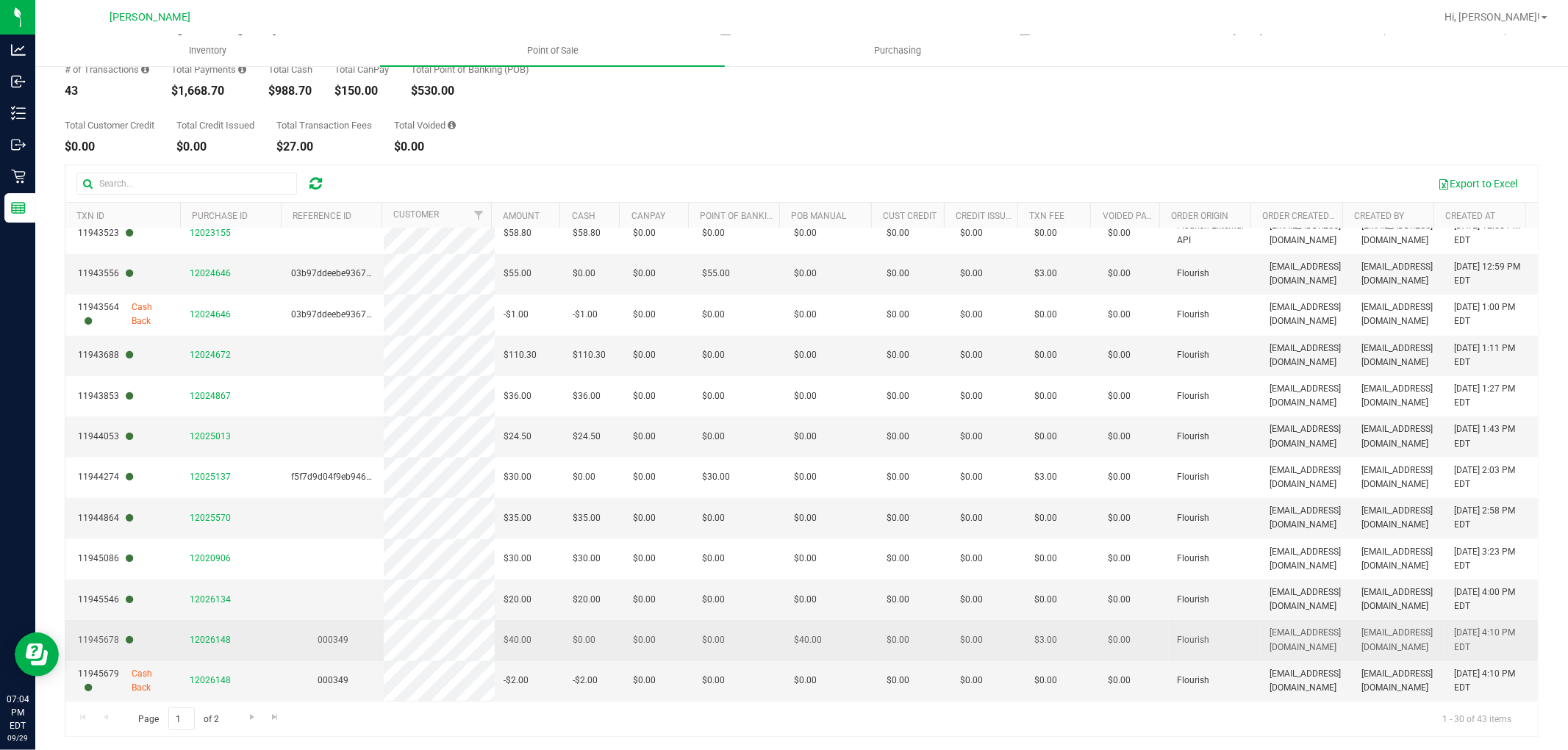
scroll to position [82, 0]
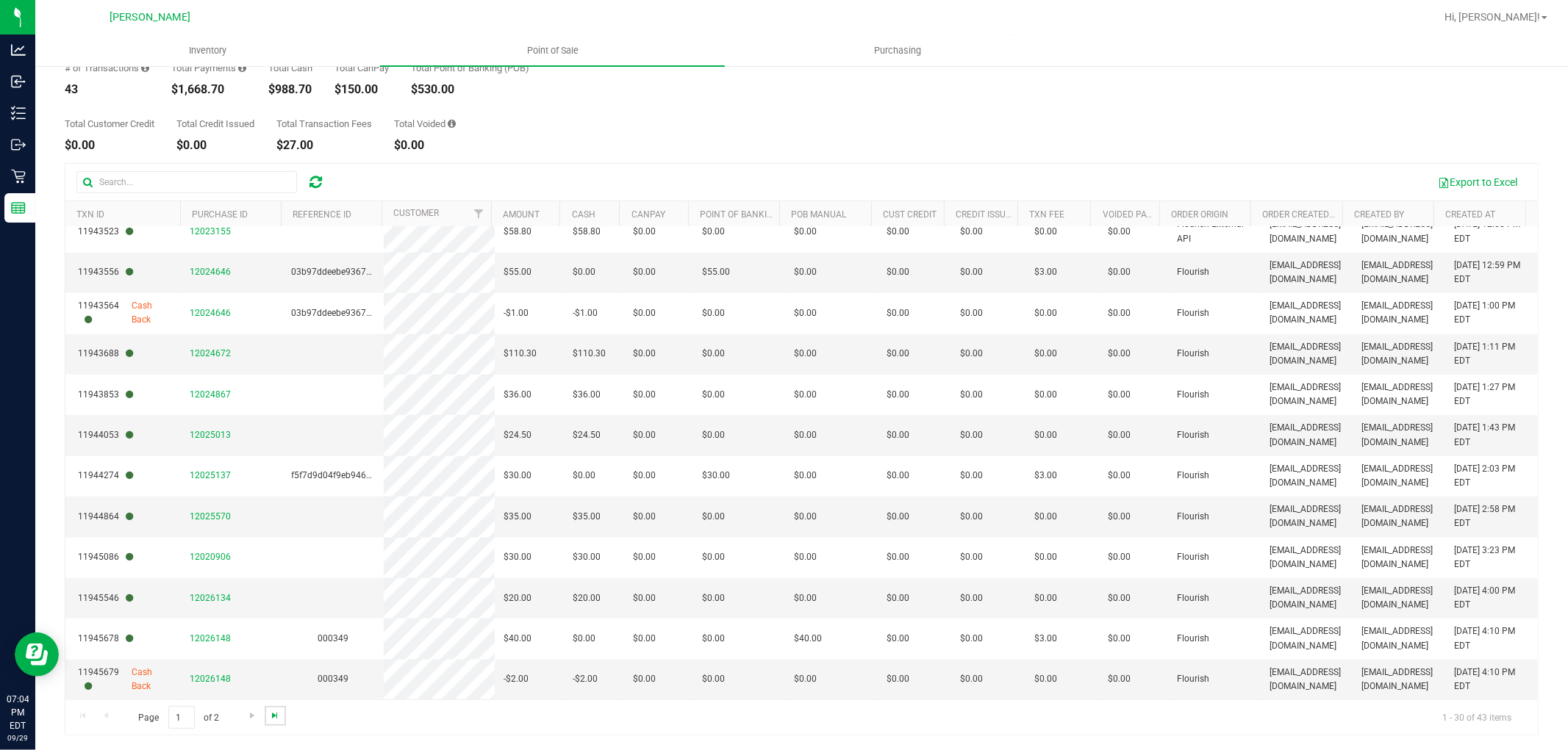
click at [272, 714] on span "Go to the last page" at bounding box center [274, 715] width 12 height 12
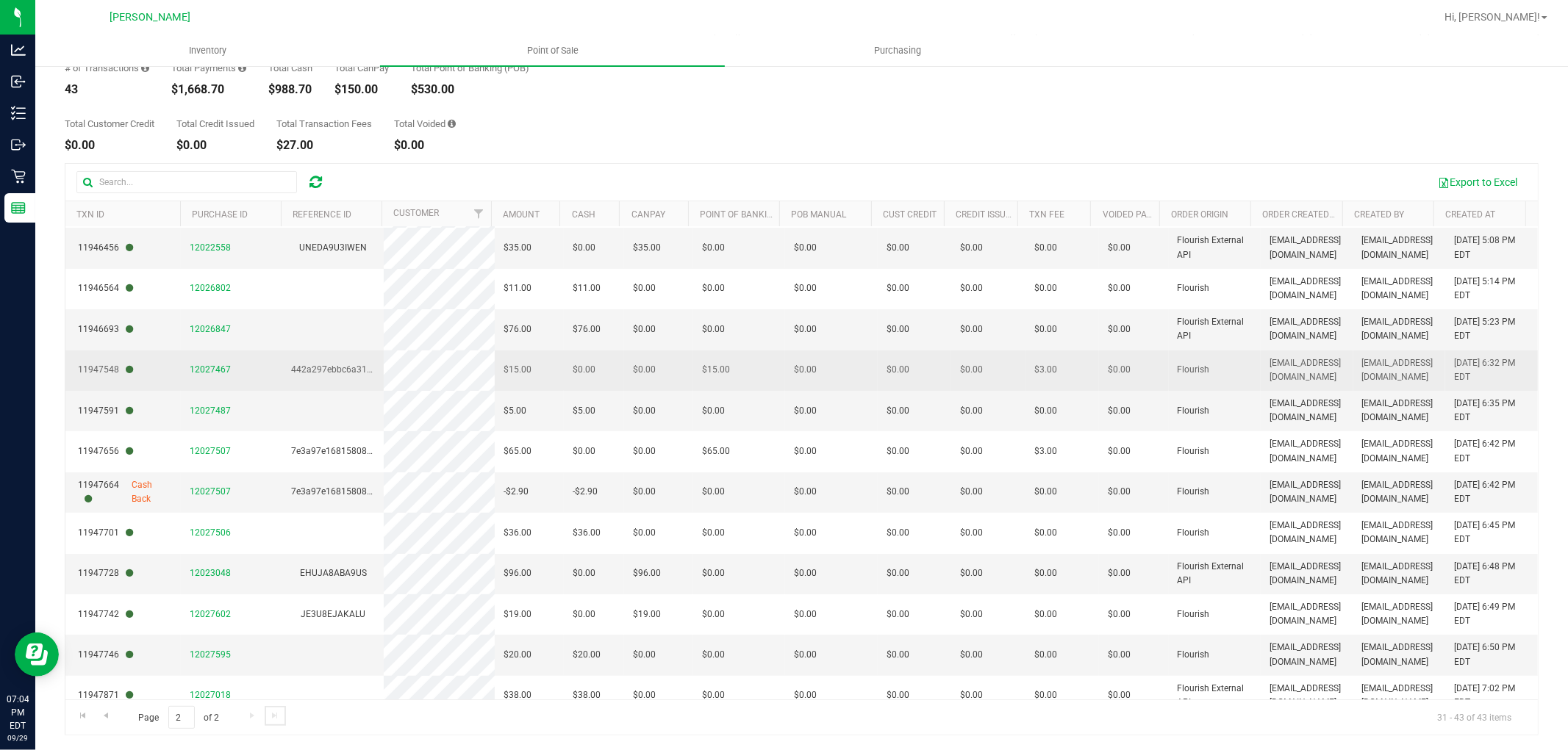
scroll to position [55, 0]
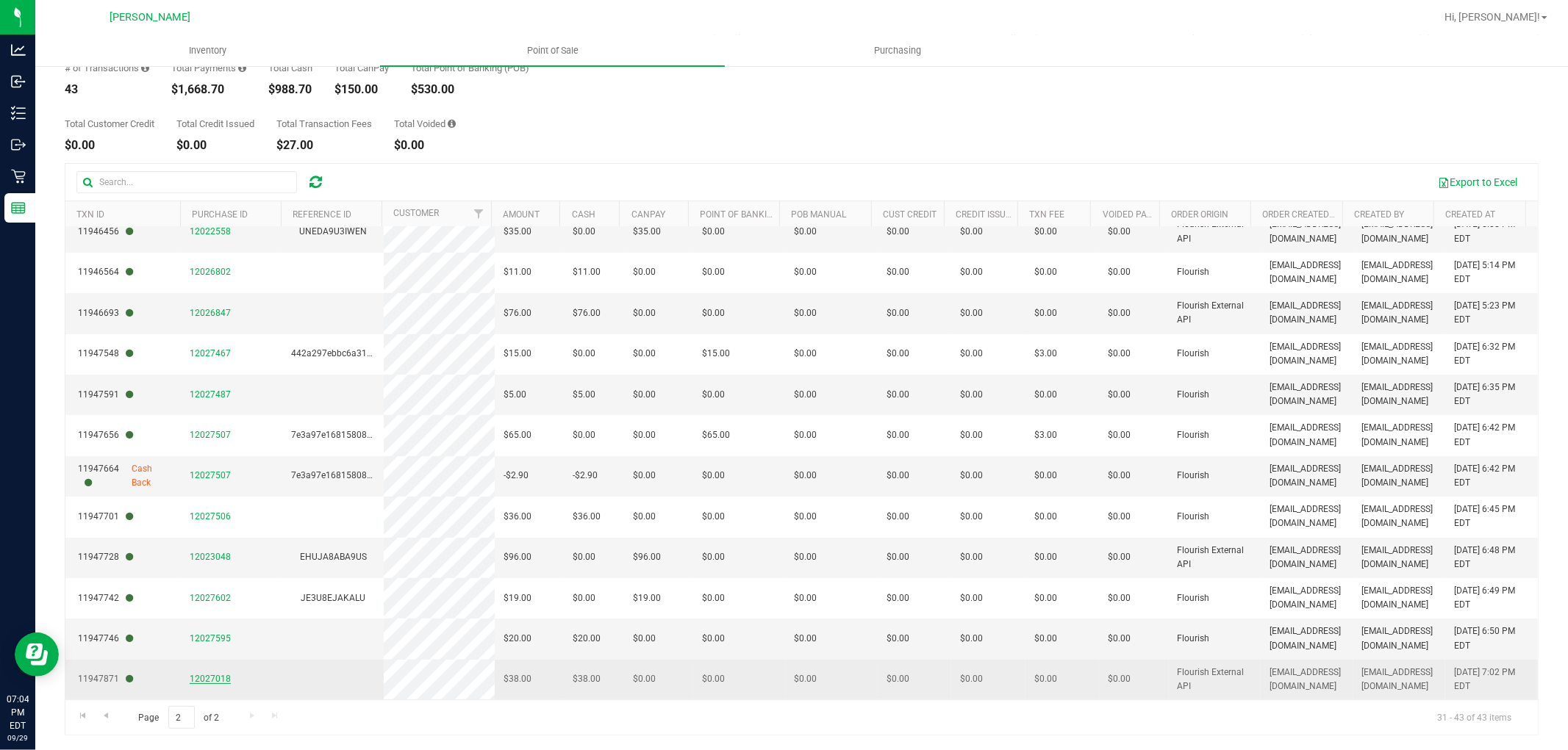
click at [224, 681] on span "12027018" at bounding box center [210, 678] width 41 height 10
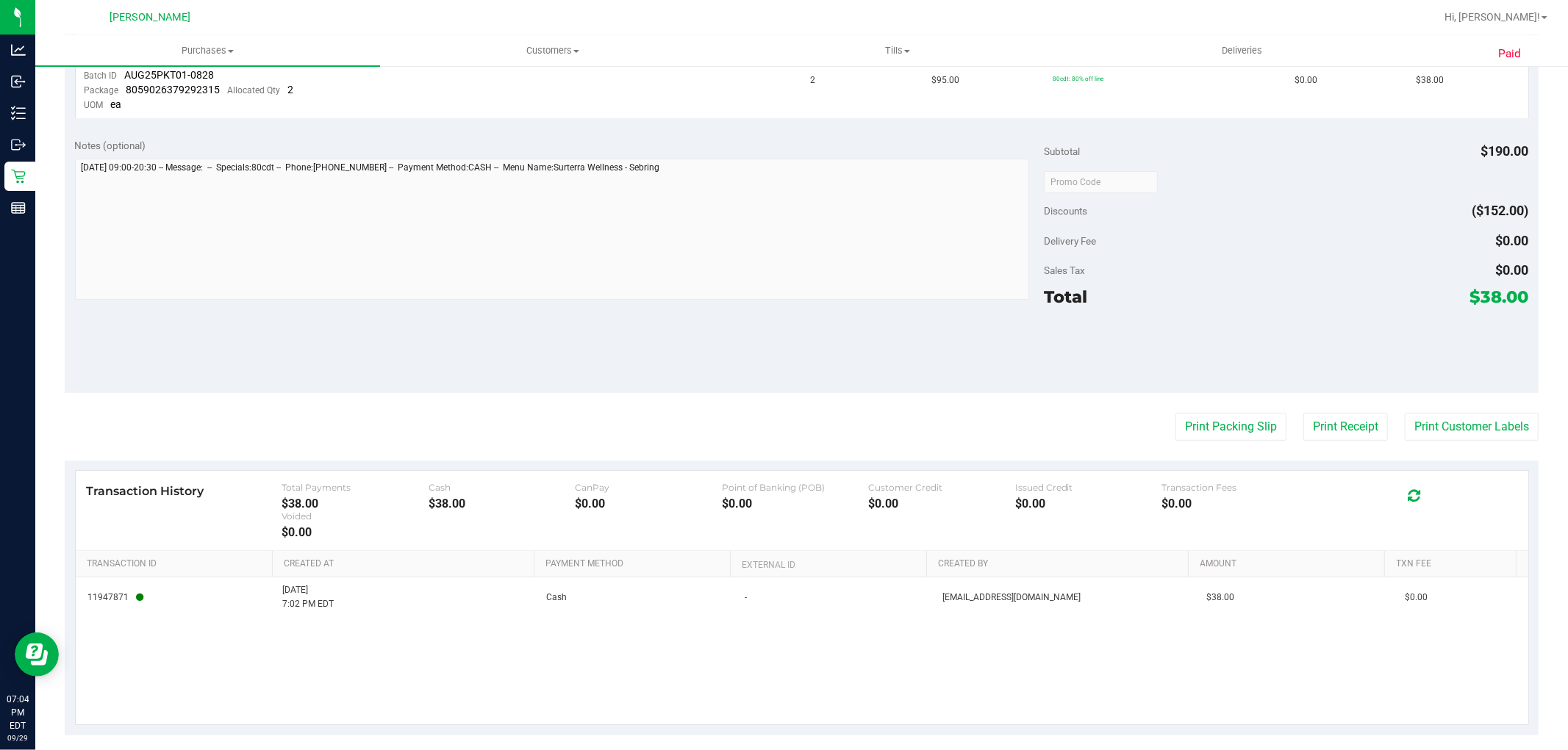
scroll to position [460, 0]
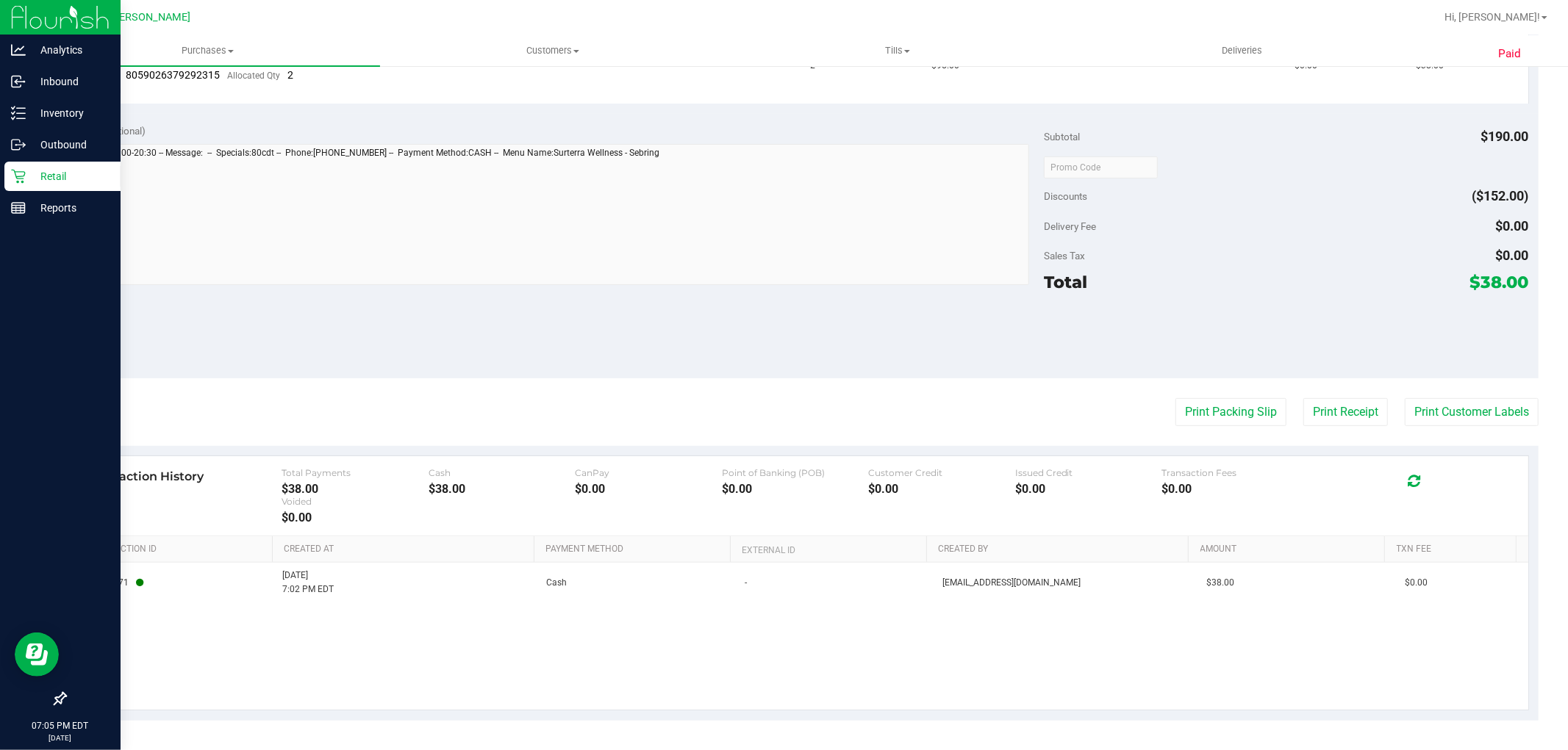
click at [56, 175] on p "Retail" at bounding box center [70, 176] width 88 height 18
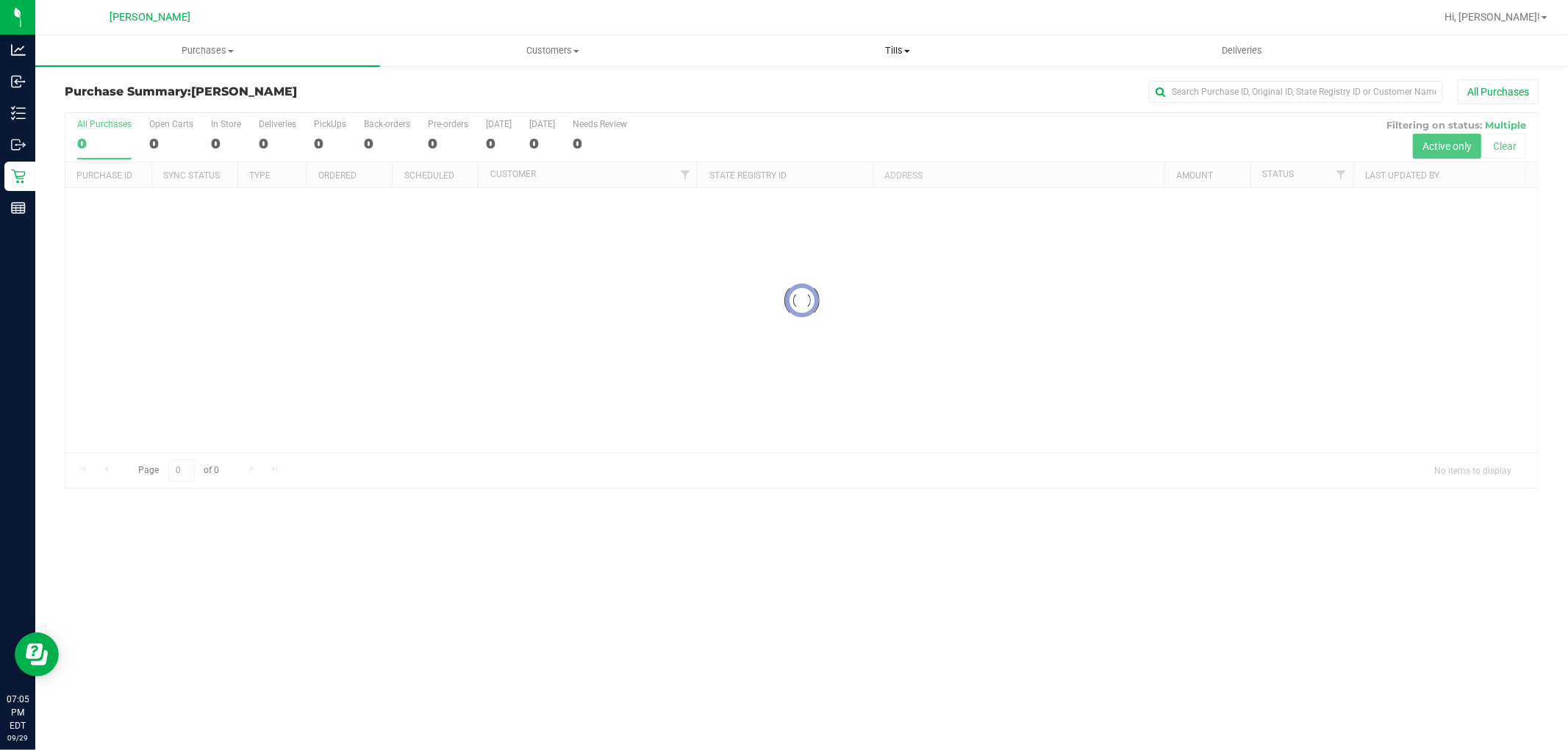
drag, startPoint x: 893, startPoint y: 47, endPoint x: 908, endPoint y: 76, distance: 32.6
click at [893, 49] on span "Tills" at bounding box center [896, 50] width 343 height 13
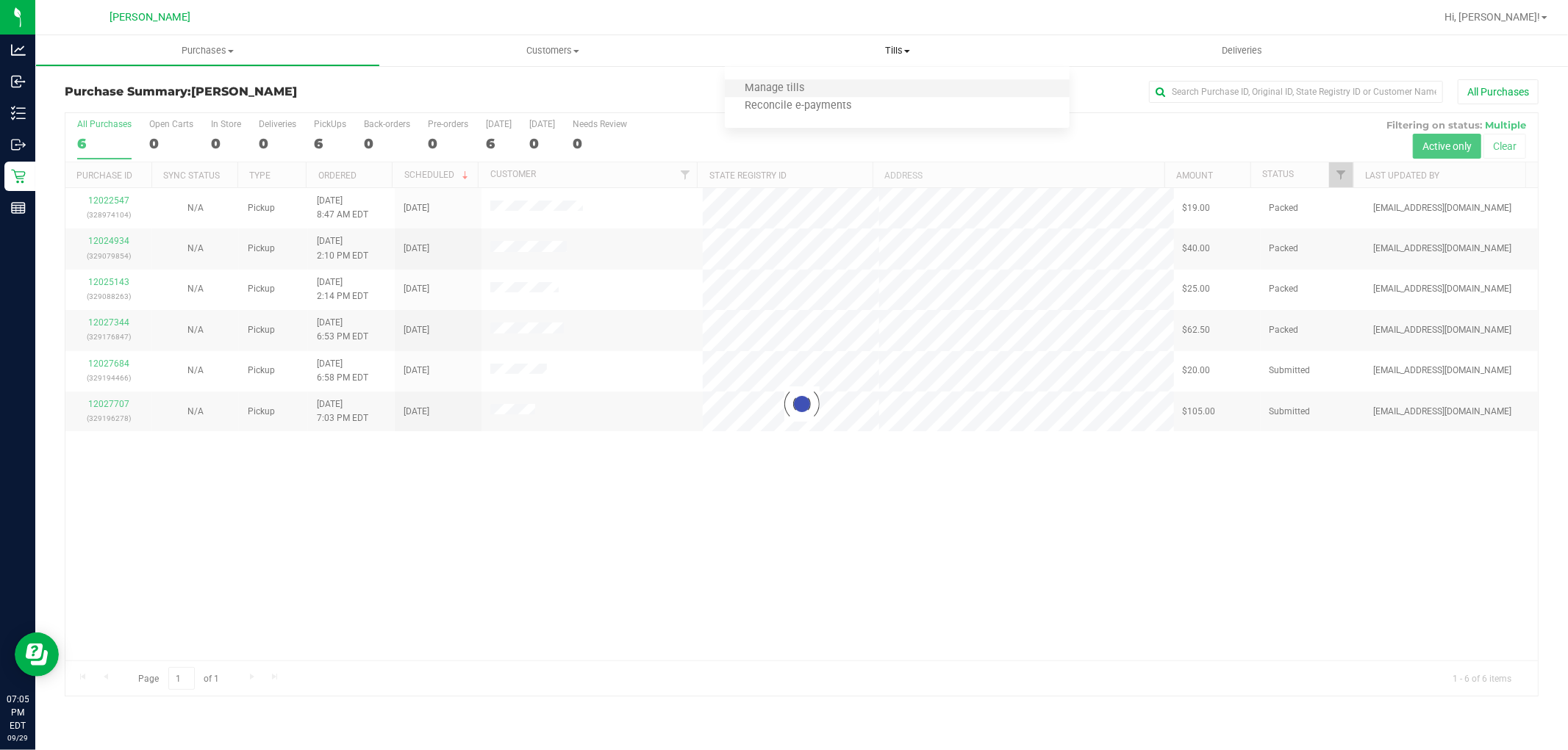
click at [822, 89] on li "Manage tills" at bounding box center [896, 89] width 345 height 18
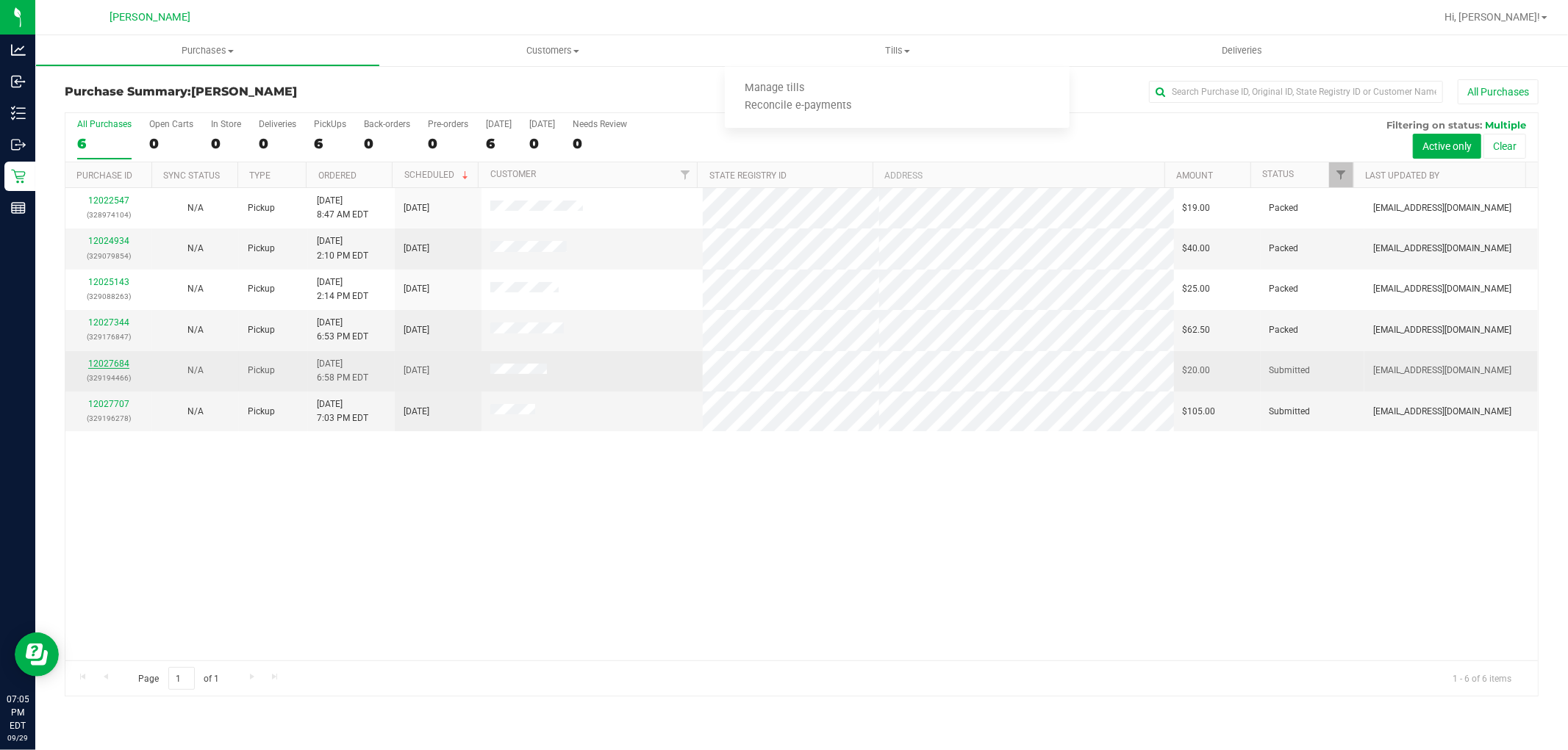
click at [100, 362] on link "12027684" at bounding box center [108, 363] width 41 height 10
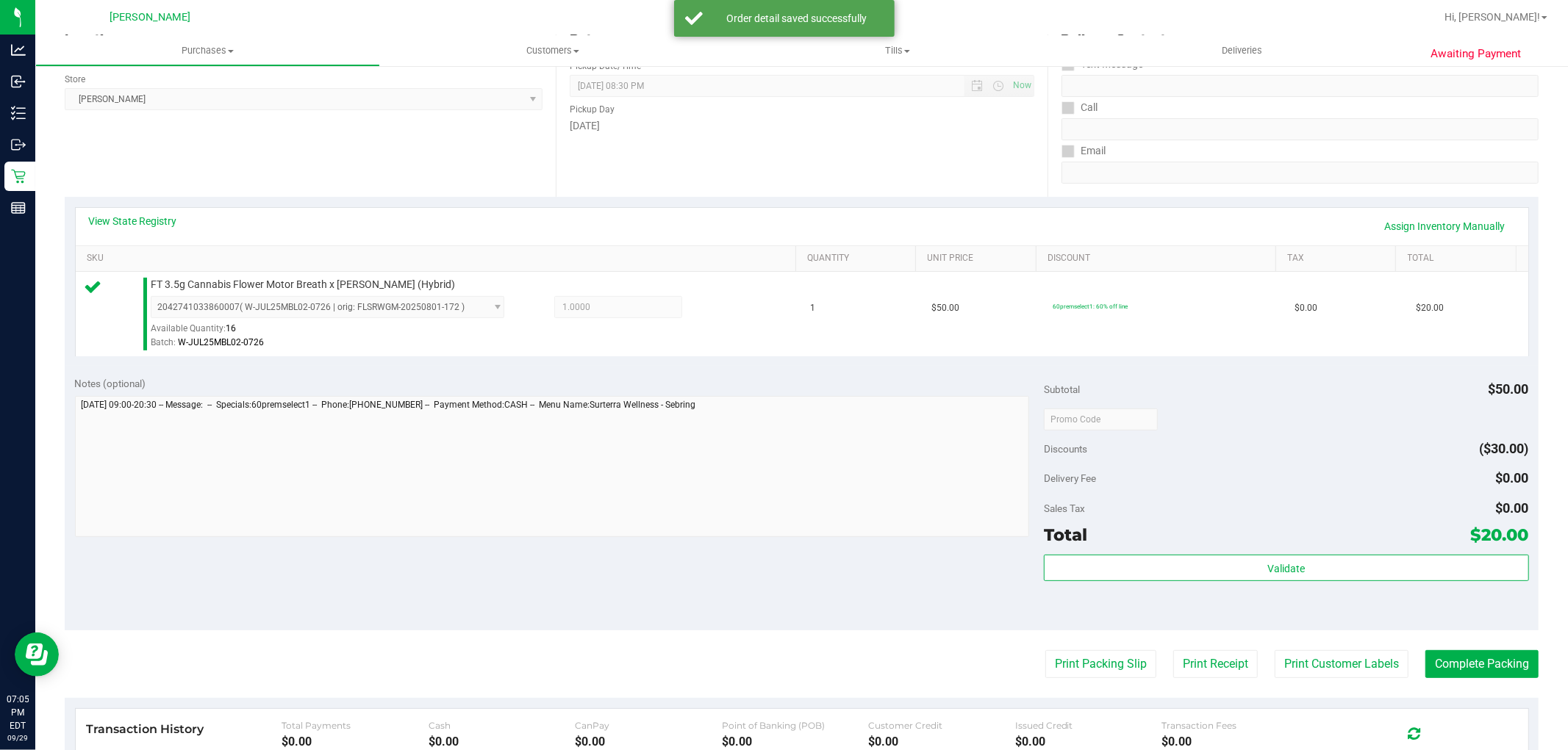
scroll to position [408, 0]
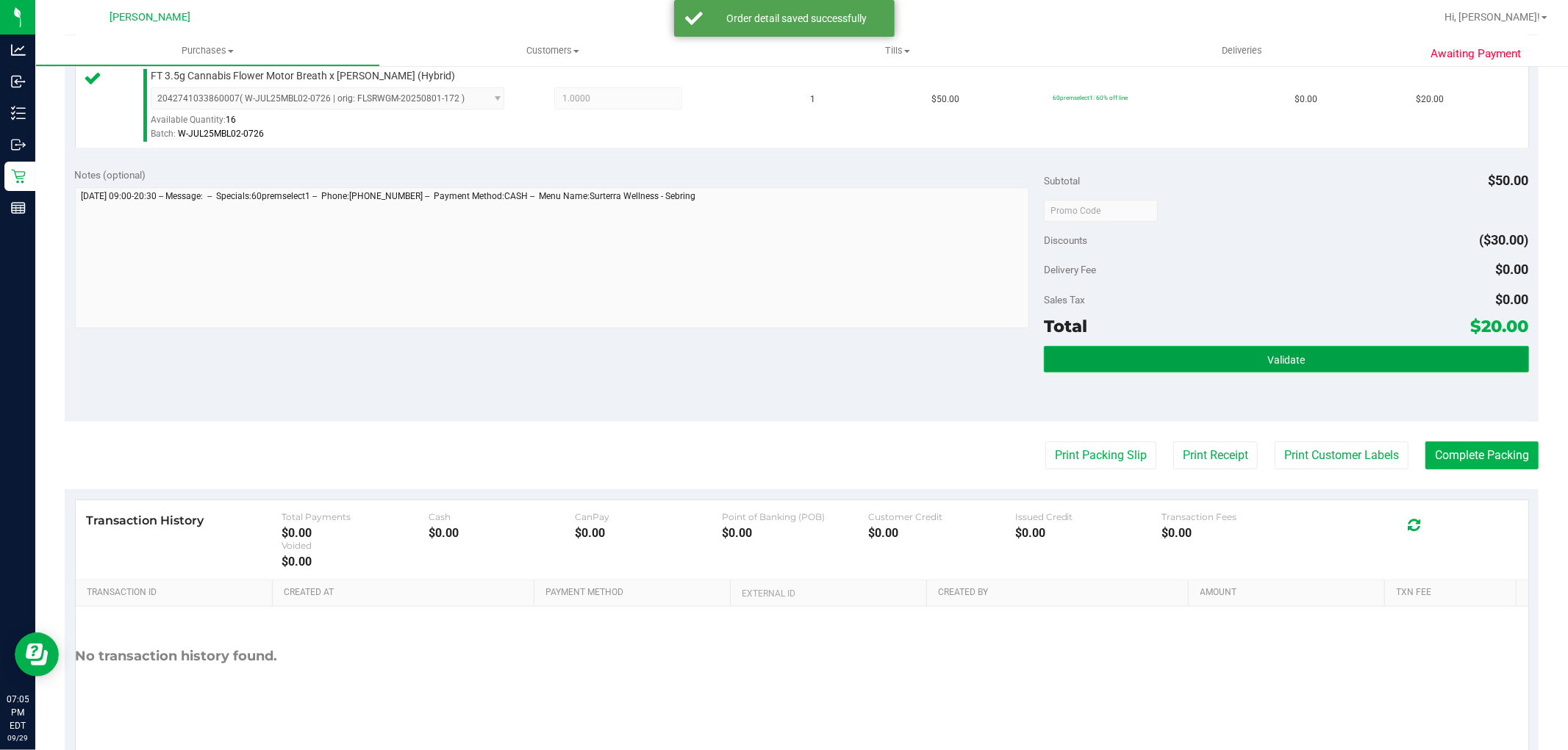
click at [1104, 347] on button "Validate" at bounding box center [1286, 360] width 484 height 27
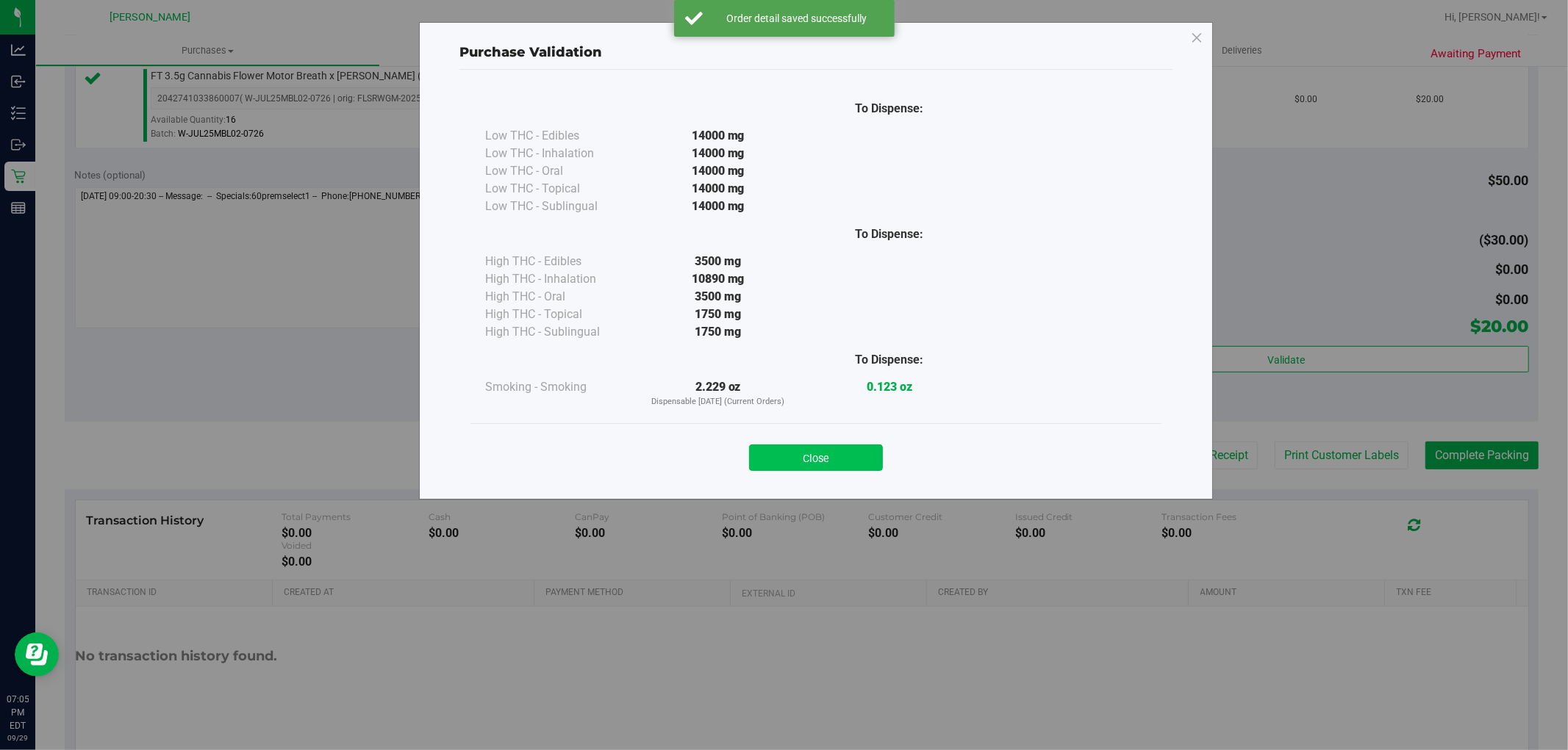
click at [856, 453] on button "Close" at bounding box center [815, 458] width 133 height 27
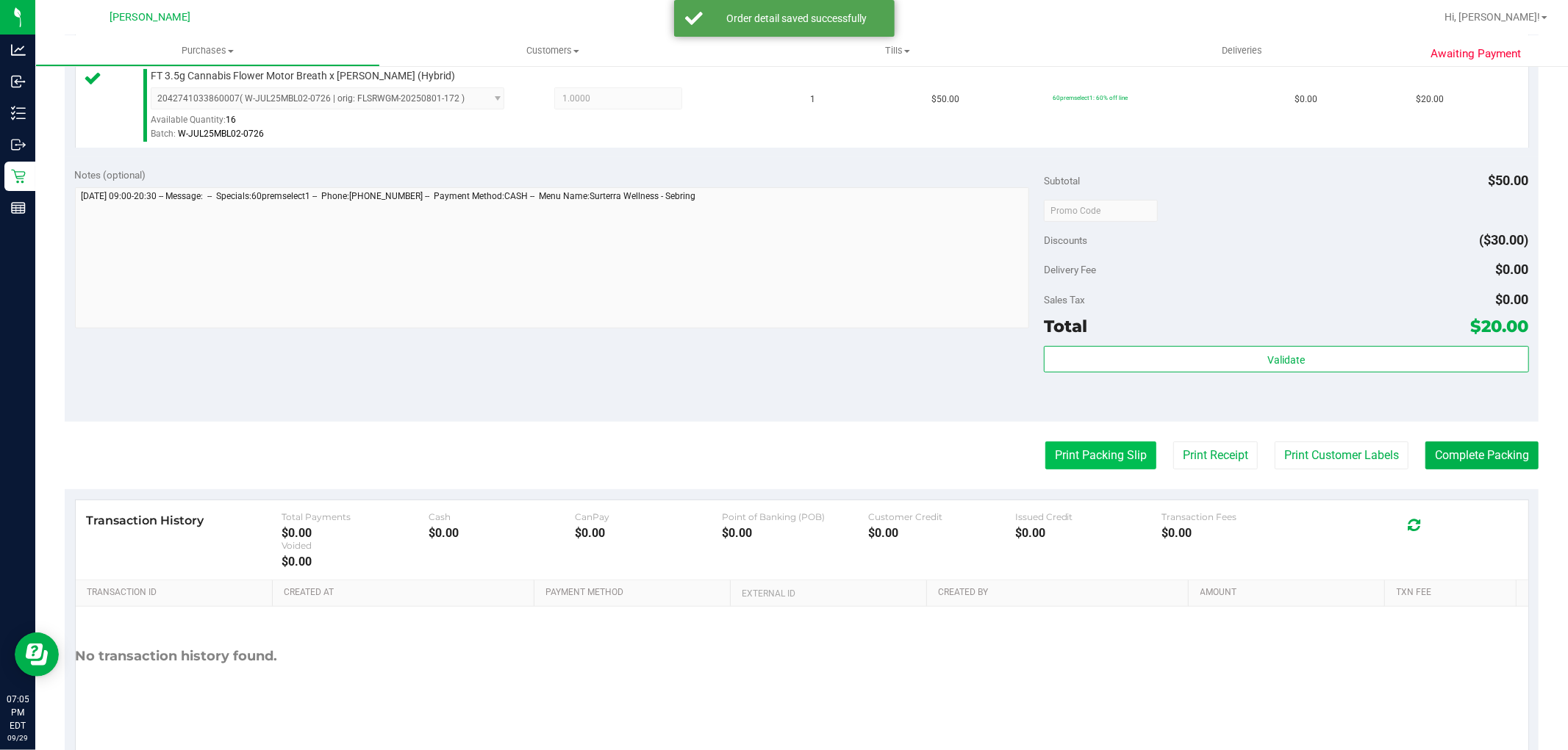
click at [1113, 458] on button "Print Packing Slip" at bounding box center [1101, 455] width 111 height 28
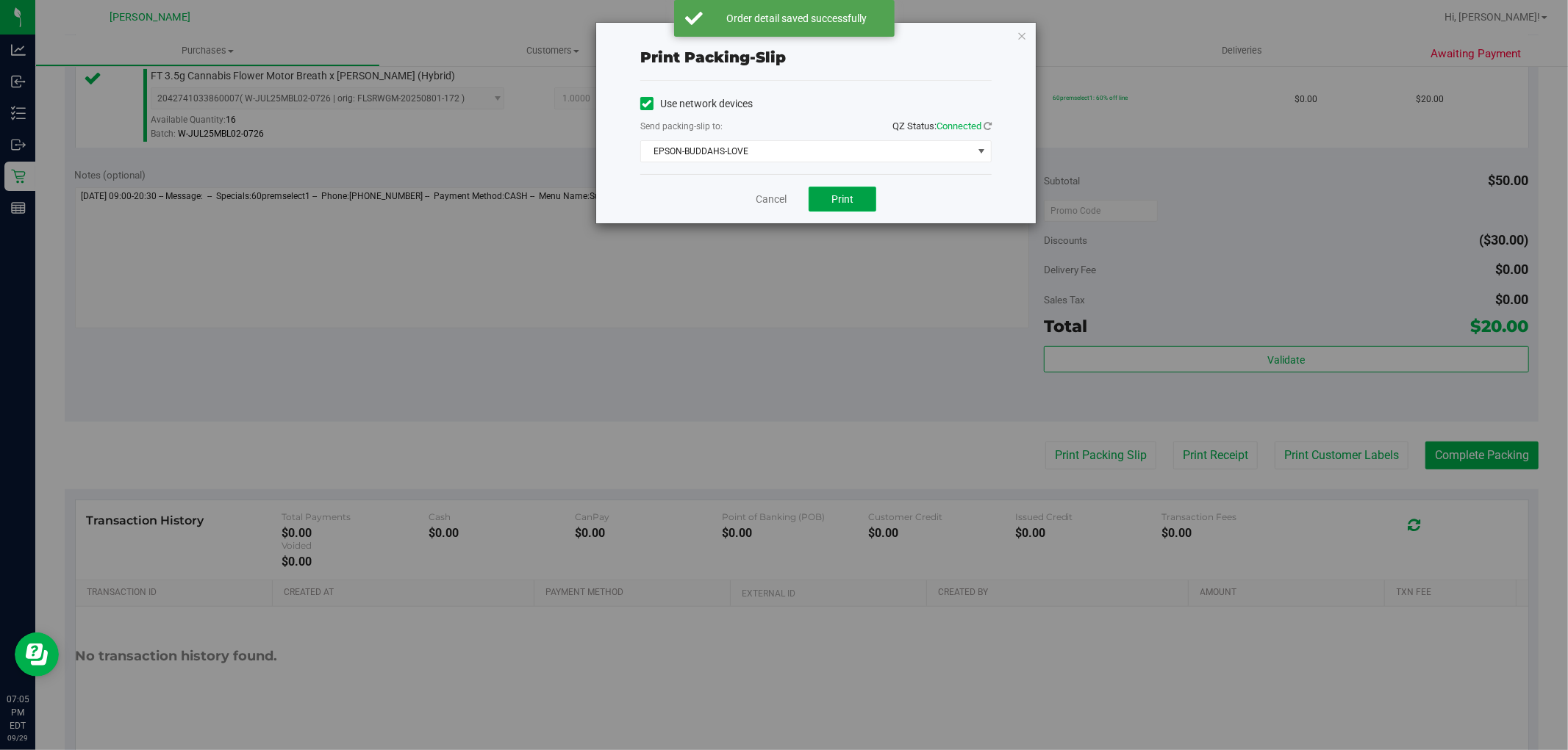
click at [824, 199] on button "Print" at bounding box center [843, 199] width 68 height 25
click at [773, 200] on link "Cancel" at bounding box center [771, 199] width 30 height 15
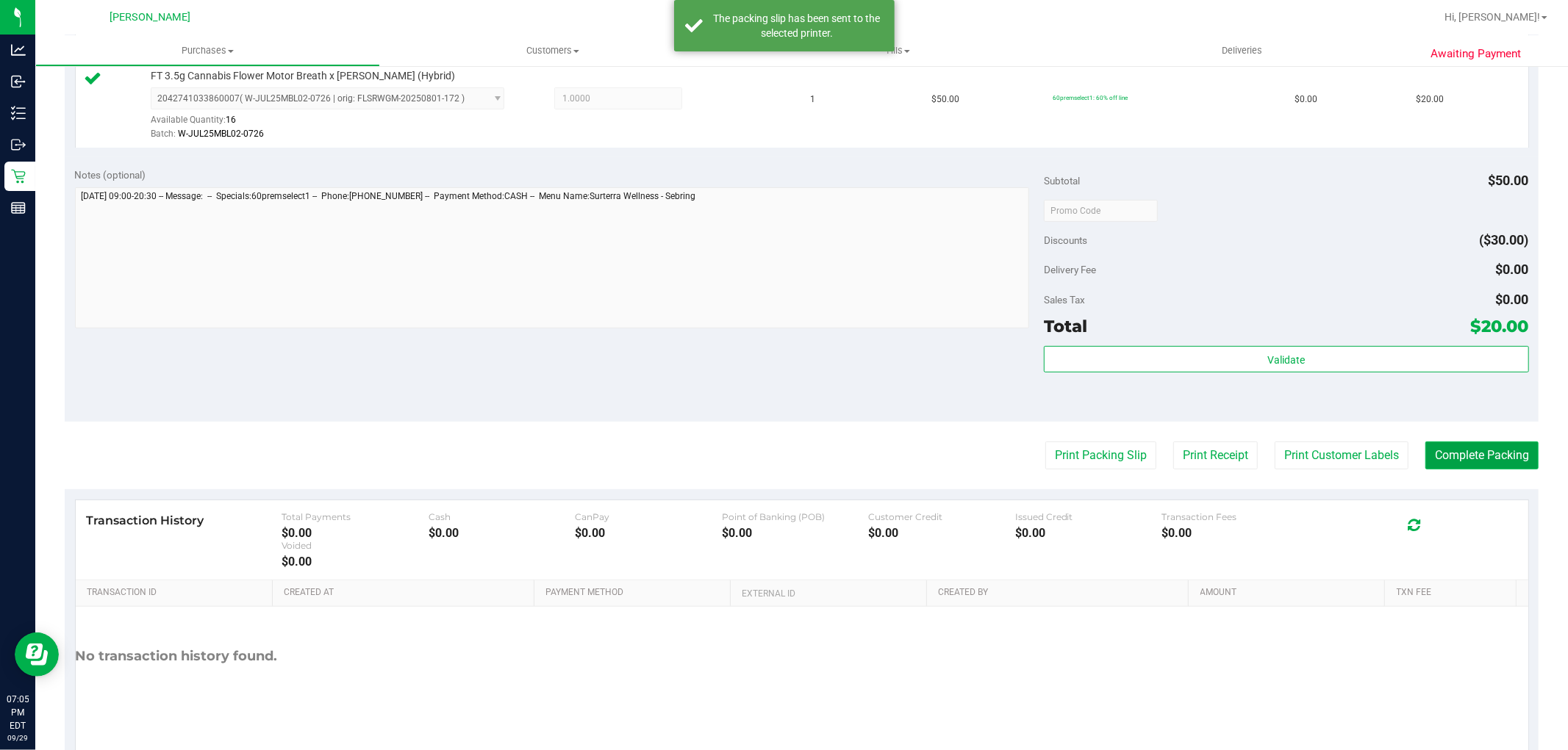
click at [1444, 454] on button "Complete Packing" at bounding box center [1482, 455] width 113 height 28
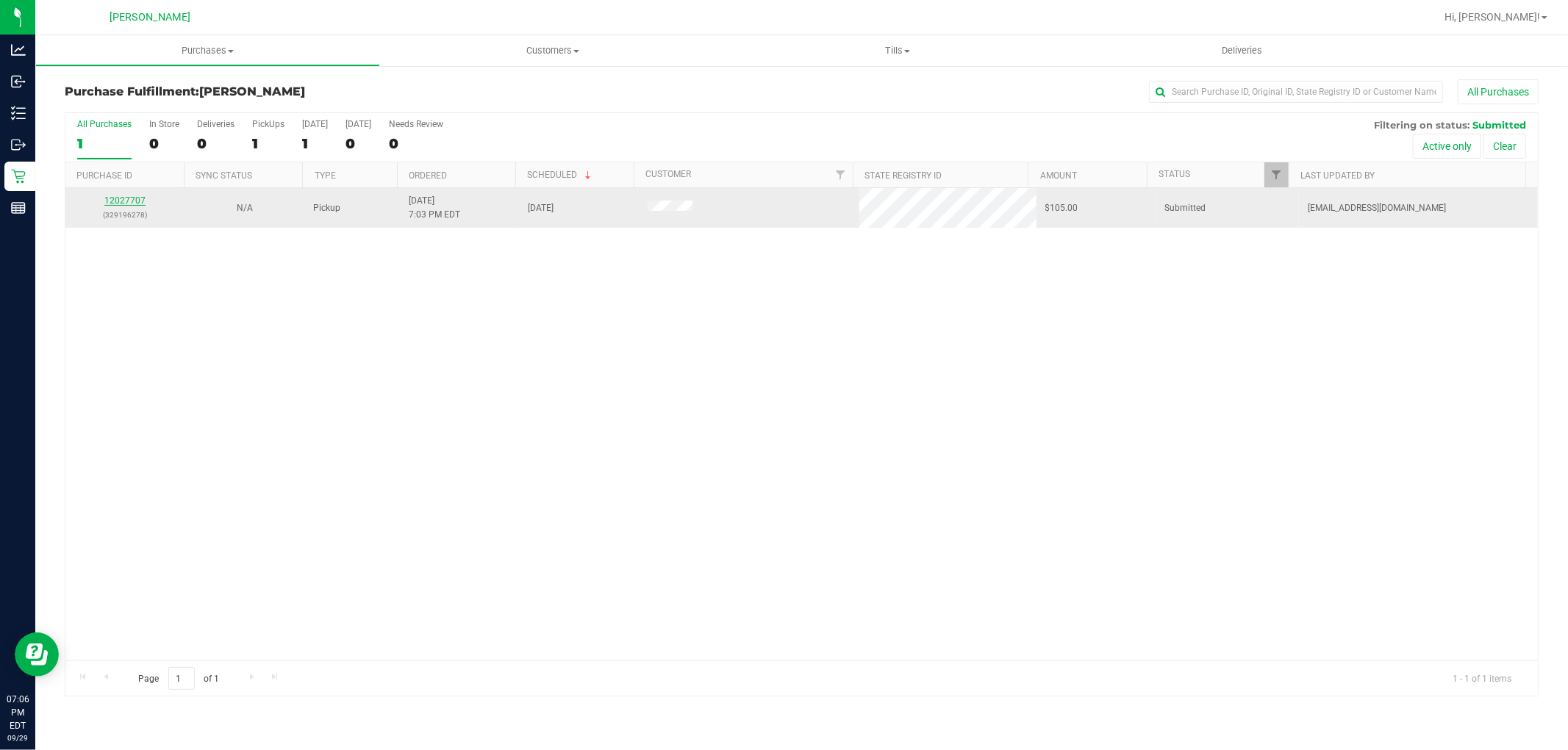
click at [129, 206] on link "12027707" at bounding box center [125, 200] width 41 height 10
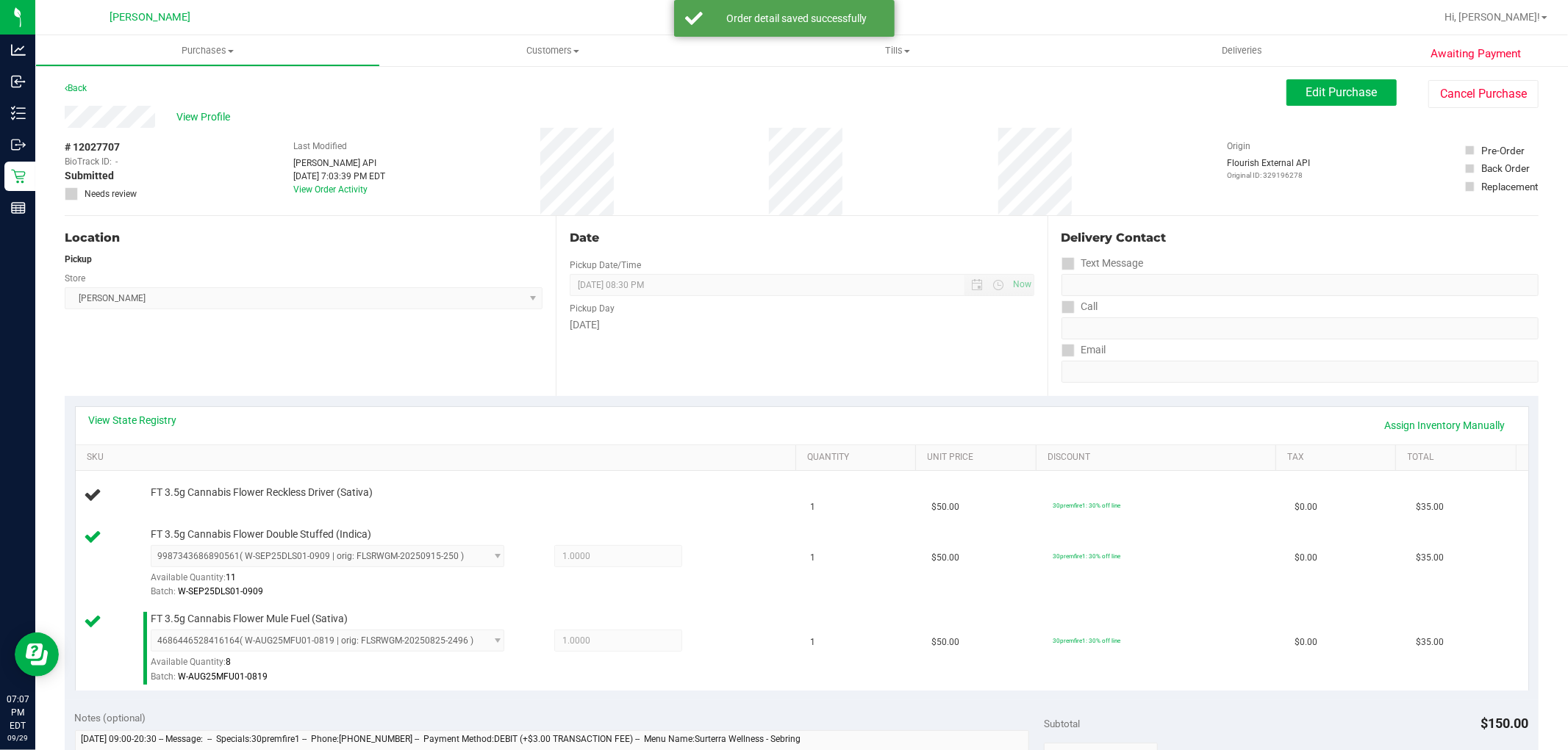
scroll to position [244, 0]
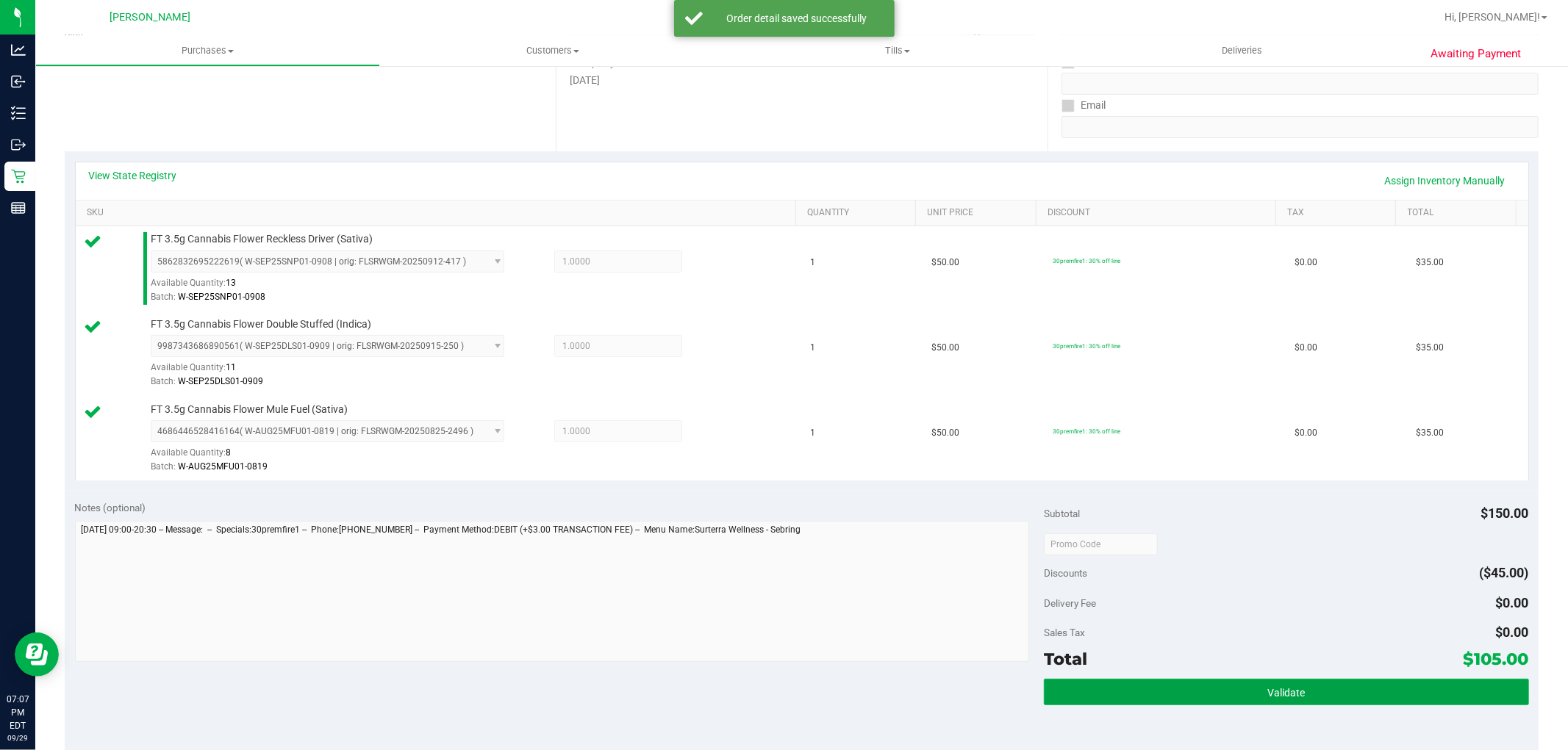
click at [1146, 695] on button "Validate" at bounding box center [1286, 692] width 484 height 27
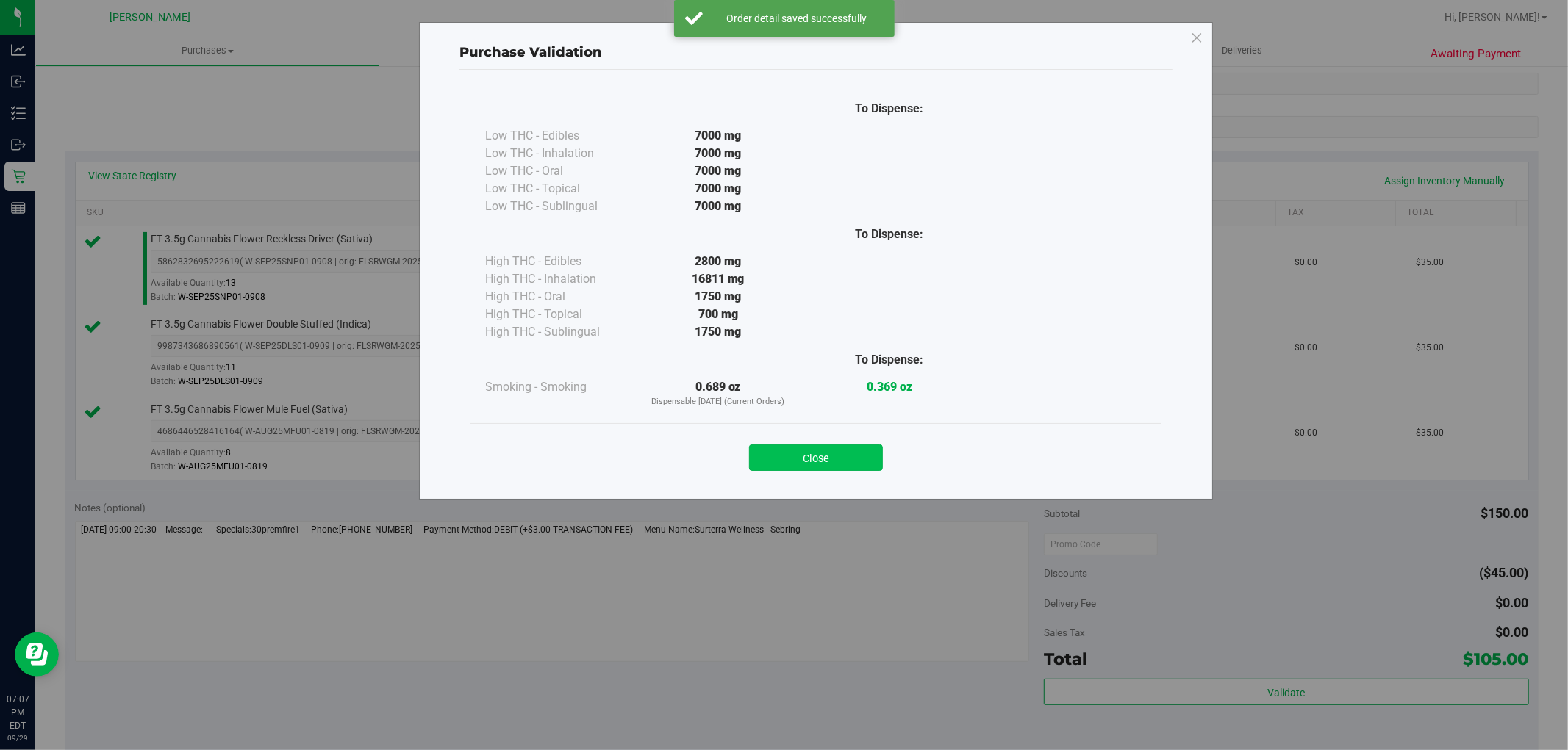
click at [855, 463] on button "Close" at bounding box center [815, 458] width 133 height 27
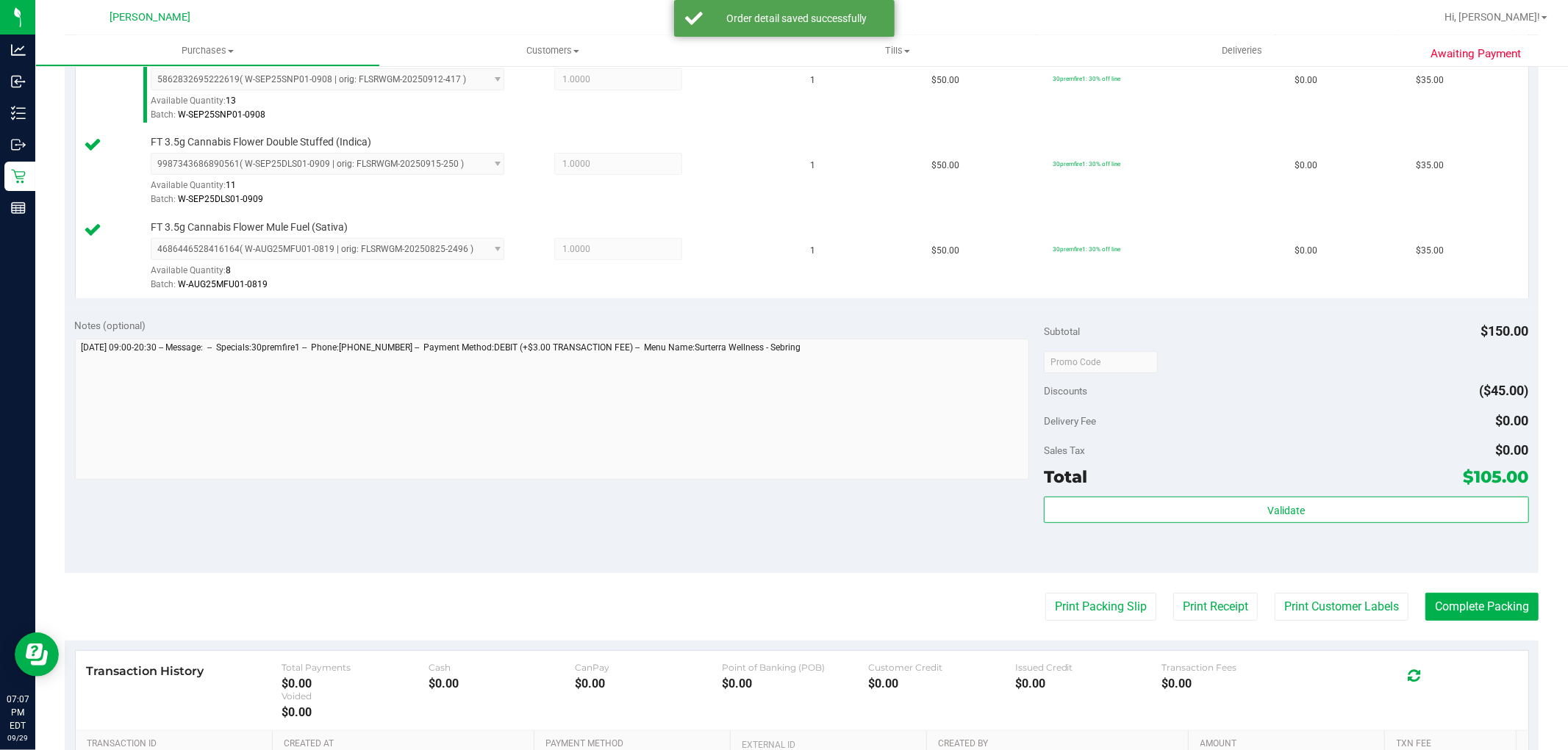
scroll to position [571, 0]
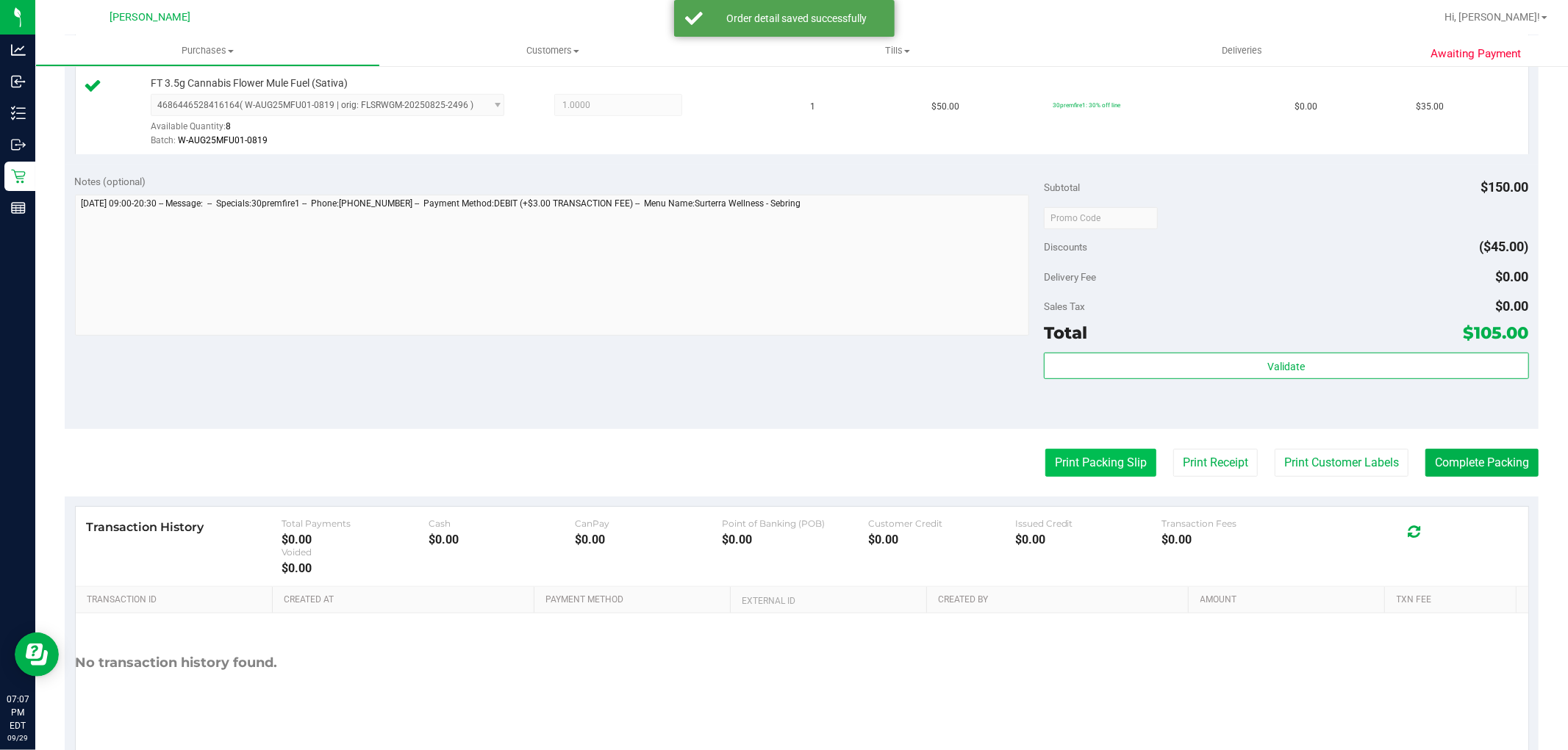
click at [1067, 465] on button "Print Packing Slip" at bounding box center [1101, 463] width 111 height 28
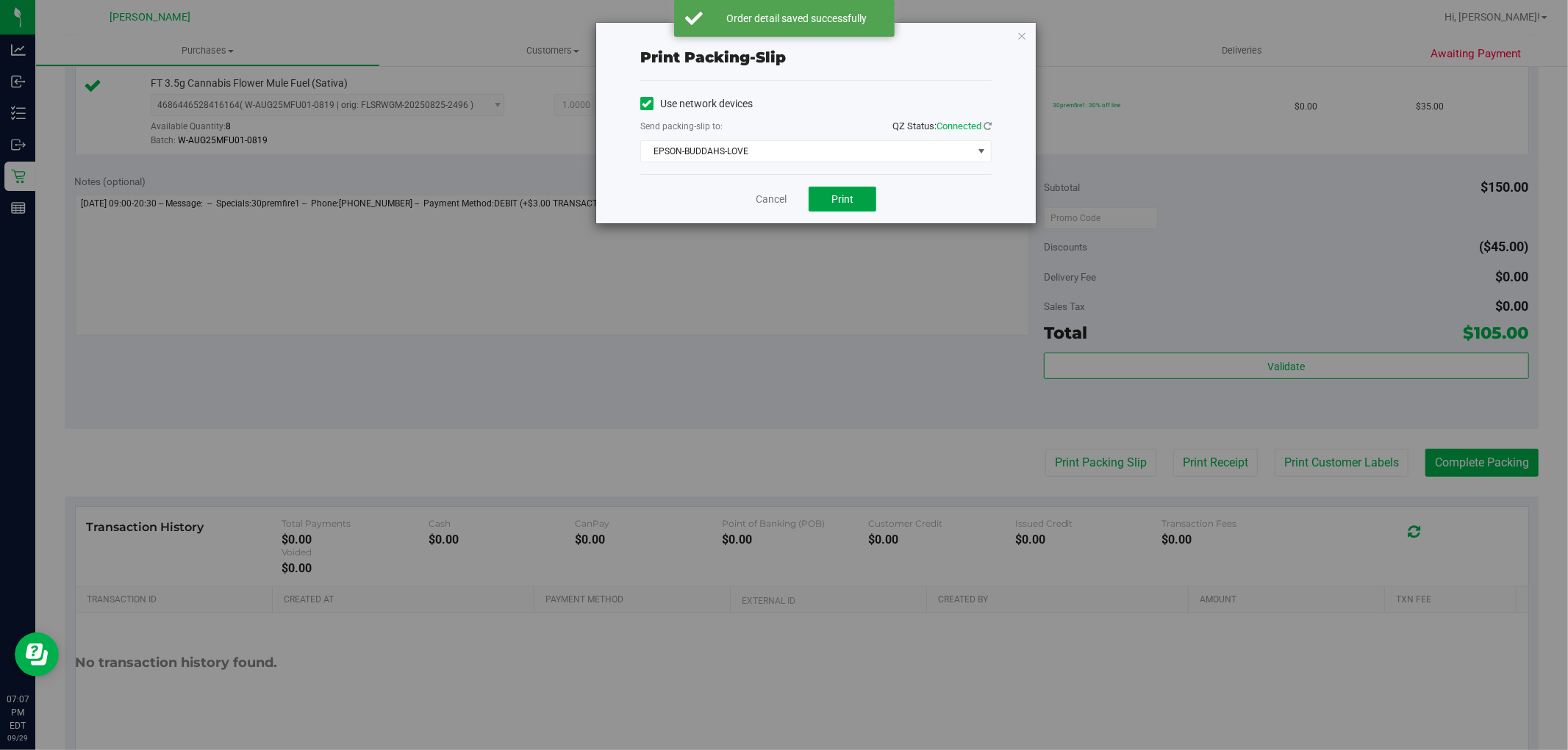
click at [855, 193] on button "Print" at bounding box center [843, 199] width 68 height 25
click at [769, 202] on link "Cancel" at bounding box center [771, 199] width 30 height 15
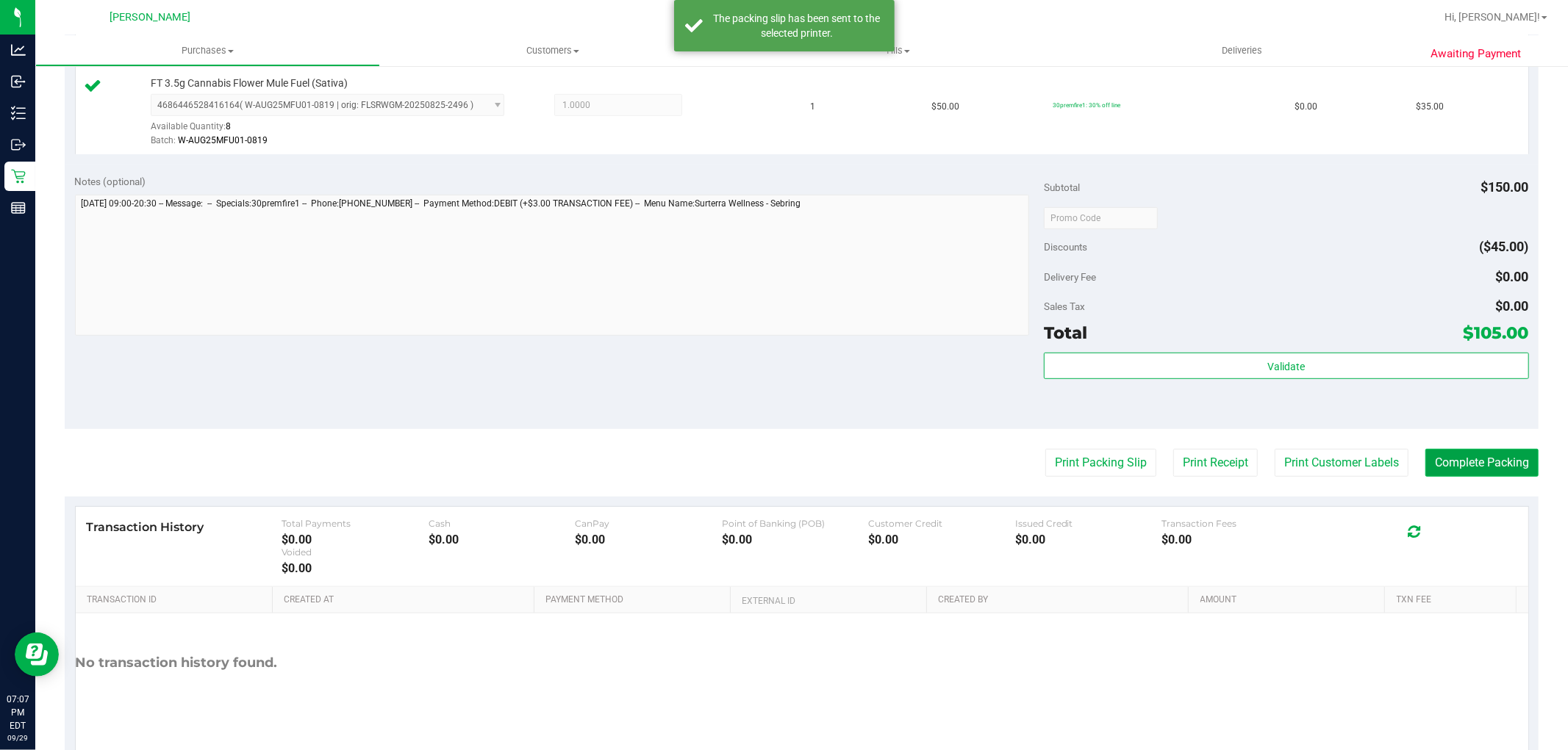
click at [1487, 463] on button "Complete Packing" at bounding box center [1482, 463] width 113 height 28
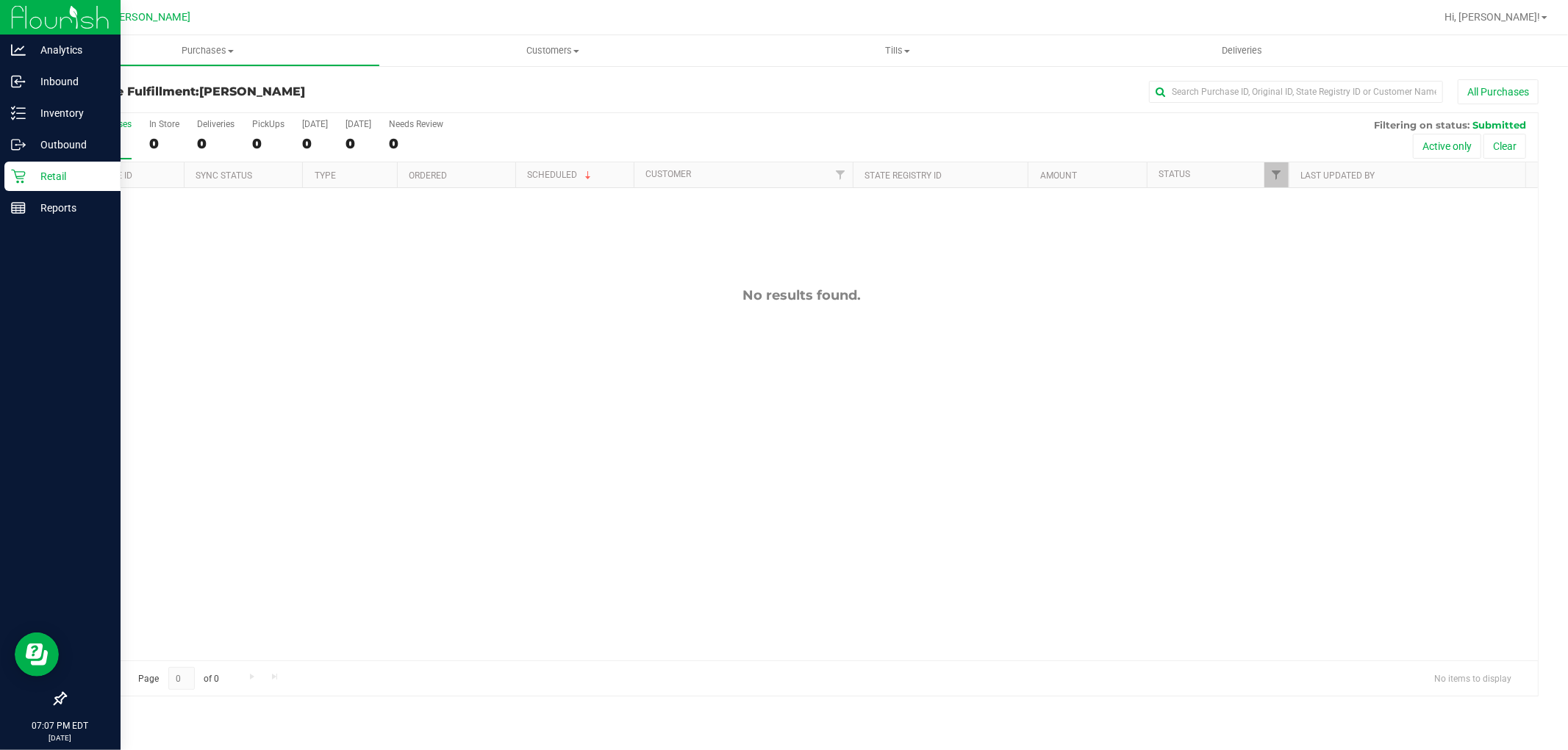
click at [1, 173] on link "Retail" at bounding box center [60, 177] width 121 height 31
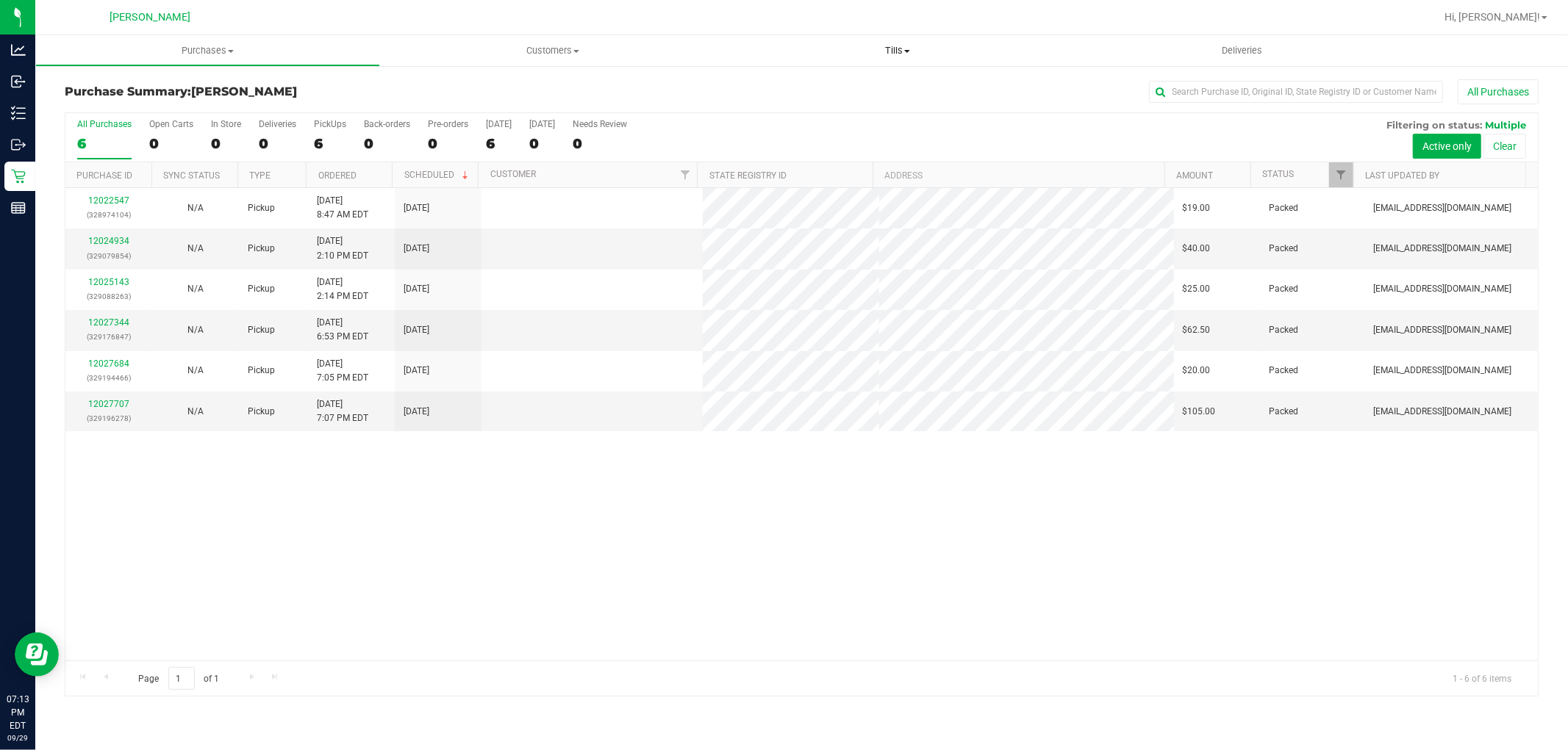
click at [895, 44] on span "Tills" at bounding box center [896, 50] width 345 height 13
click at [896, 47] on span "Tills" at bounding box center [896, 50] width 345 height 13
click at [894, 44] on span "Tills" at bounding box center [896, 50] width 345 height 13
click at [811, 84] on span "Manage tills" at bounding box center [774, 89] width 99 height 13
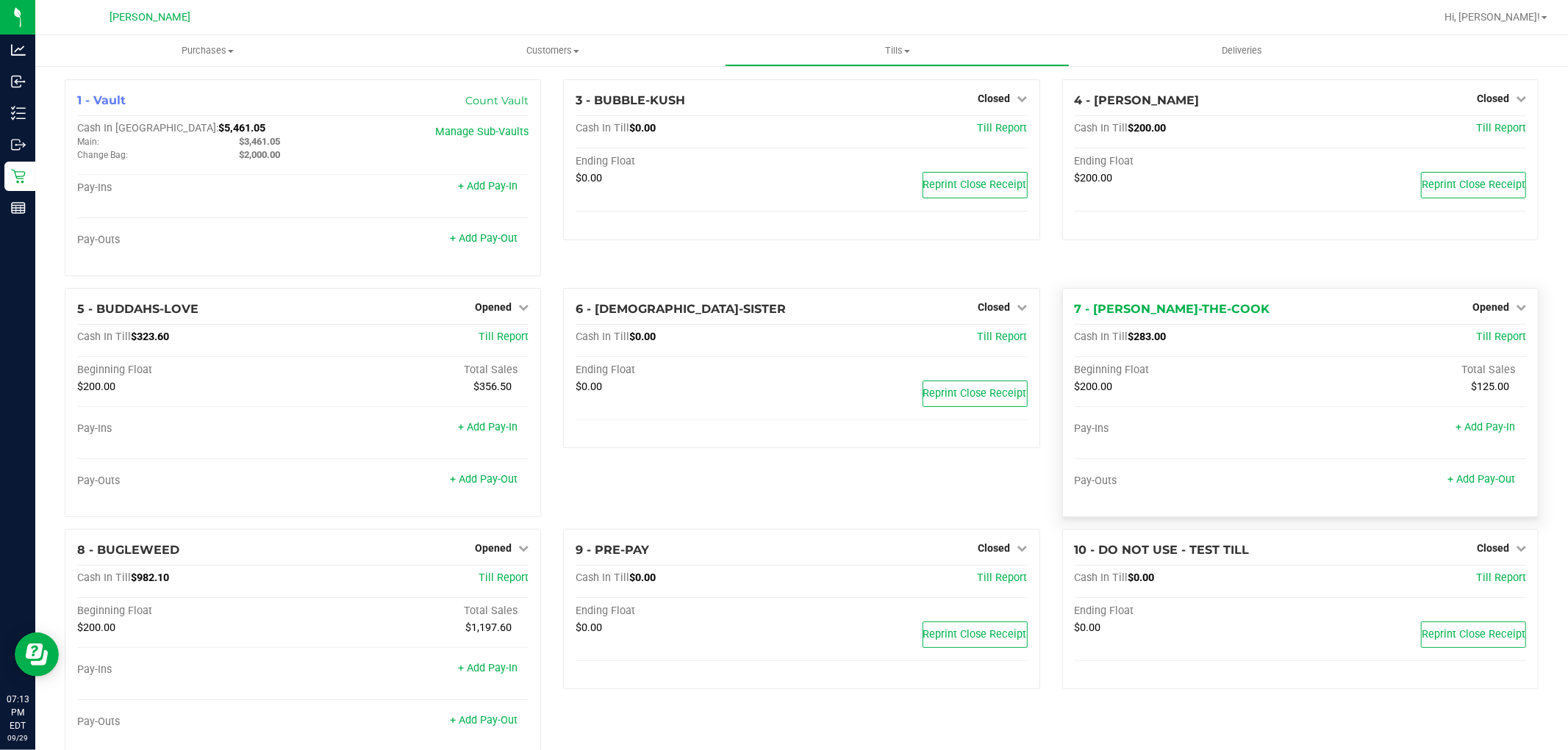
click at [1487, 302] on div "Opened" at bounding box center [1499, 307] width 54 height 18
click at [1486, 310] on span "Opened" at bounding box center [1490, 307] width 37 height 12
click at [1472, 343] on link "Close Till" at bounding box center [1492, 337] width 39 height 12
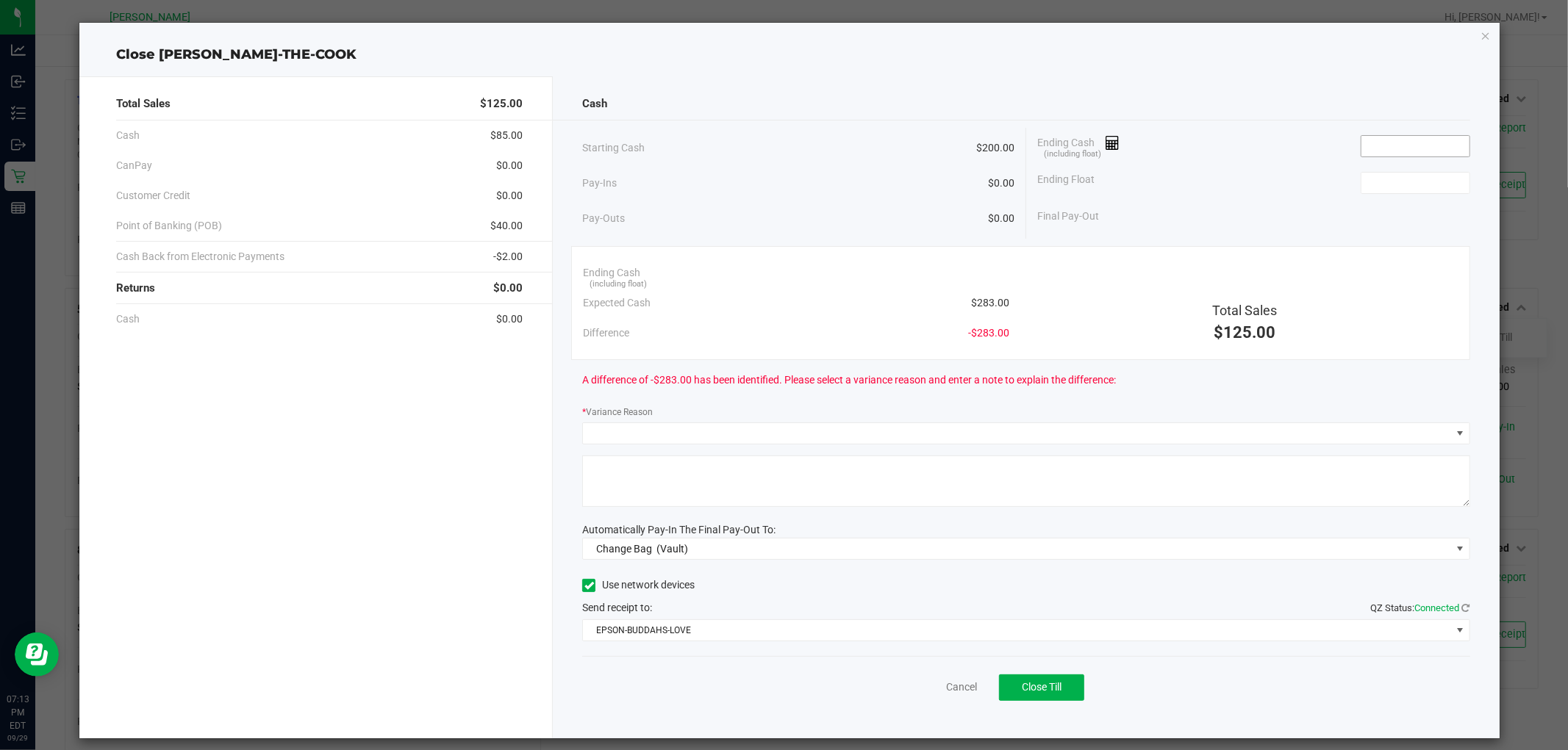
click at [1367, 149] on input at bounding box center [1415, 146] width 108 height 21
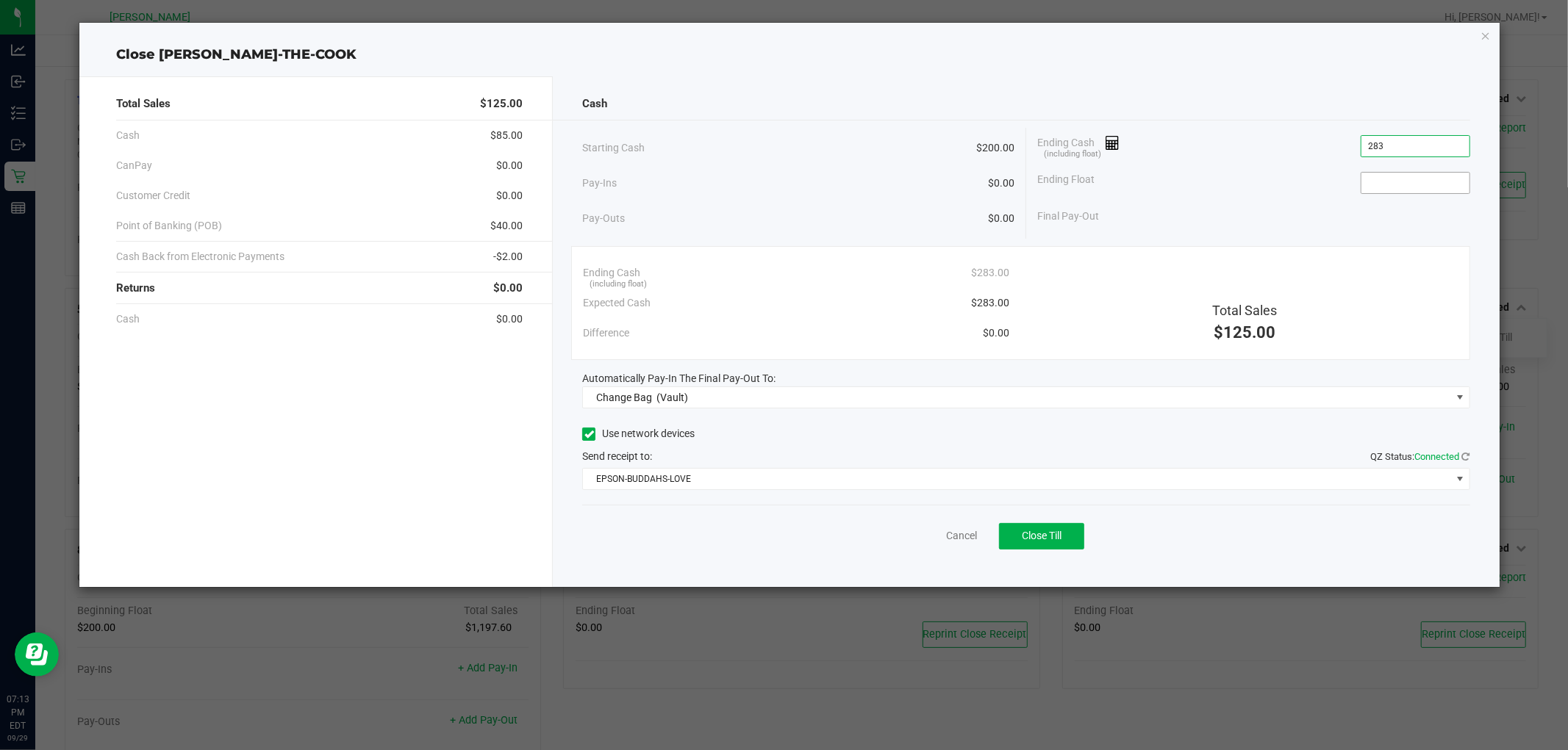
type input "$283.00"
click at [1442, 188] on input at bounding box center [1415, 183] width 108 height 21
type input "$200.00"
click at [1409, 218] on div "Final Pay-Out $83.00" at bounding box center [1253, 217] width 433 height 30
click at [957, 540] on link "Cancel" at bounding box center [961, 535] width 30 height 15
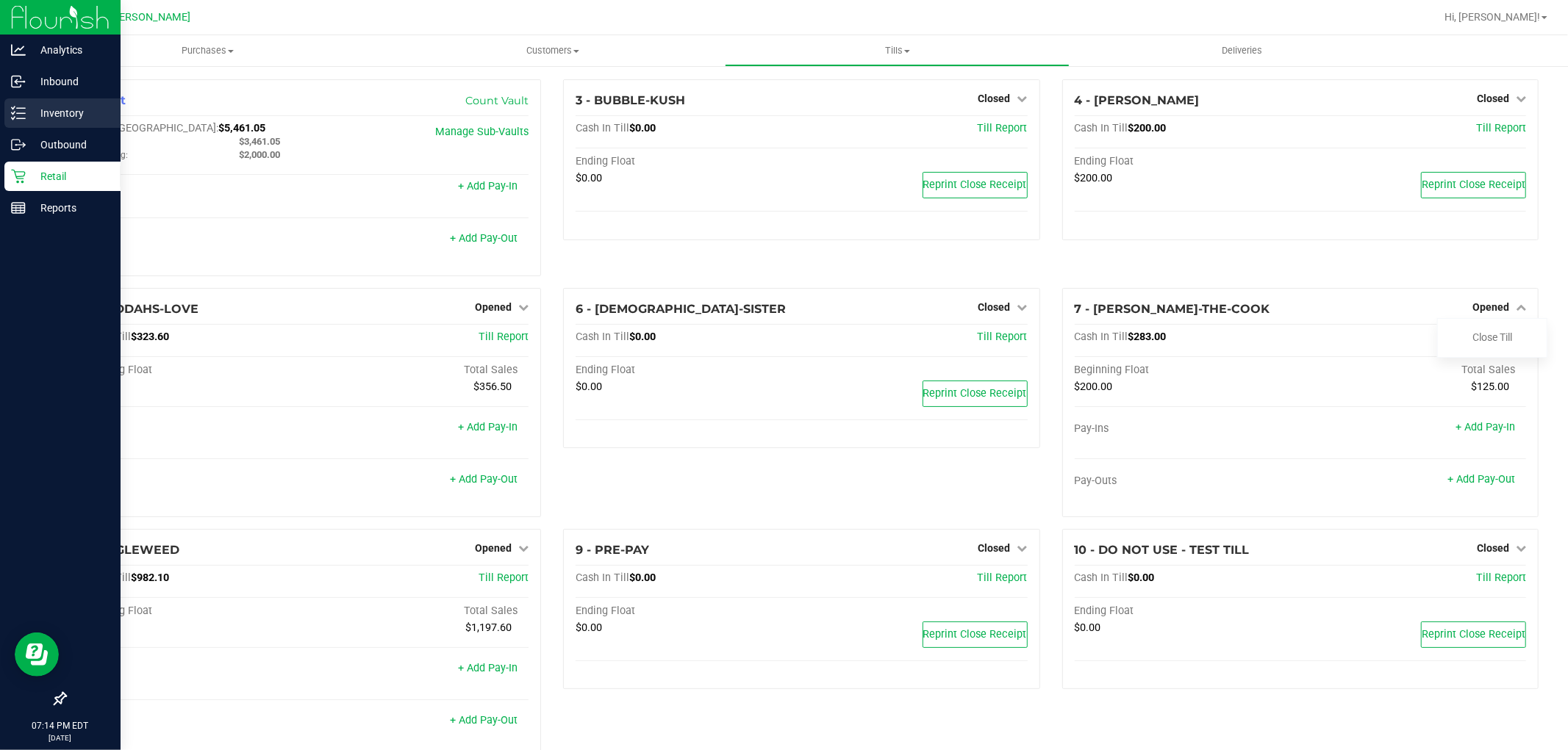
click at [20, 119] on icon at bounding box center [18, 113] width 14 height 14
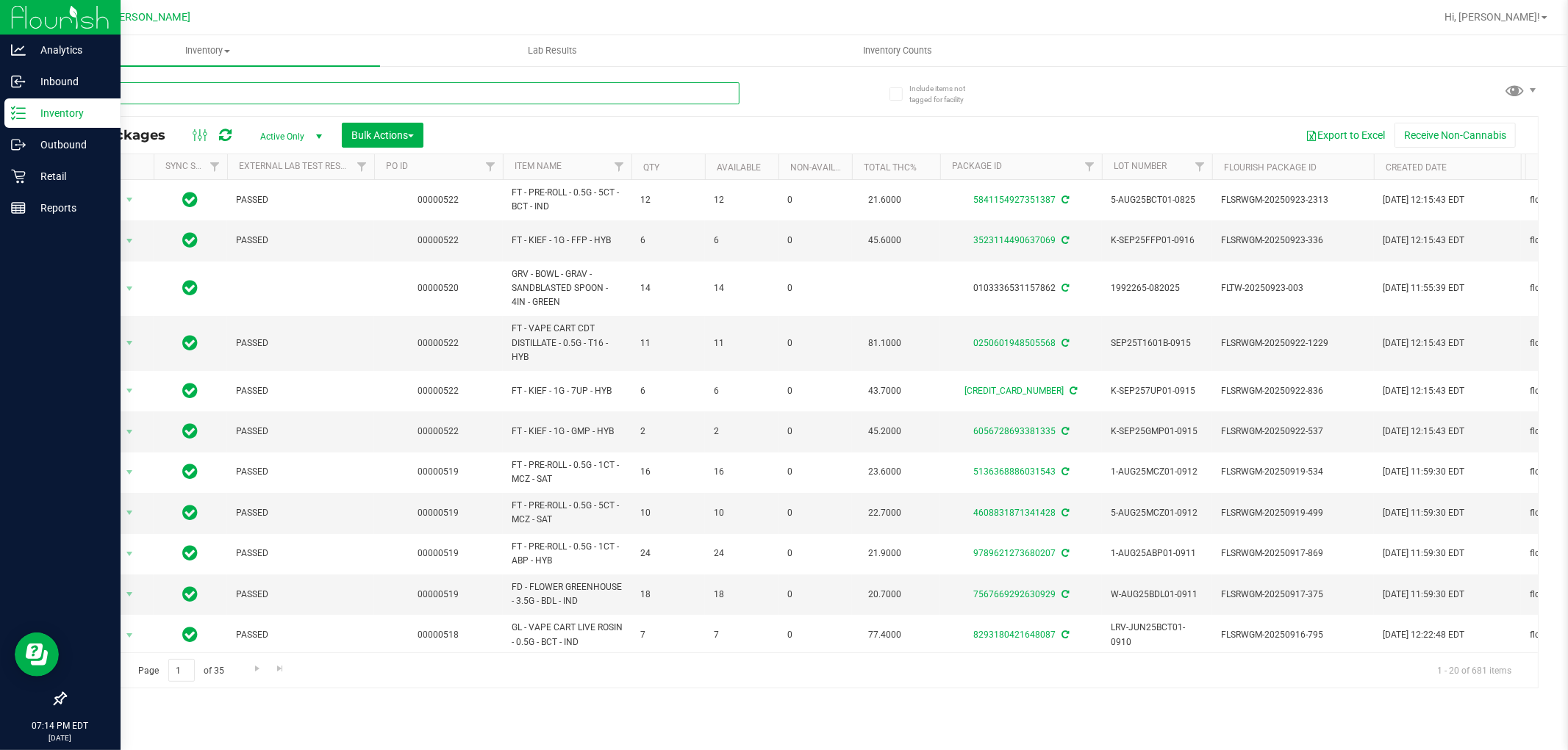
click at [311, 89] on input "text" at bounding box center [401, 93] width 674 height 22
type input "p"
type input "purple pj"
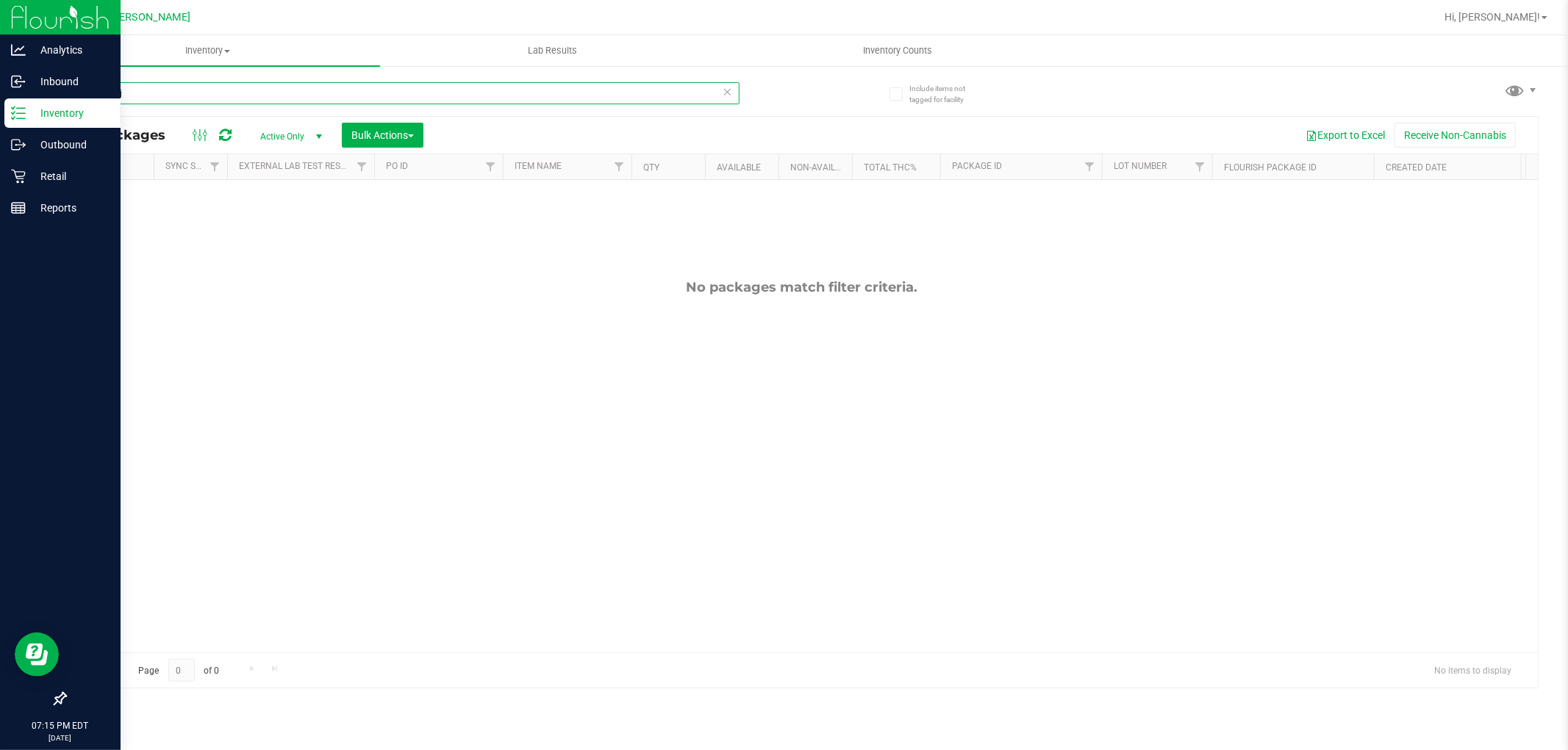
click at [291, 93] on input "purple pj" at bounding box center [401, 93] width 674 height 22
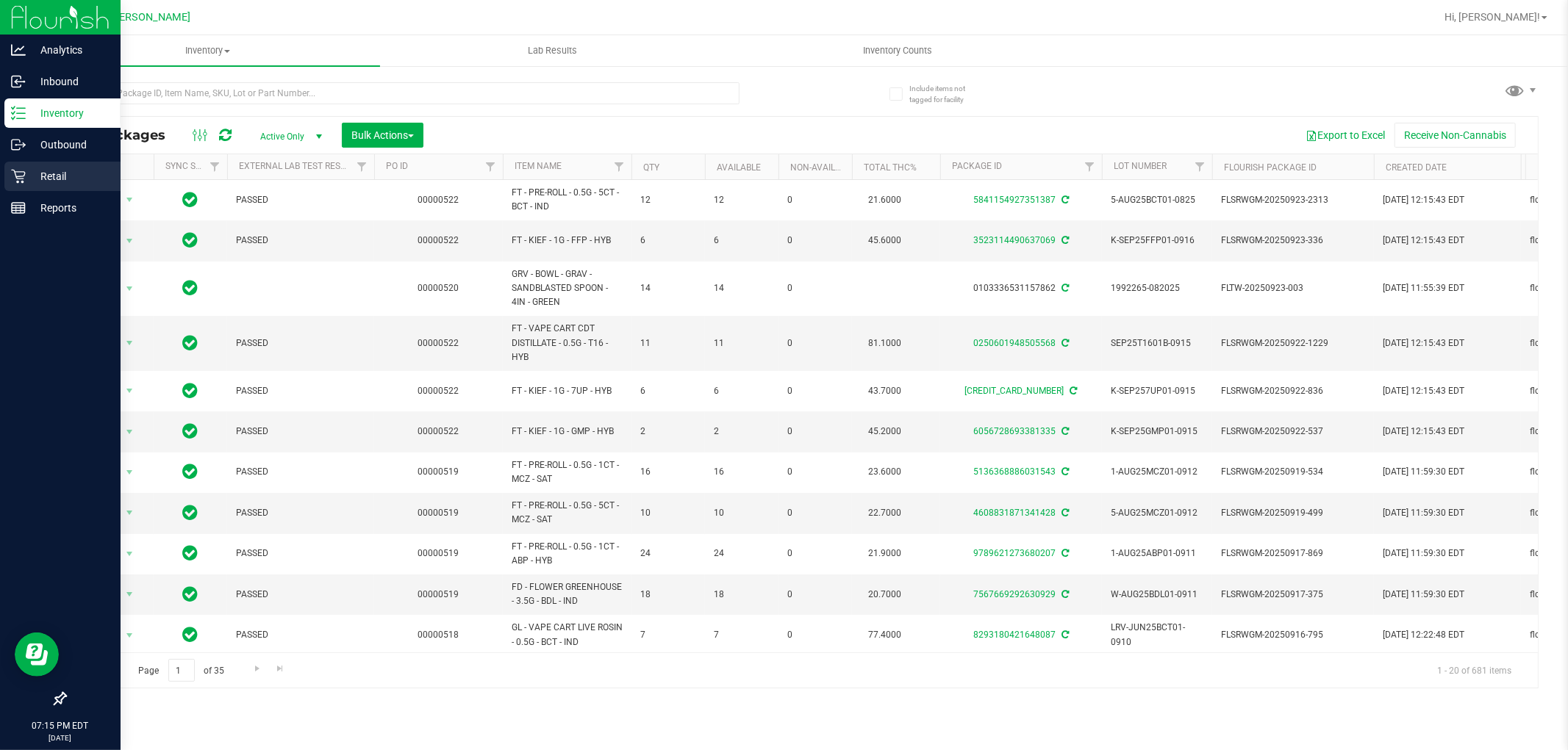
click at [79, 176] on p "Retail" at bounding box center [70, 176] width 88 height 18
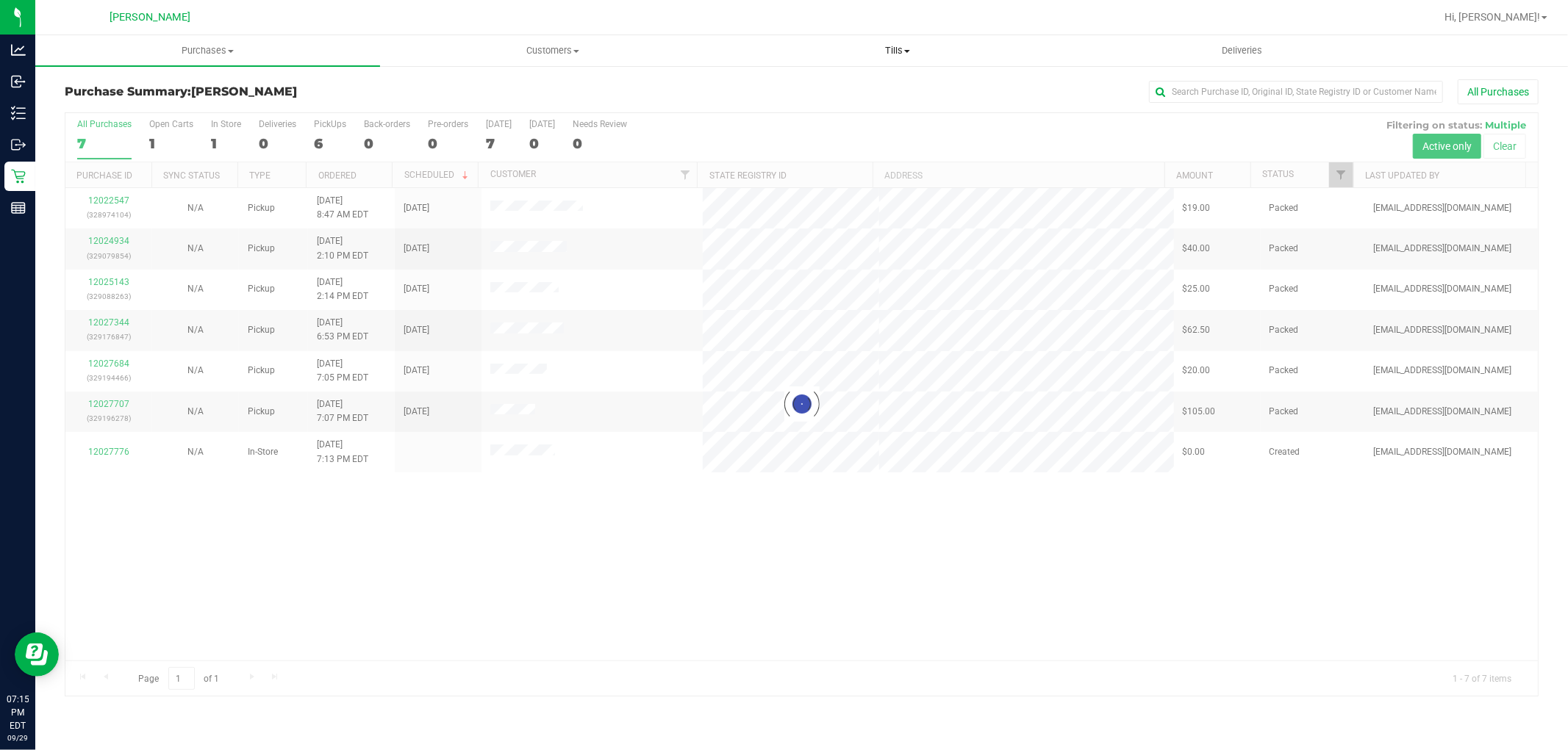
click at [887, 55] on span "Tills" at bounding box center [896, 50] width 343 height 13
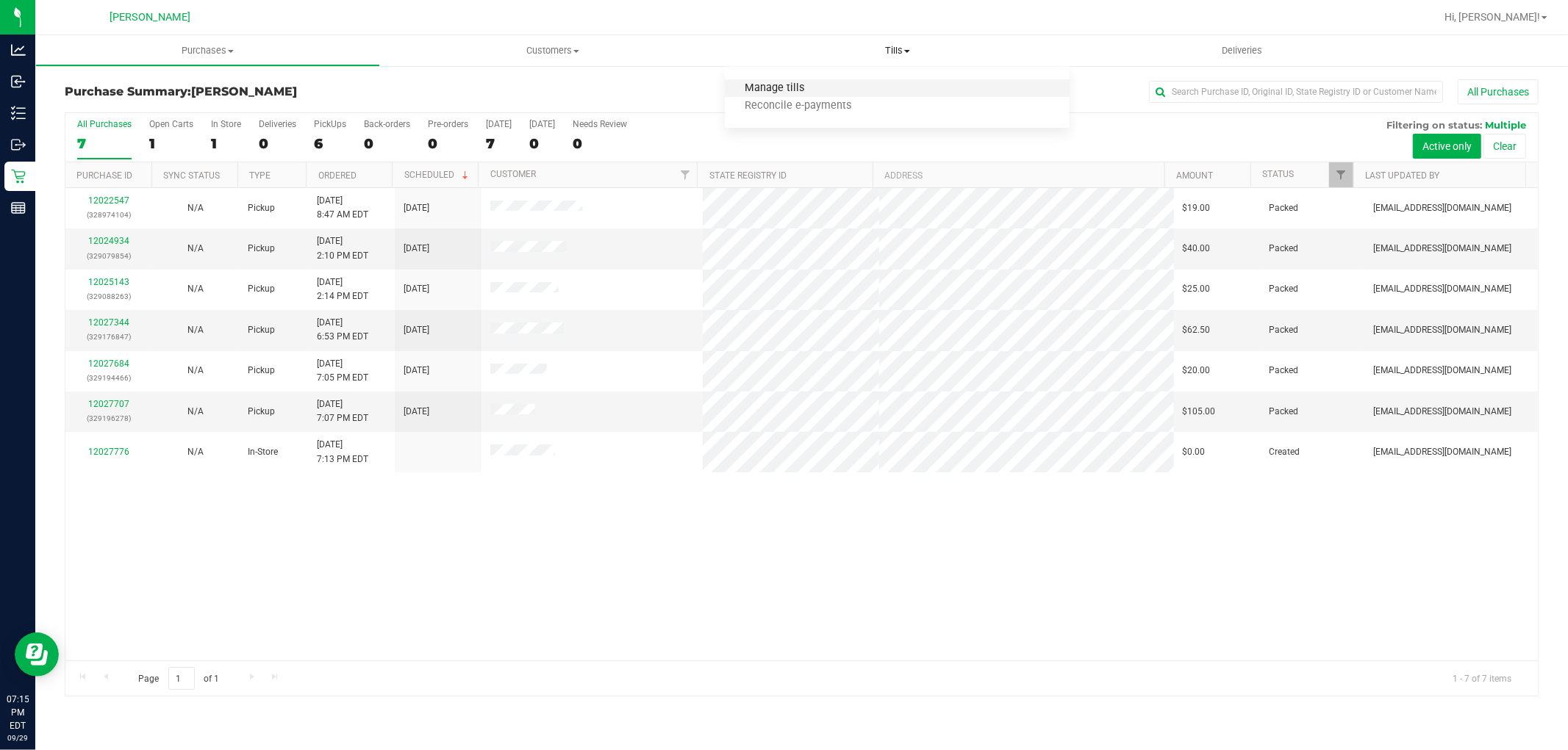
click at [793, 89] on span "Manage tills" at bounding box center [774, 89] width 99 height 13
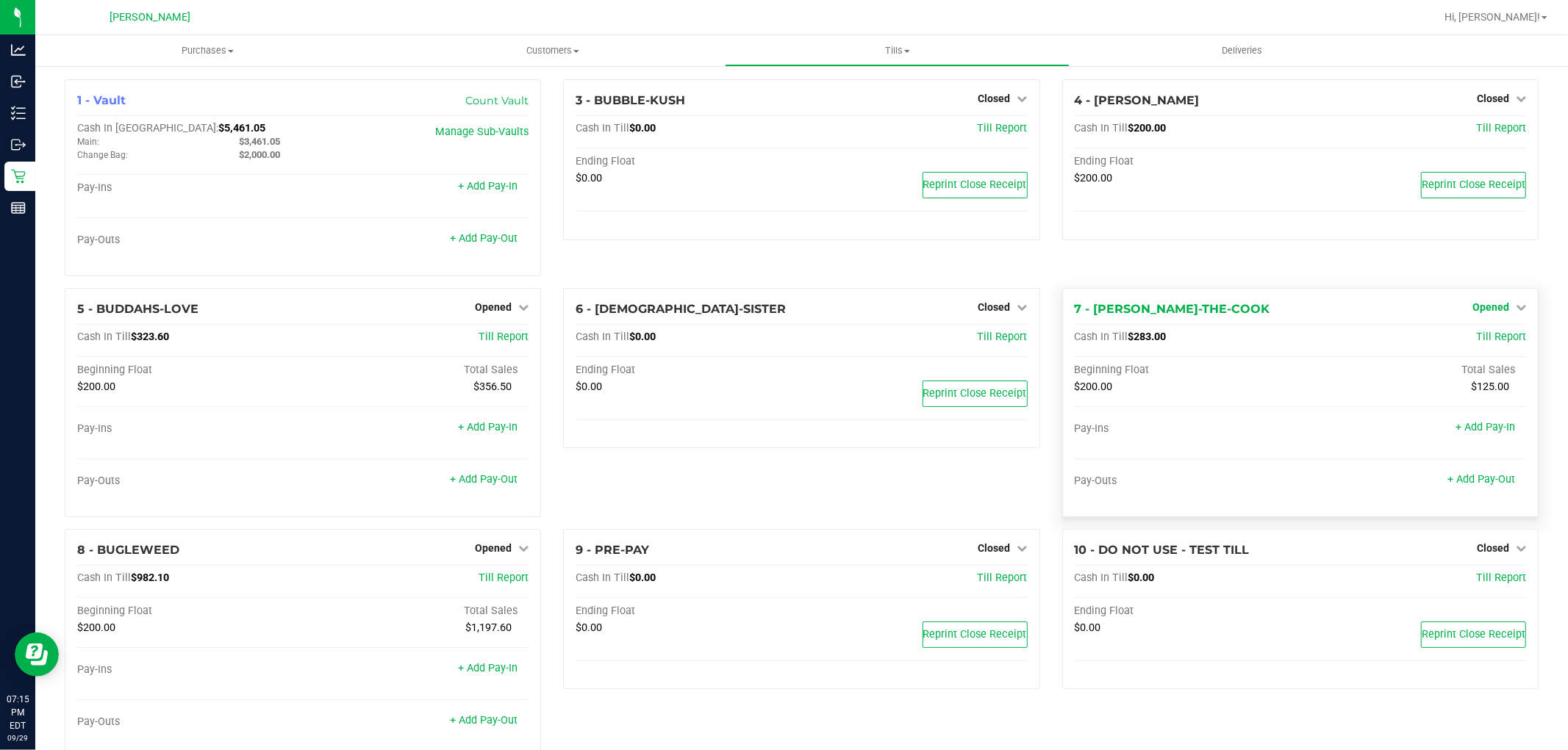
click at [1474, 306] on span "Opened" at bounding box center [1490, 307] width 37 height 12
click at [1472, 338] on link "Close Till" at bounding box center [1492, 337] width 39 height 12
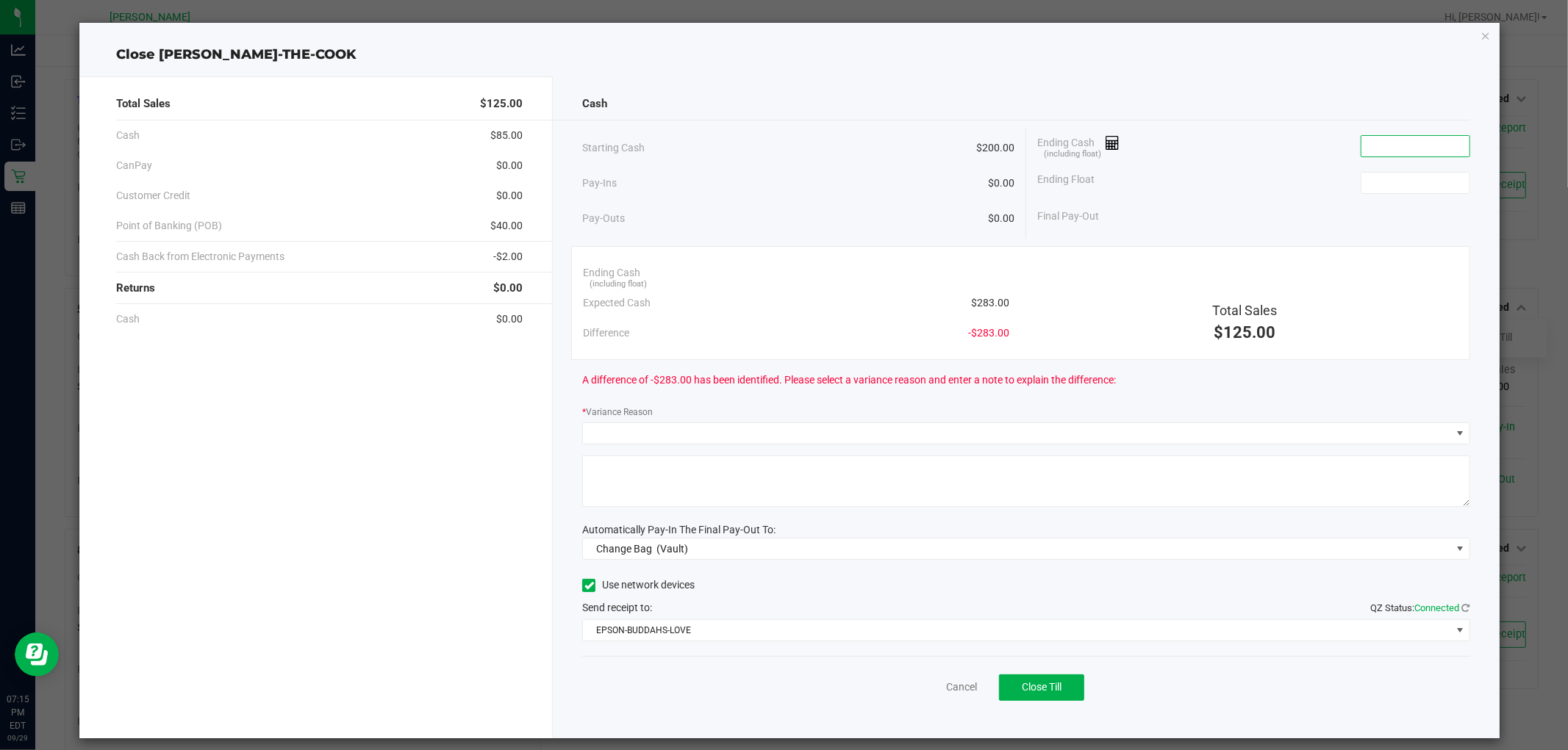
click at [1376, 142] on input at bounding box center [1415, 146] width 108 height 21
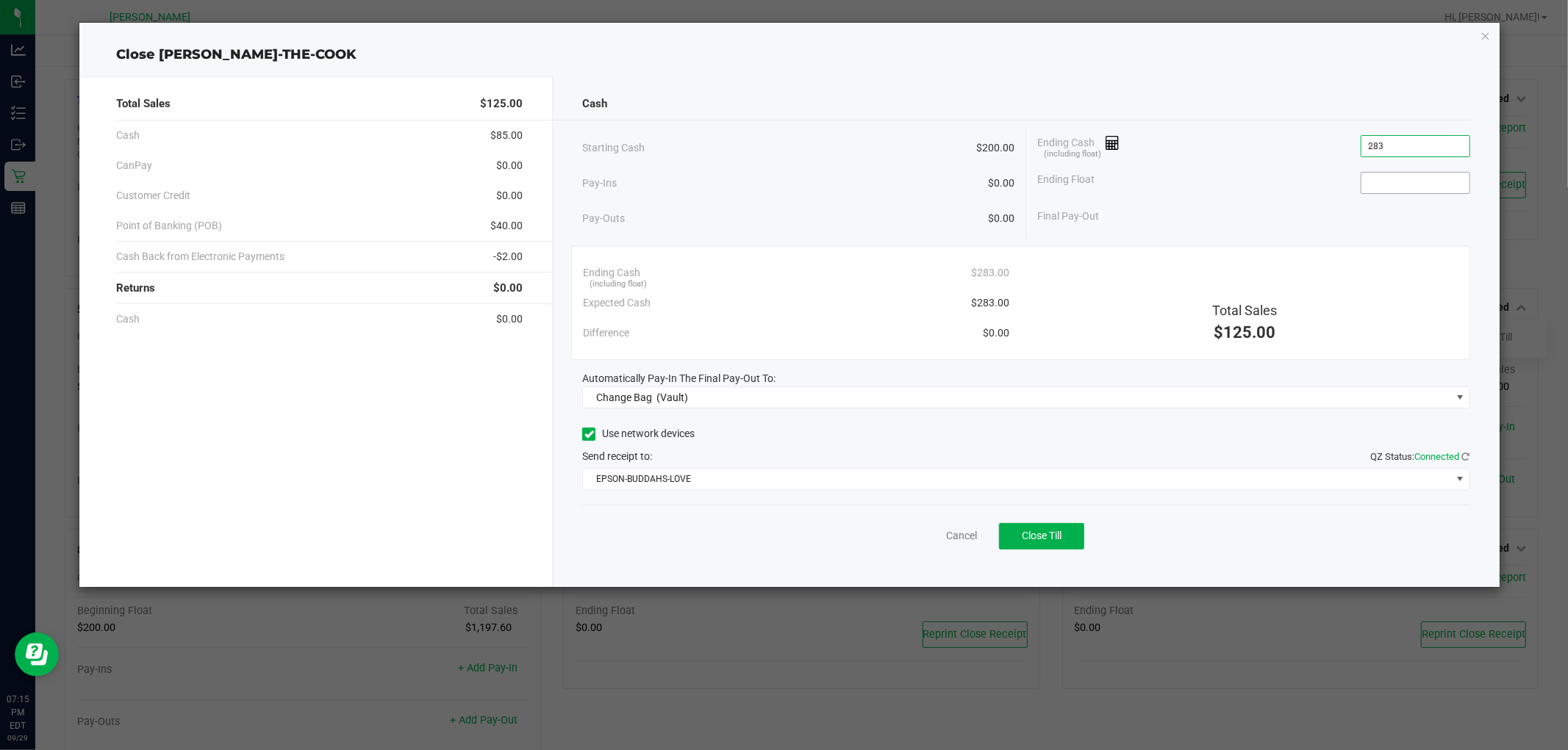
type input "$283.00"
click at [1372, 176] on input at bounding box center [1415, 183] width 108 height 21
type input "$200.00"
click at [1348, 215] on div "Final Pay-Out $83.00" at bounding box center [1253, 217] width 433 height 30
click at [849, 402] on span "Change Bag (Vault)" at bounding box center [1016, 397] width 868 height 21
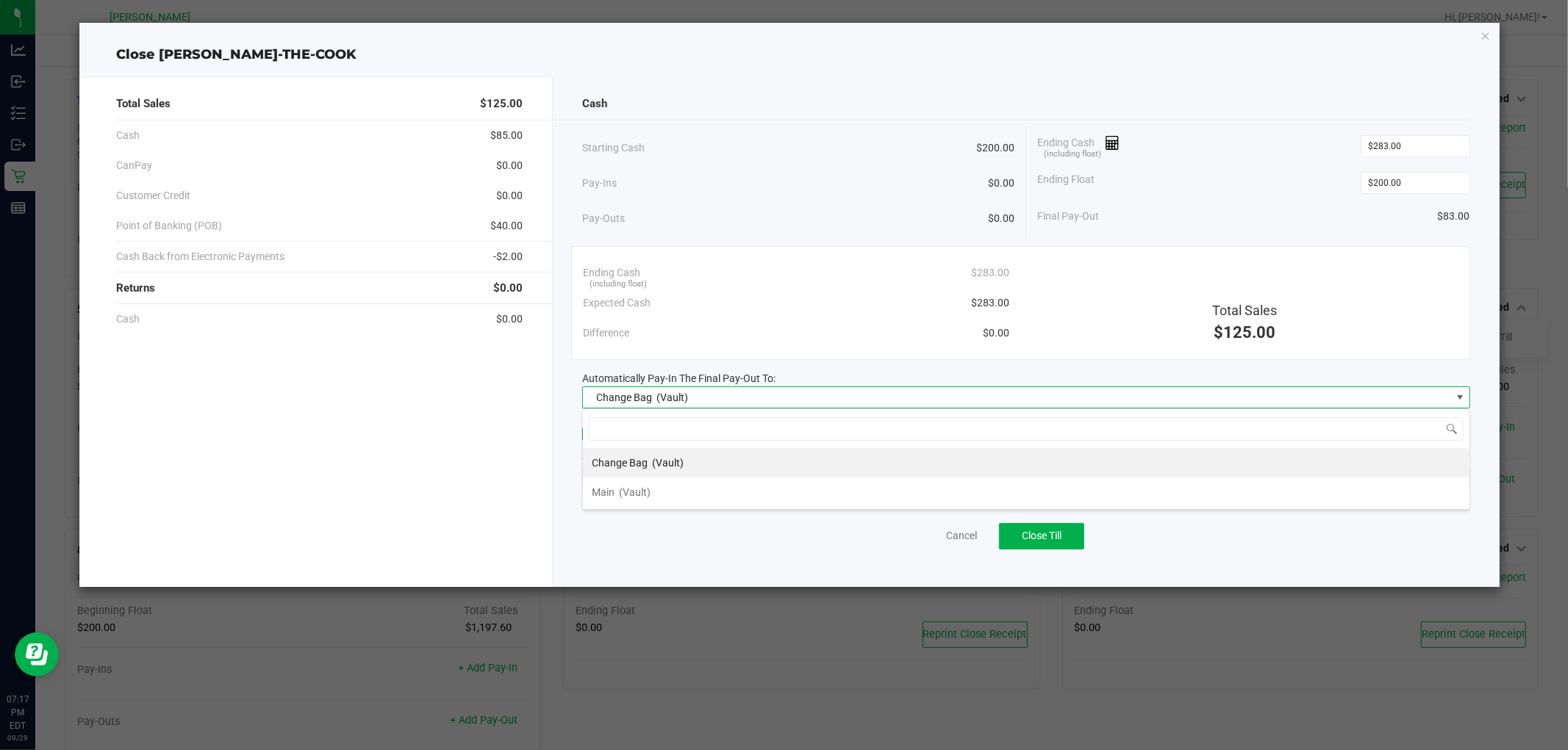
scroll to position [22, 887]
click at [651, 490] on li "Main (Vault)" at bounding box center [1026, 492] width 887 height 30
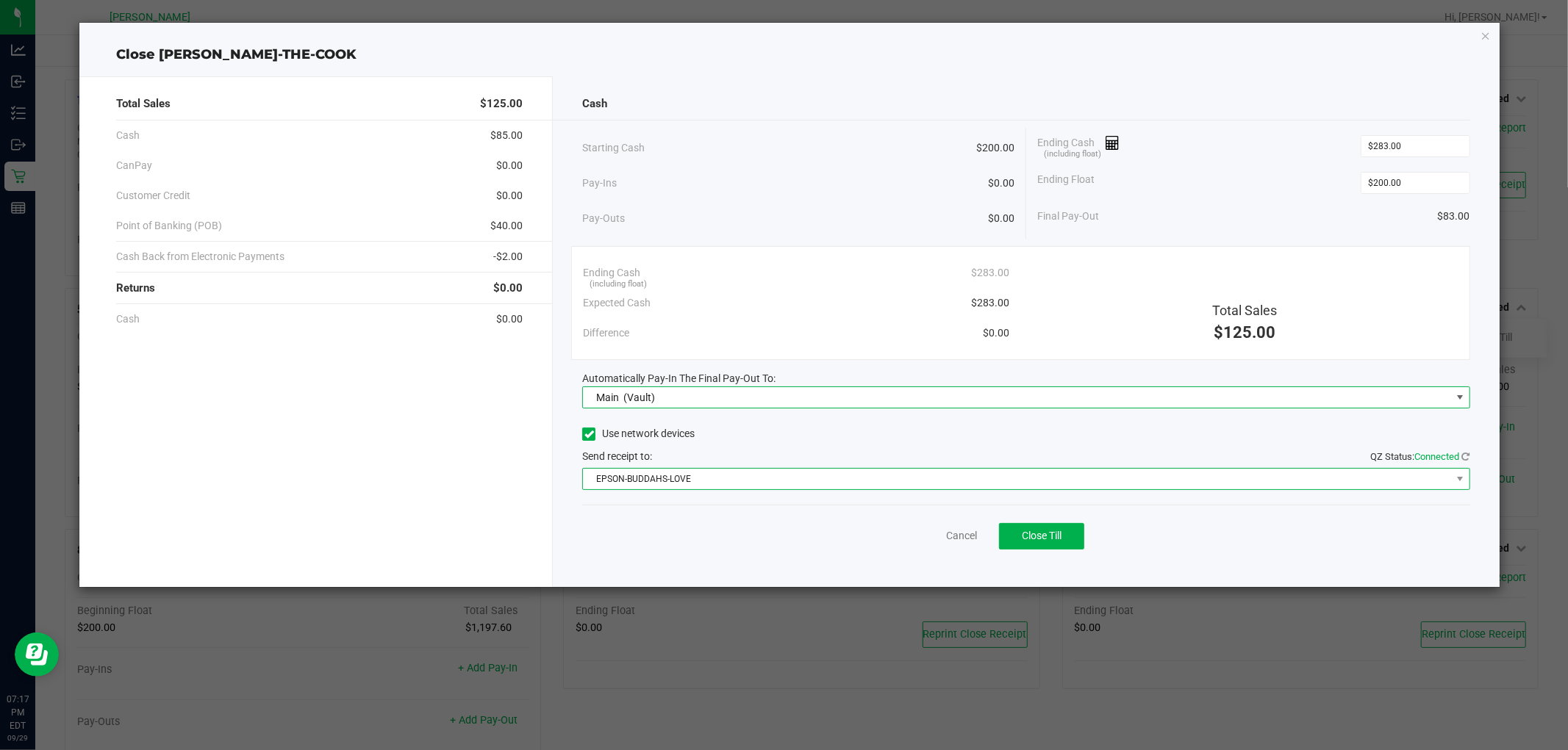
click at [691, 479] on span "EPSON-BUDDAHS-LOVE" at bounding box center [1016, 479] width 868 height 21
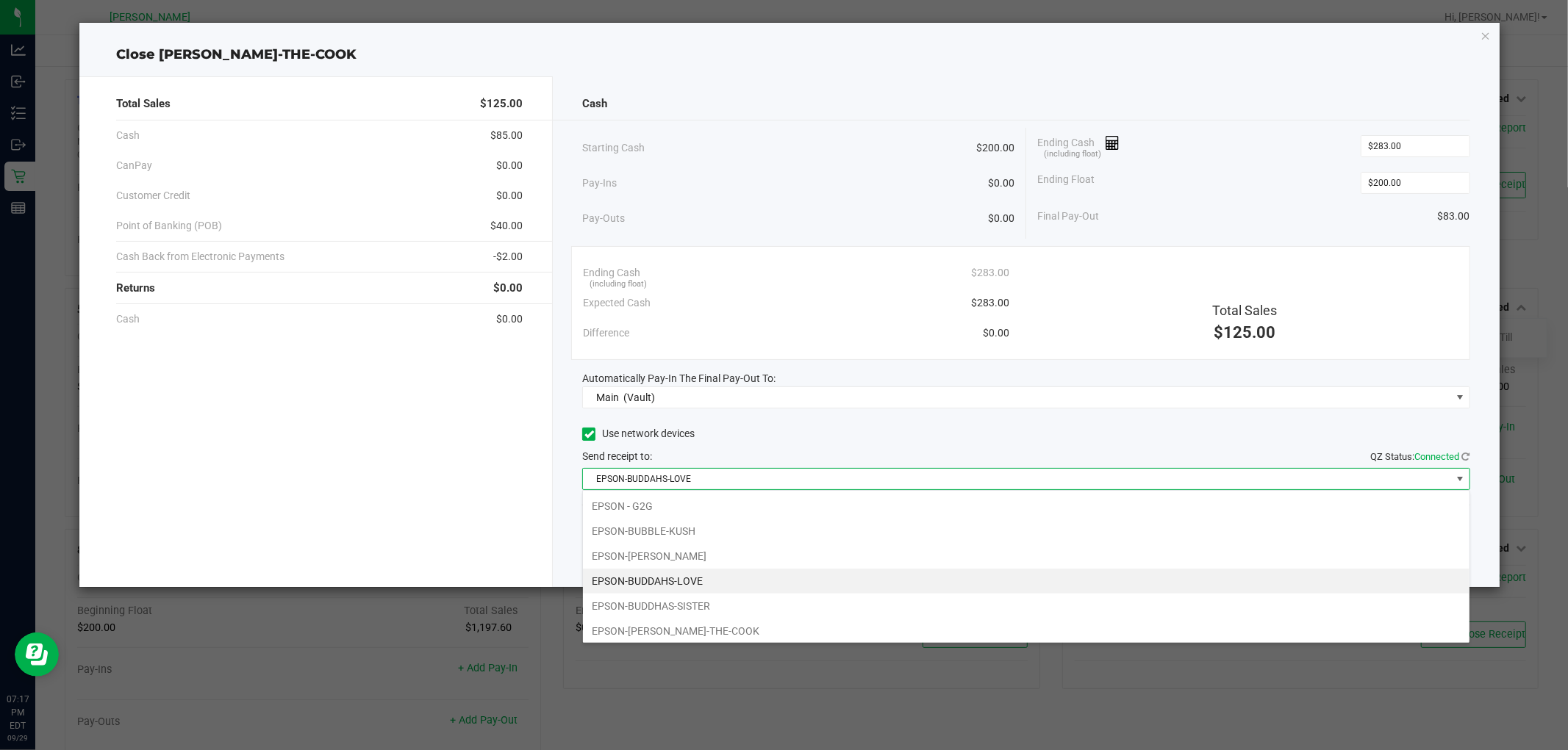
click at [691, 479] on span "EPSON-BUDDAHS-LOVE" at bounding box center [1016, 479] width 868 height 21
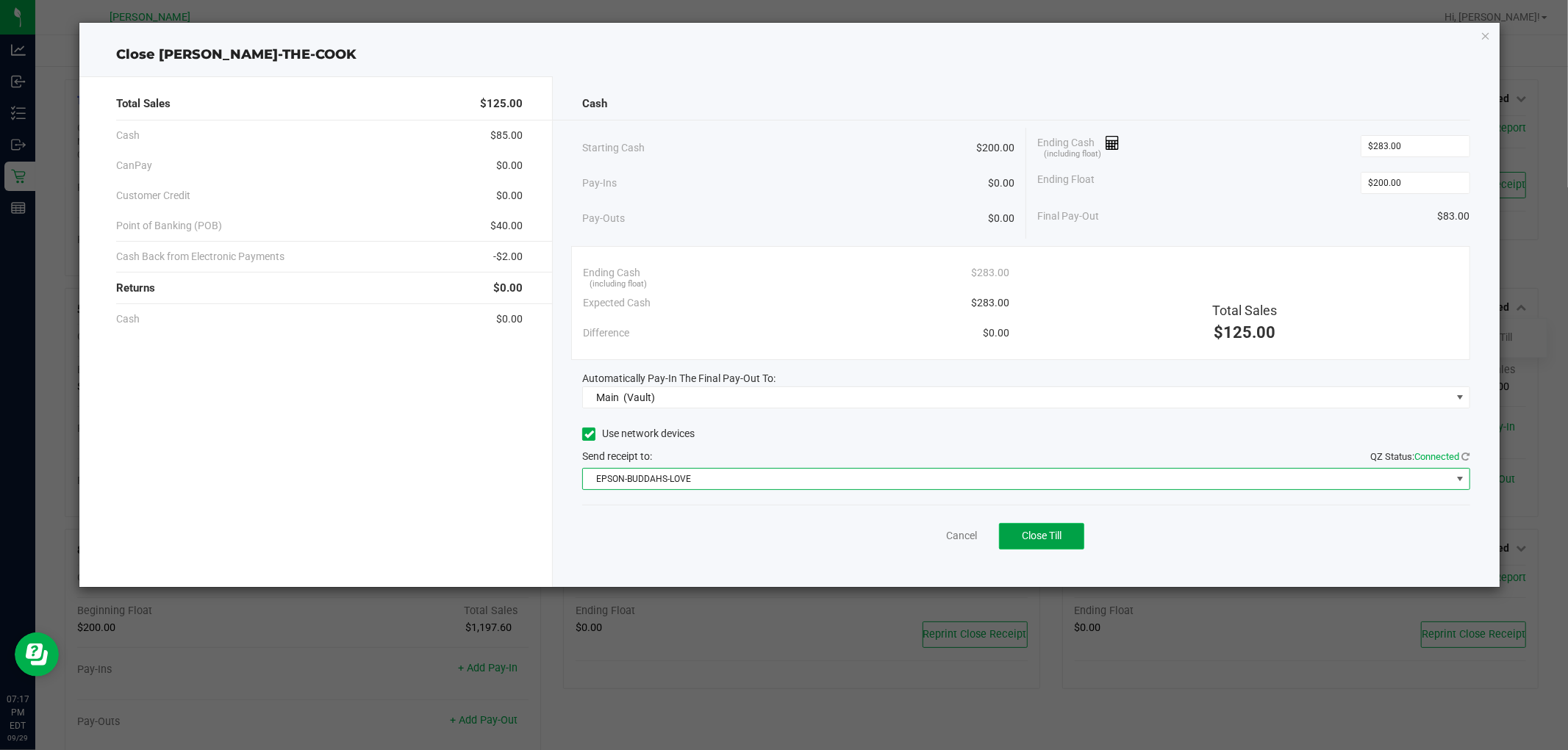
click at [1066, 540] on button "Close Till" at bounding box center [1041, 536] width 85 height 27
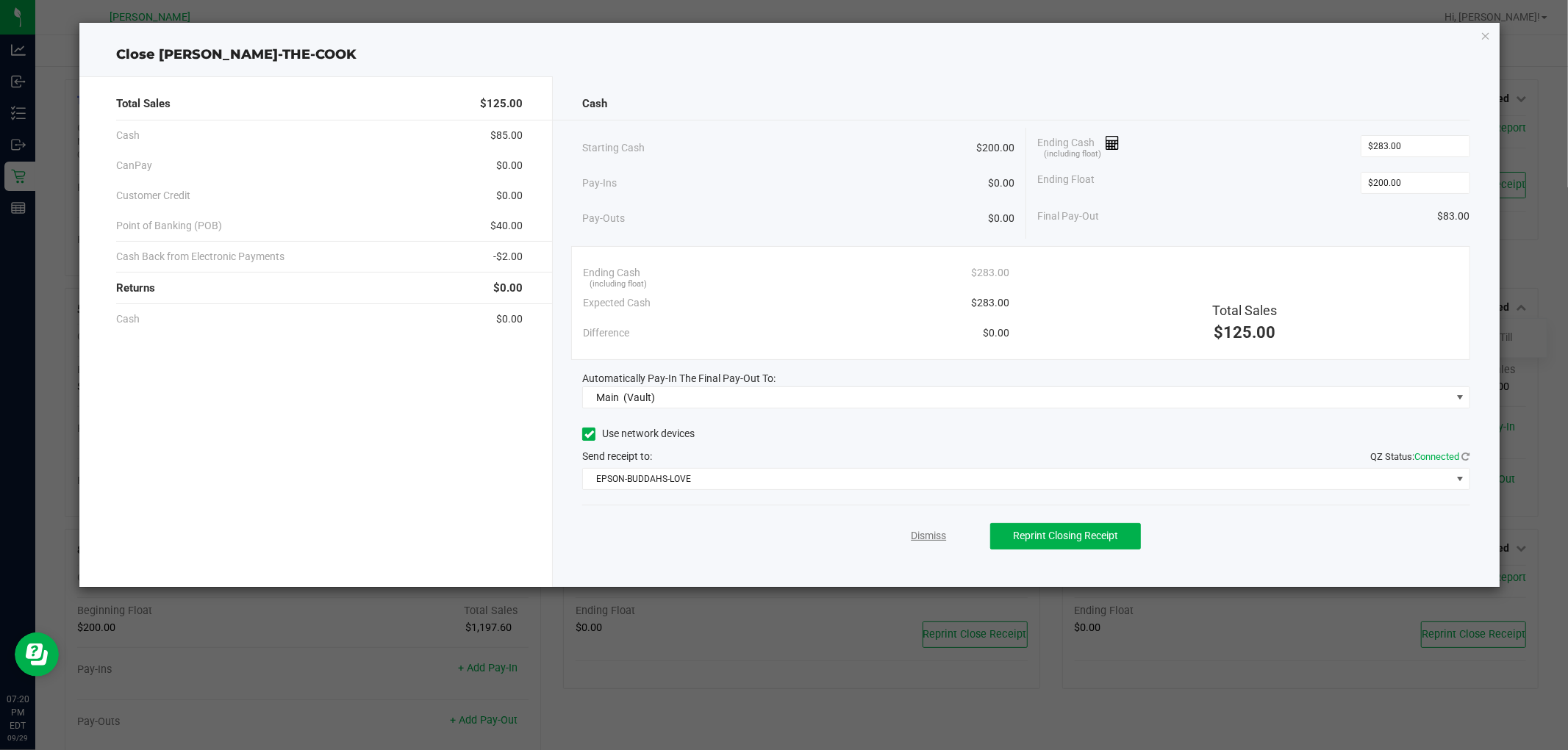
click at [935, 541] on link "Dismiss" at bounding box center [928, 535] width 35 height 15
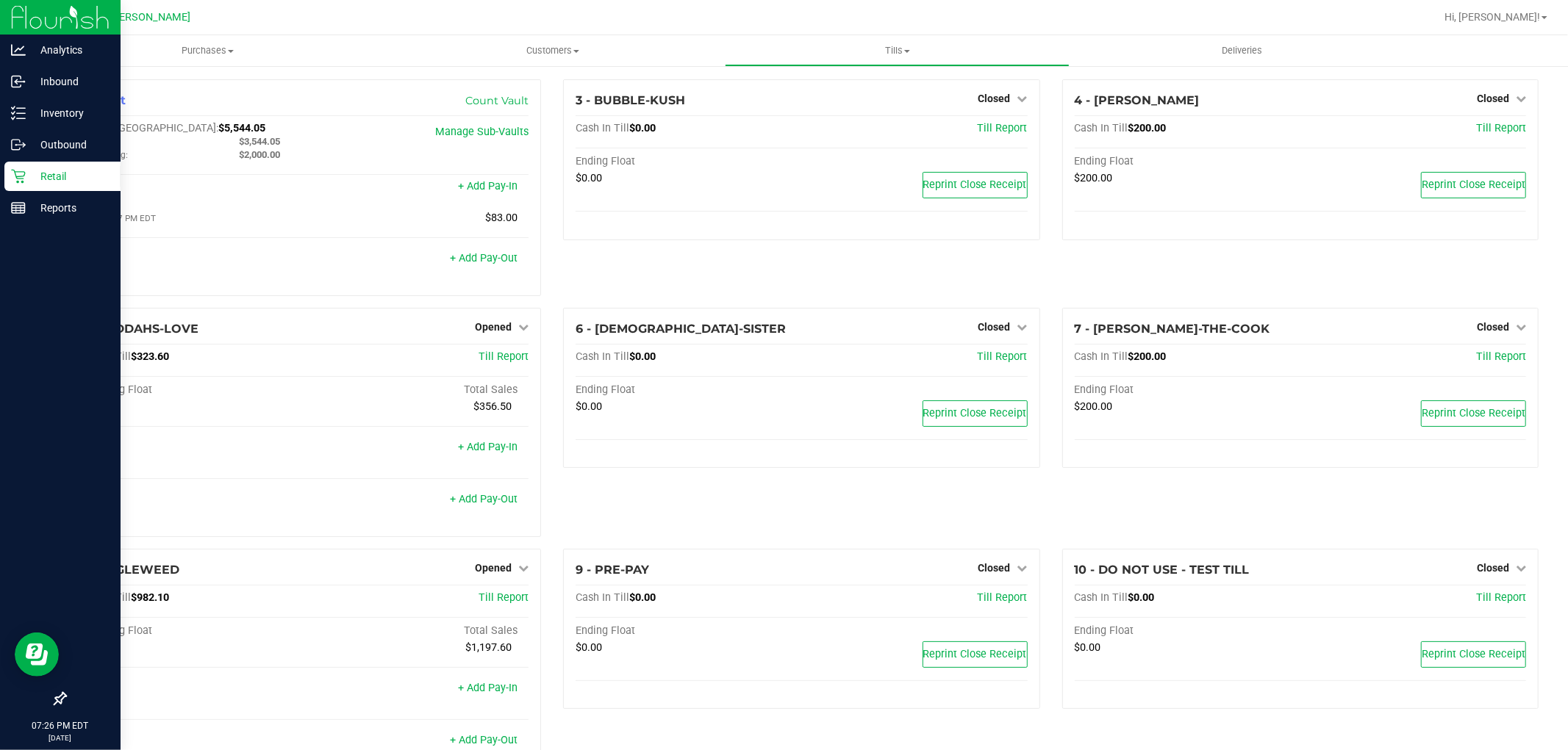
click at [24, 183] on div "Retail" at bounding box center [63, 176] width 116 height 30
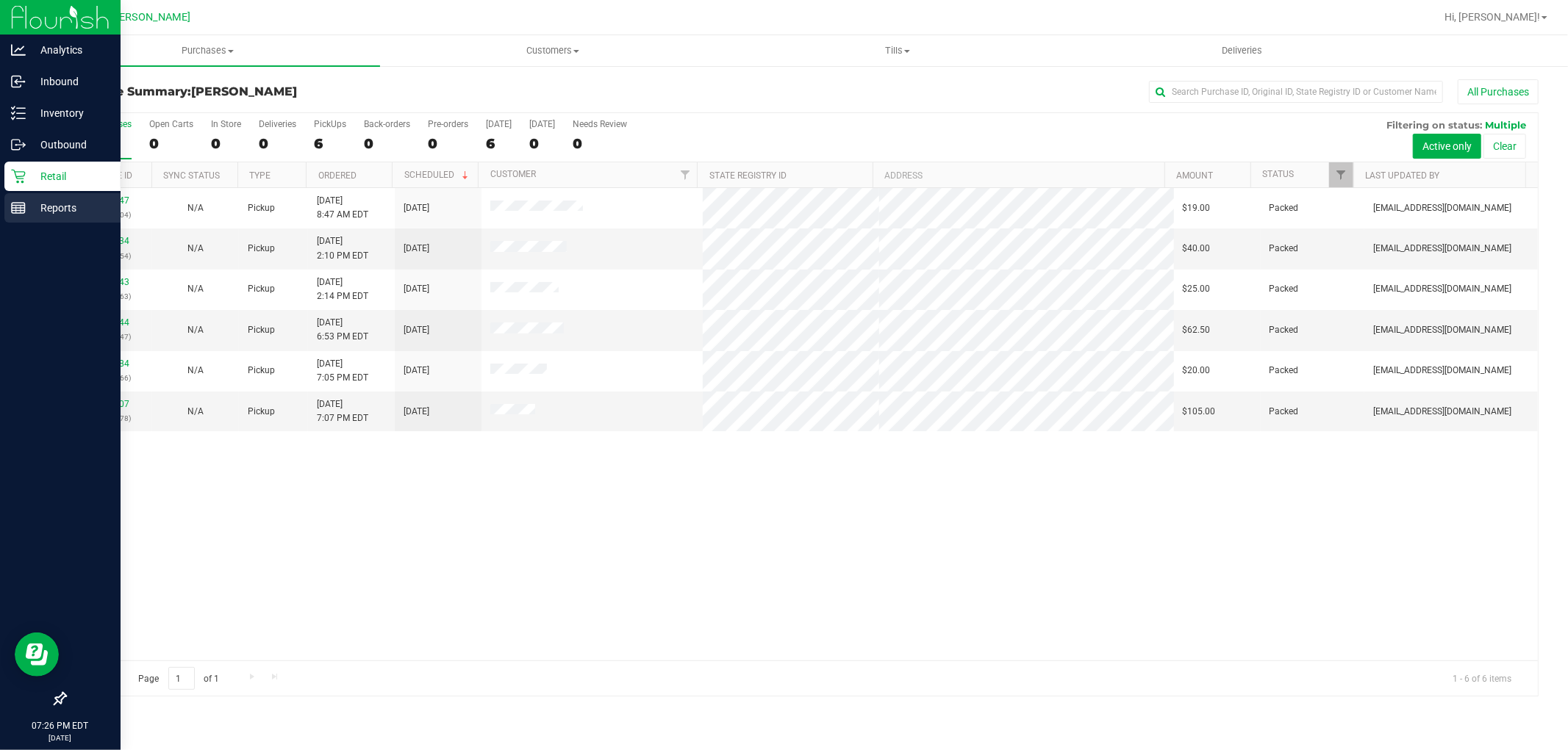
click at [30, 211] on p "Reports" at bounding box center [70, 208] width 88 height 18
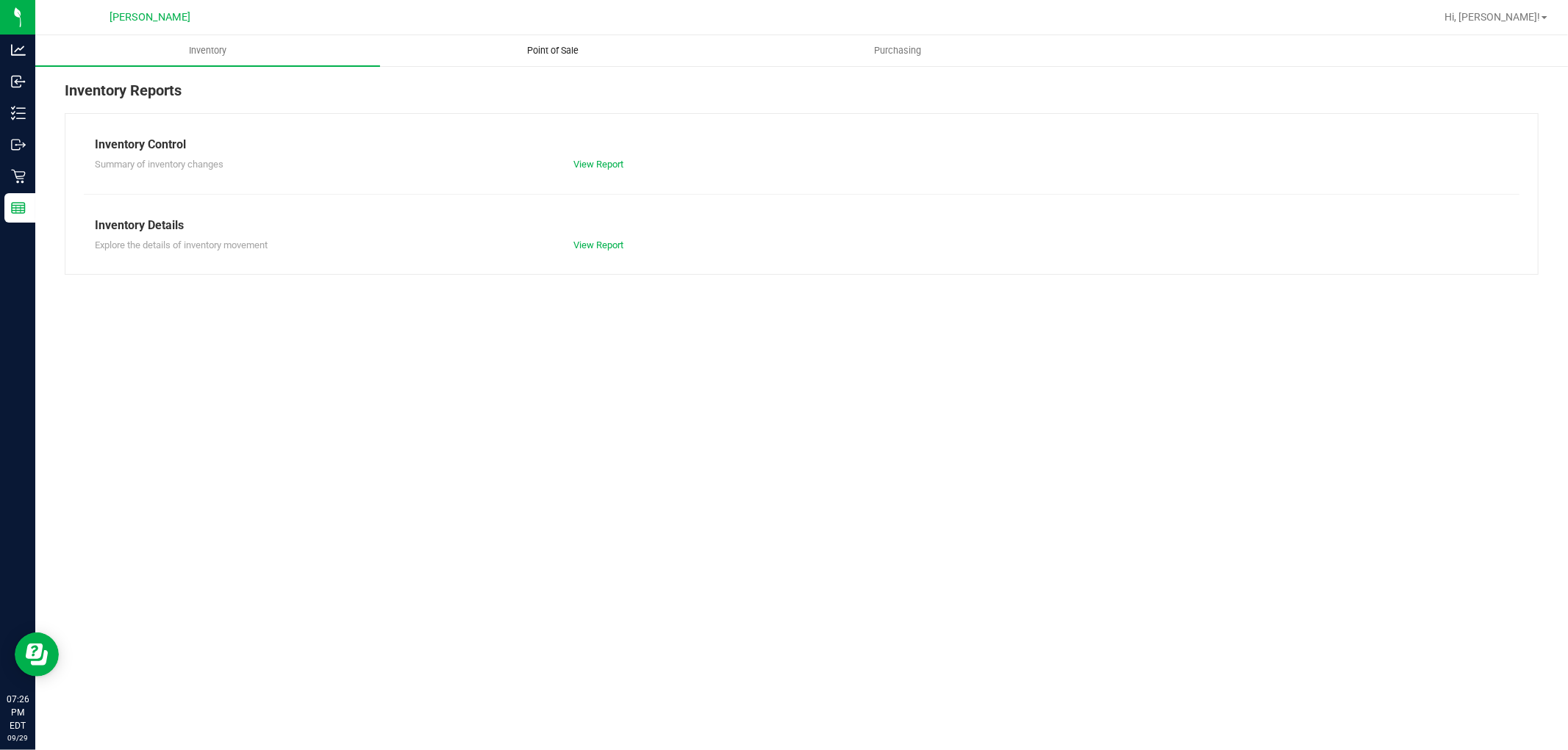
click at [562, 47] on span "Point of Sale" at bounding box center [553, 50] width 91 height 13
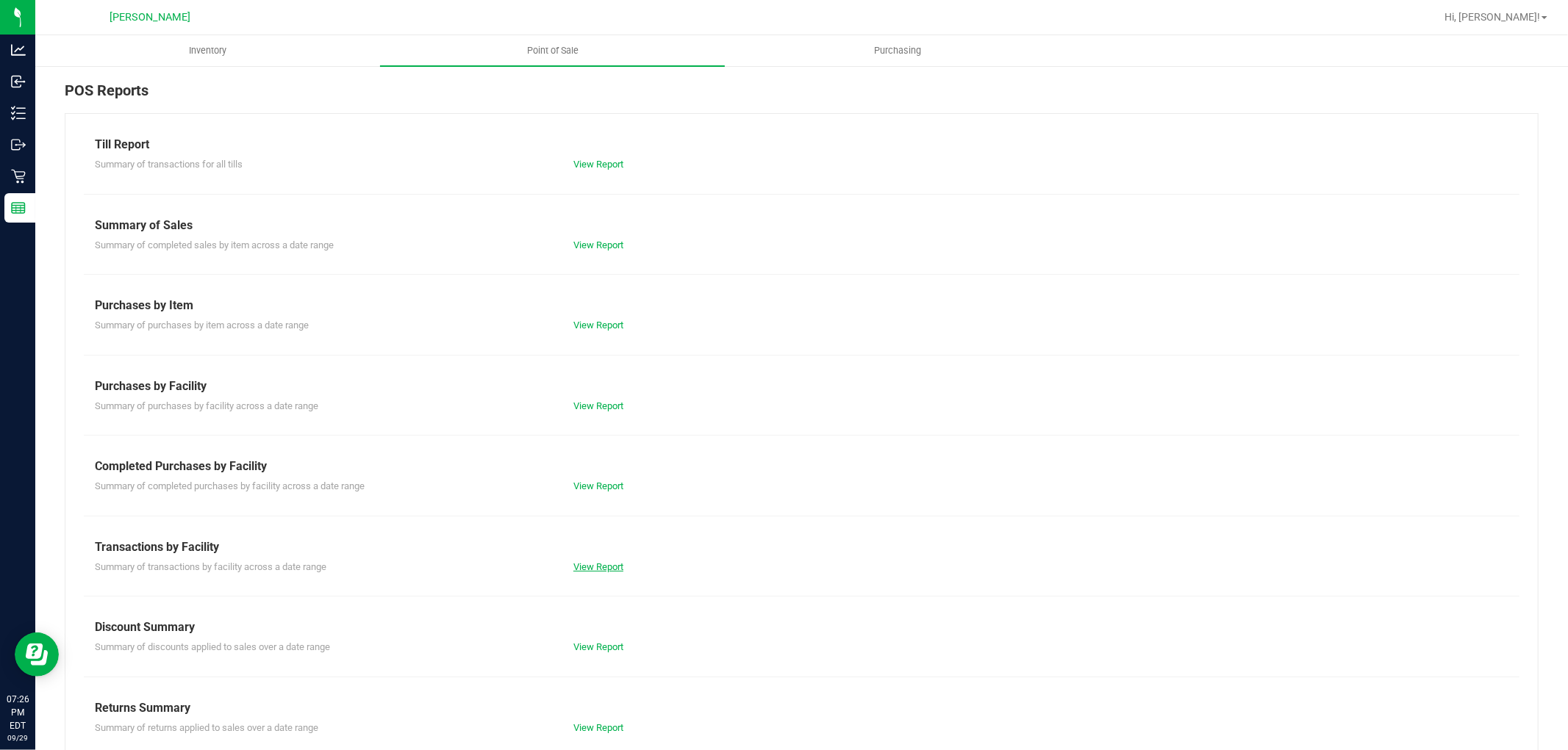
click at [588, 561] on link "View Report" at bounding box center [598, 567] width 50 height 11
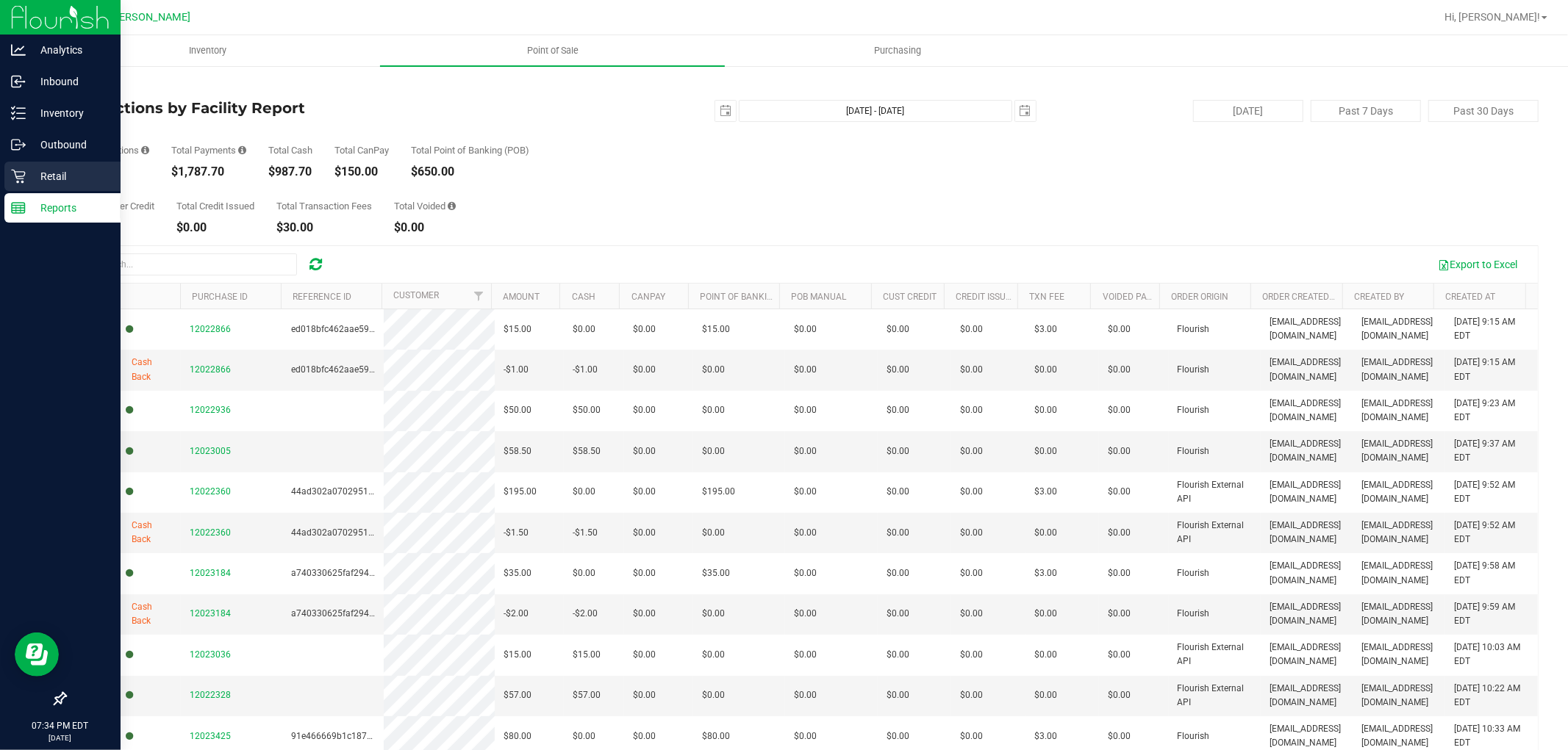
click at [13, 188] on div "Retail" at bounding box center [63, 176] width 116 height 30
